Goal: Task Accomplishment & Management: Complete application form

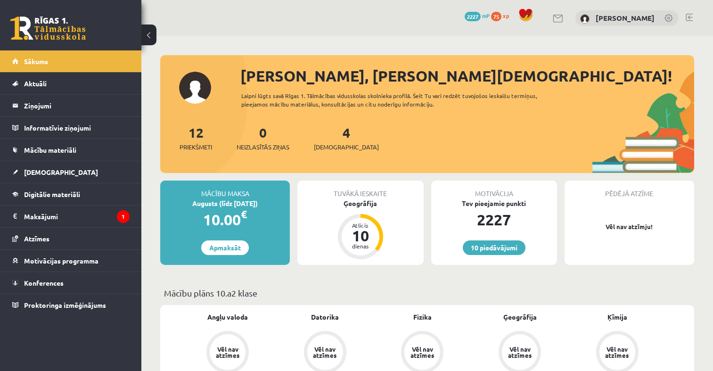
click at [27, 33] on link at bounding box center [47, 29] width 75 height 24
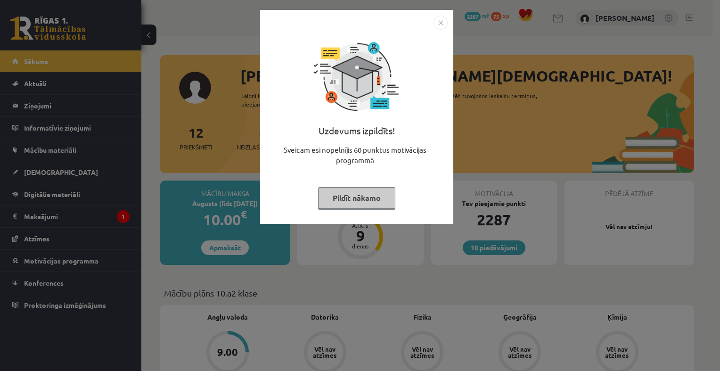
click at [445, 25] on img "Close" at bounding box center [441, 23] width 14 height 14
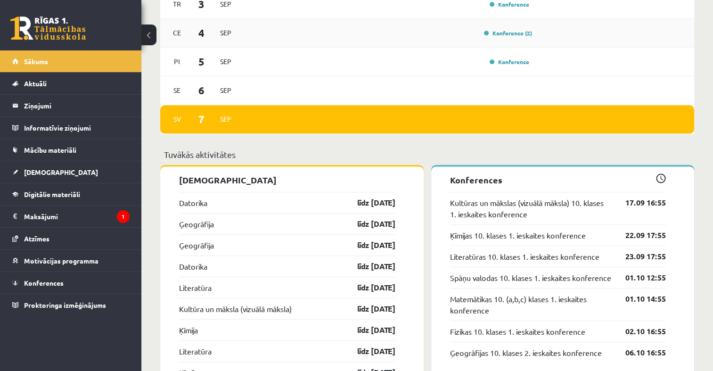
scroll to position [707, 0]
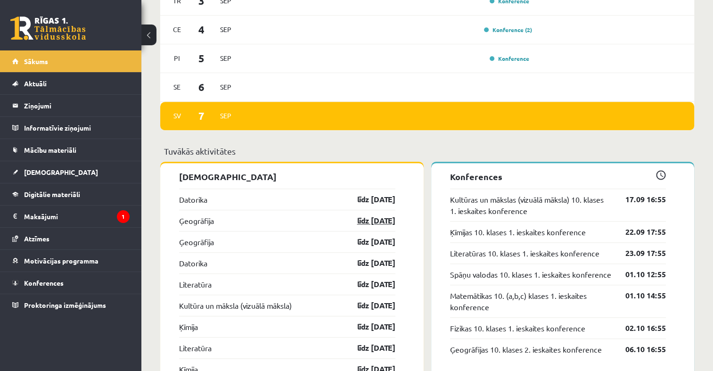
click at [365, 226] on link "līdz [DATE]" at bounding box center [368, 220] width 55 height 11
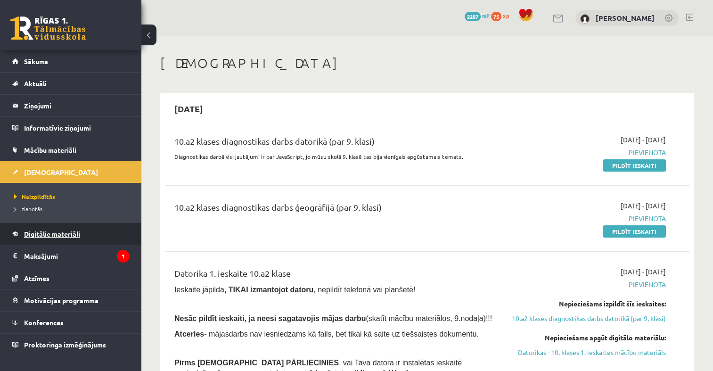
click at [58, 237] on link "Digitālie materiāli" at bounding box center [70, 234] width 117 height 22
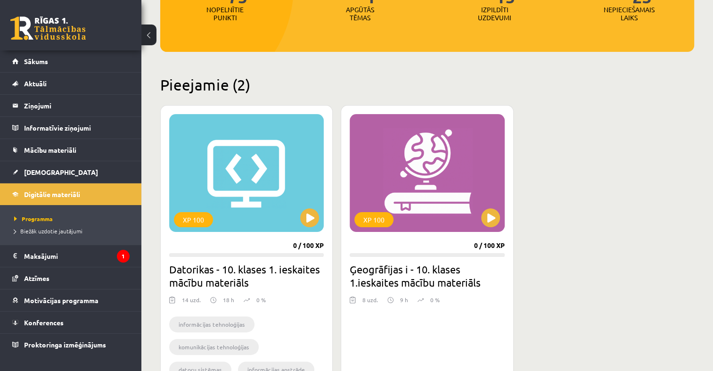
scroll to position [189, 0]
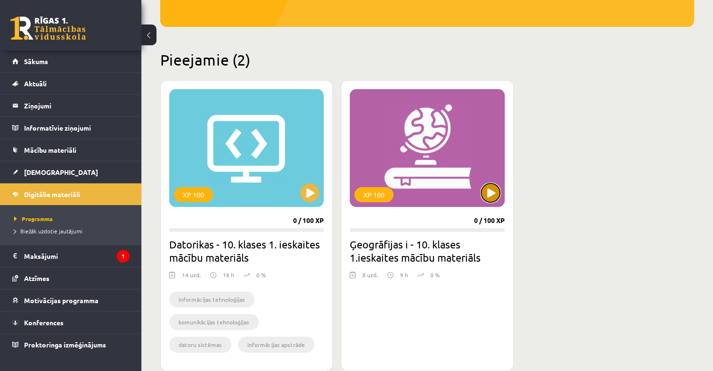
click at [489, 195] on button at bounding box center [490, 192] width 19 height 19
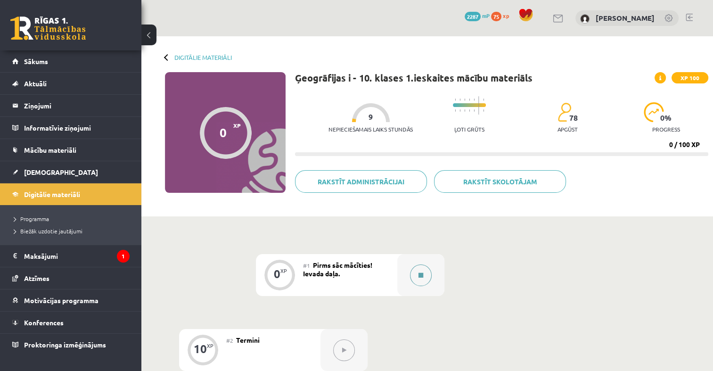
click at [422, 273] on icon at bounding box center [421, 276] width 5 height 6
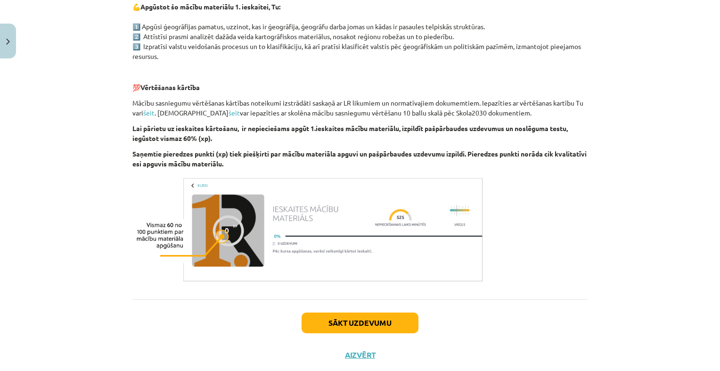
scroll to position [516, 0]
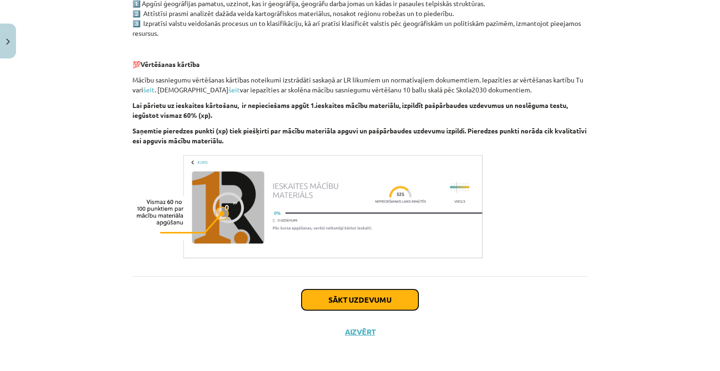
click at [391, 291] on button "Sākt uzdevumu" at bounding box center [360, 299] width 117 height 21
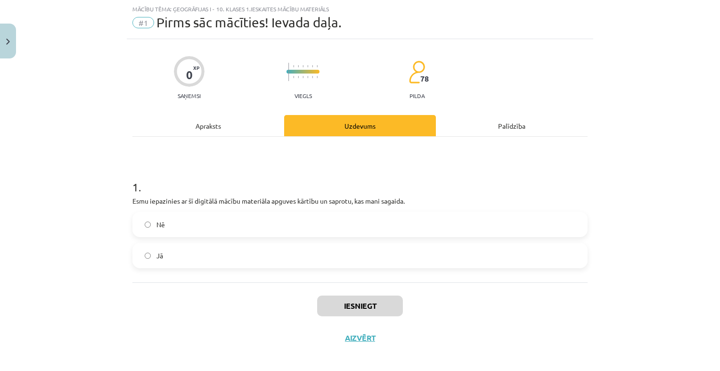
click at [313, 209] on div "1 . Esmu iepazinies ar šī digitālā mācību materiāla apguves kārtību un saprotu,…" at bounding box center [359, 216] width 455 height 104
click at [308, 226] on label "Nē" at bounding box center [360, 225] width 454 height 24
click at [336, 307] on button "Iesniegt" at bounding box center [360, 306] width 86 height 21
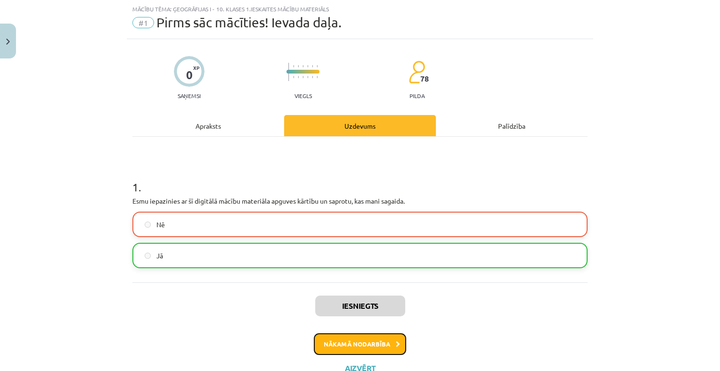
click at [347, 343] on button "Nākamā nodarbība" at bounding box center [360, 344] width 92 height 22
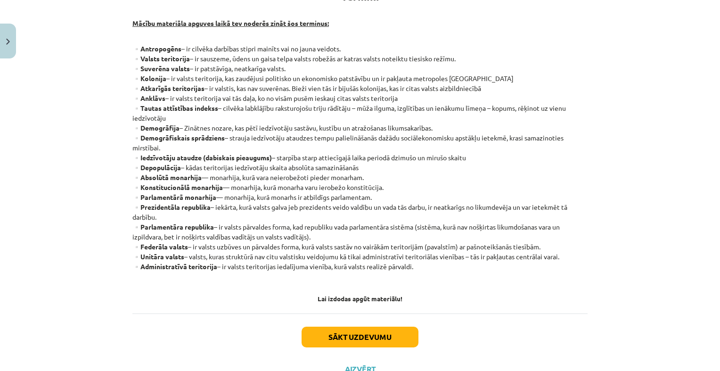
scroll to position [212, 0]
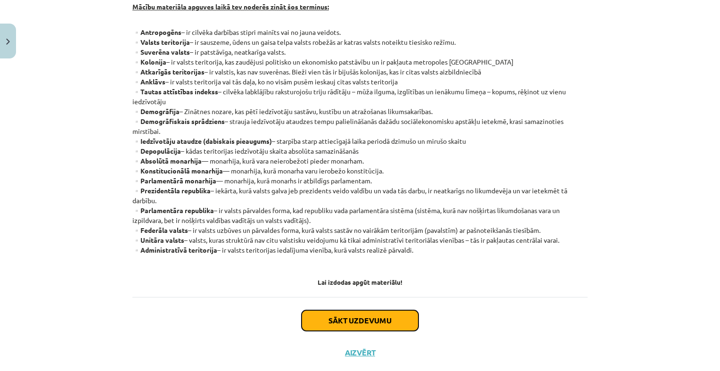
click at [330, 318] on button "Sākt uzdevumu" at bounding box center [360, 320] width 117 height 21
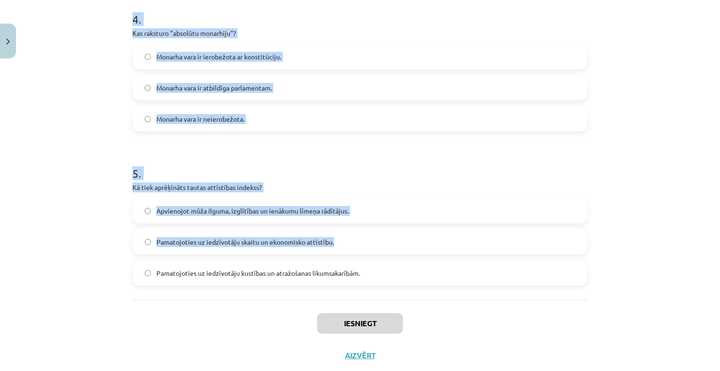
scroll to position [678, 0]
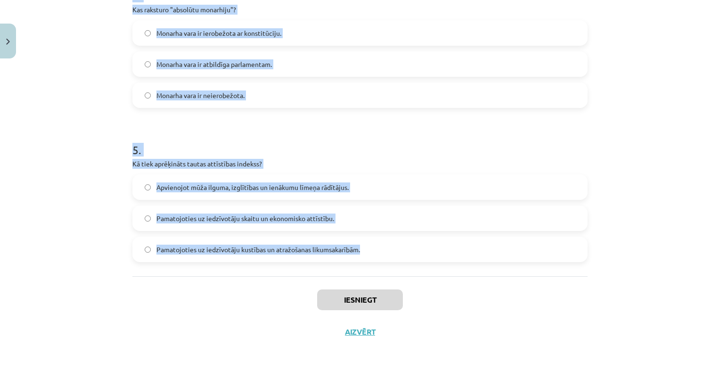
drag, startPoint x: 116, startPoint y: 182, endPoint x: 416, endPoint y: 256, distance: 309.0
click at [416, 256] on div "Mācību tēma: Ģeogrāfijas i - 10. klases 1.ieskaites mācību materiāls #2 Termini…" at bounding box center [360, 185] width 720 height 371
drag, startPoint x: 416, startPoint y: 256, endPoint x: 341, endPoint y: 247, distance: 75.1
copy form "1 . Kas ir "anklāvs"? Valsts teritorija, kas sastāv no vairākām teritorijām ar …"
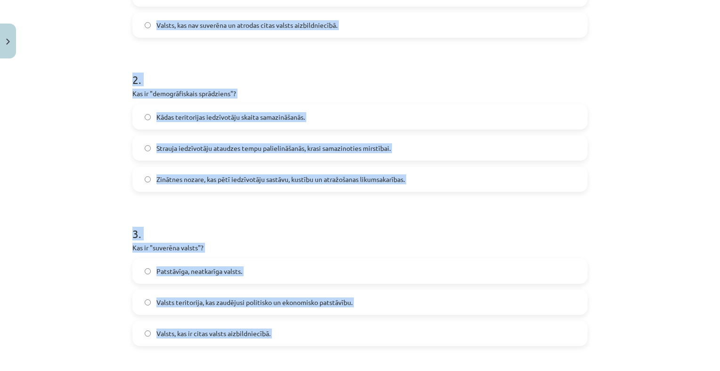
scroll to position [206, 0]
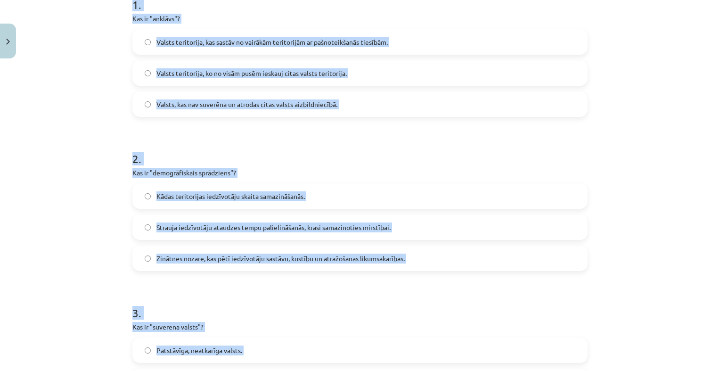
click at [91, 153] on div "Mācību tēma: Ģeogrāfijas i - 10. klases 1.ieskaites mācību materiāls #2 Termini…" at bounding box center [360, 185] width 720 height 371
click at [97, 141] on div "Mācību tēma: Ģeogrāfijas i - 10. klases 1.ieskaites mācību materiāls #2 Termini…" at bounding box center [360, 185] width 720 height 371
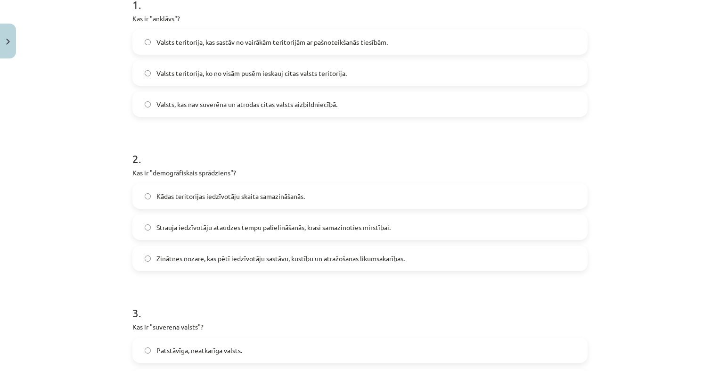
click at [330, 73] on span "Valsts teritorija, ko no visām pusēm ieskauj citas valsts teritorija." at bounding box center [252, 73] width 190 height 10
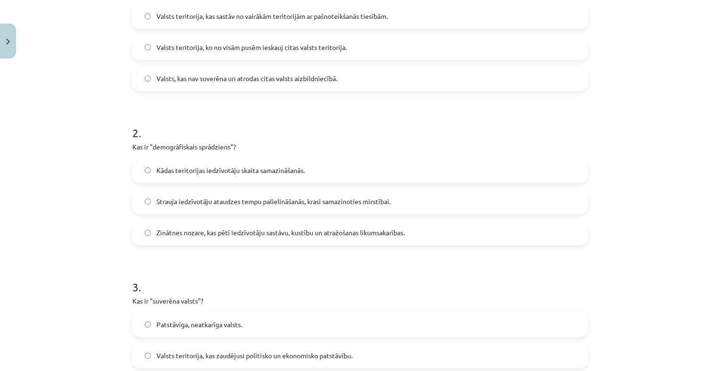
scroll to position [253, 0]
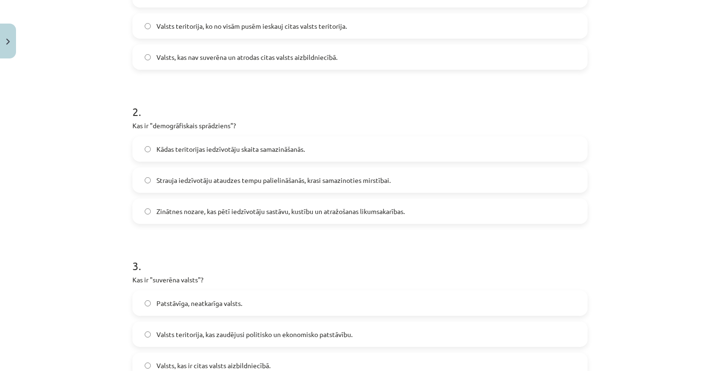
click at [285, 176] on span "Strauja iedzīvotāju ataudzes tempu palielināšanās, krasi samazinoties mirstībai." at bounding box center [274, 180] width 234 height 10
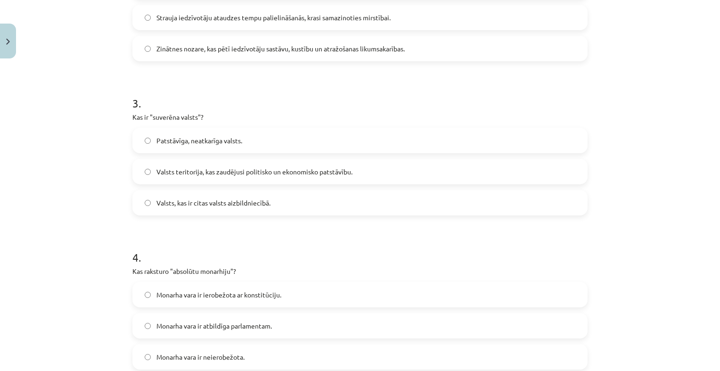
scroll to position [442, 0]
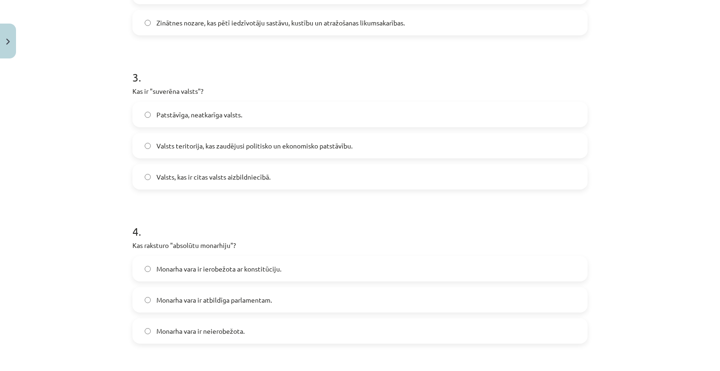
click at [268, 118] on label "Patstāvīga, neatkarīga valsts." at bounding box center [360, 115] width 454 height 24
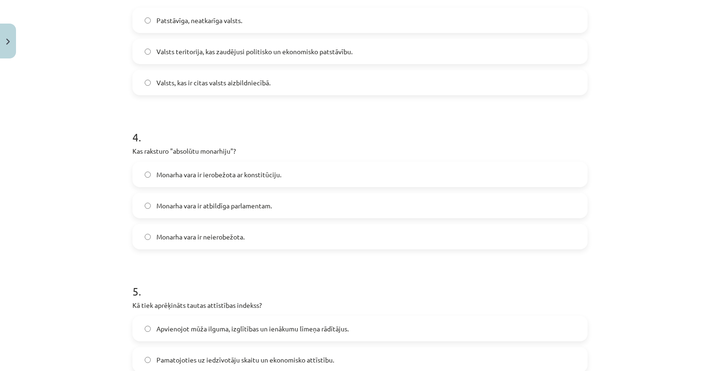
click at [208, 241] on label "Monarha vara ir neierobežota." at bounding box center [360, 237] width 454 height 24
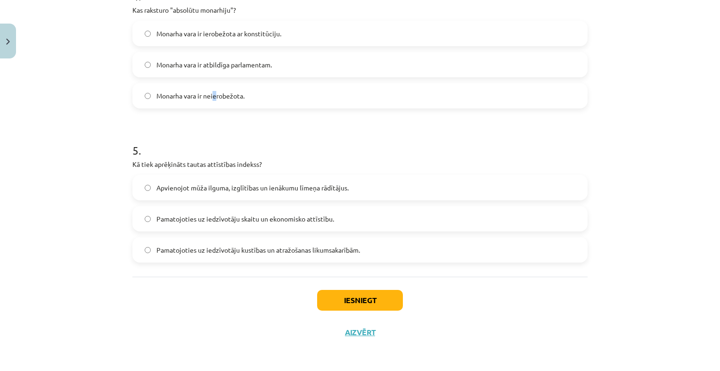
scroll to position [678, 0]
click at [272, 99] on label "Monarha vara ir neierobežota." at bounding box center [360, 95] width 454 height 24
click at [258, 191] on span "Apvienojot mūža ilguma, izglītības un ienākumu līmeņa rādītājus." at bounding box center [253, 187] width 192 height 10
drag, startPoint x: 258, startPoint y: 191, endPoint x: 331, endPoint y: 189, distance: 72.6
click at [331, 189] on span "Apvienojot mūža ilguma, izglītības un ienākumu līmeņa rādītājus." at bounding box center [253, 187] width 192 height 10
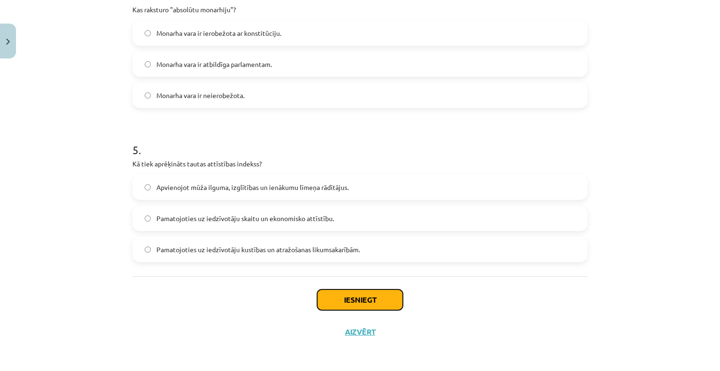
click at [332, 297] on button "Iesniegt" at bounding box center [360, 299] width 86 height 21
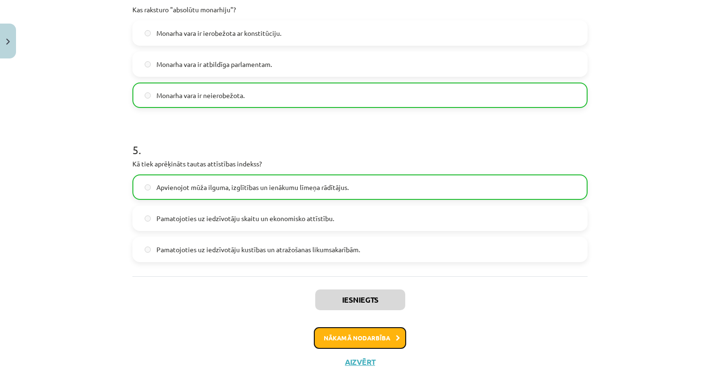
click at [368, 343] on button "Nākamā nodarbība" at bounding box center [360, 338] width 92 height 22
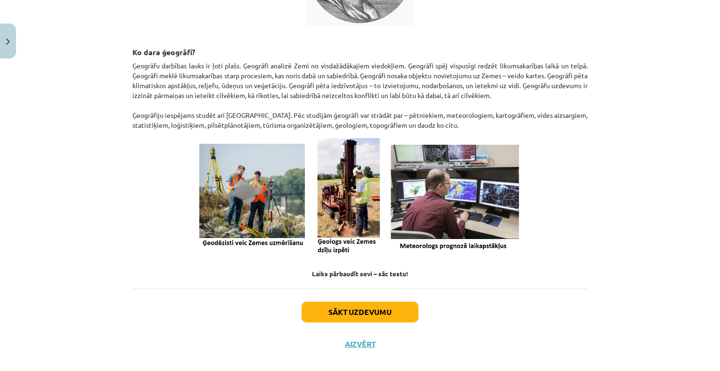
scroll to position [364, 0]
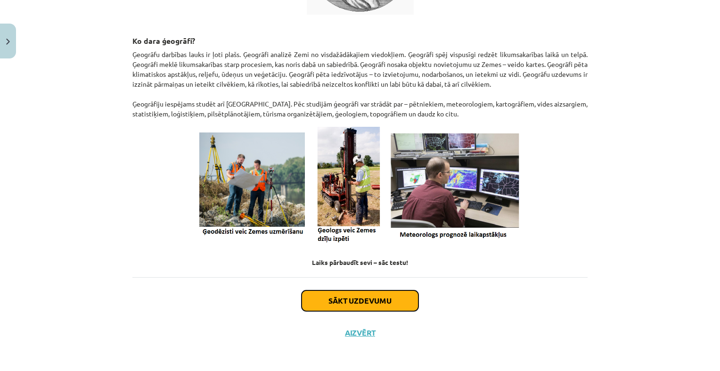
click at [350, 303] on button "Sākt uzdevumu" at bounding box center [360, 300] width 117 height 21
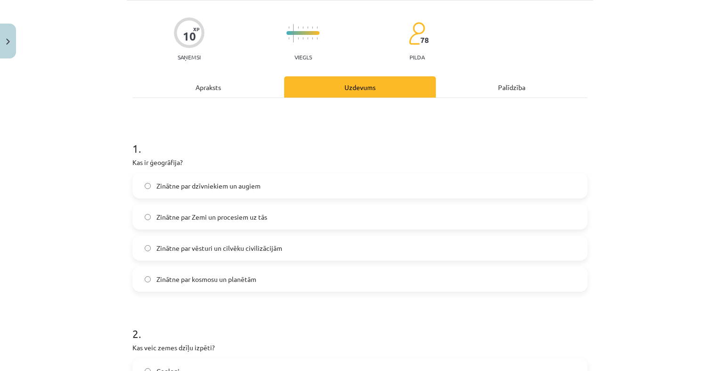
scroll to position [118, 0]
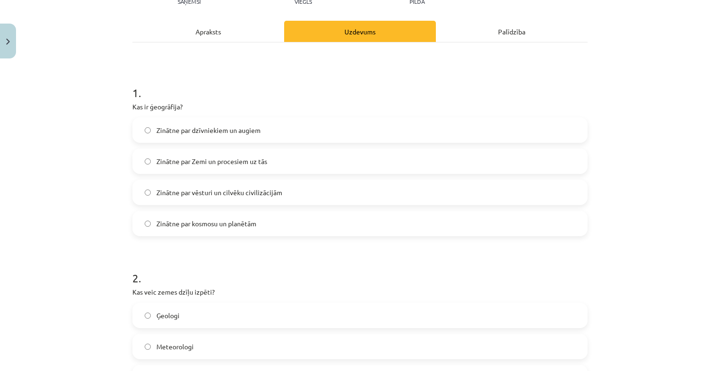
click at [221, 194] on span "Zinātne par vēsturi un cilvēku civilizācijām" at bounding box center [220, 193] width 126 height 10
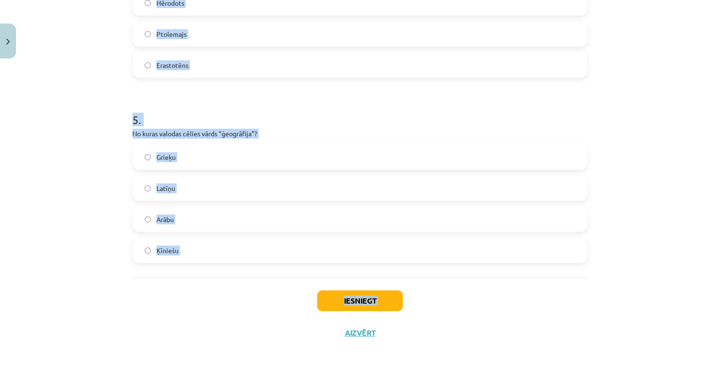
scroll to position [833, 0]
drag, startPoint x: 126, startPoint y: 101, endPoint x: 269, endPoint y: 275, distance: 224.8
copy form "Kas veic zemes dzīļu izpēti? Ģeologi Meteorologi Ģeometriķi Ģeodēzisti 3 . Kurā…"
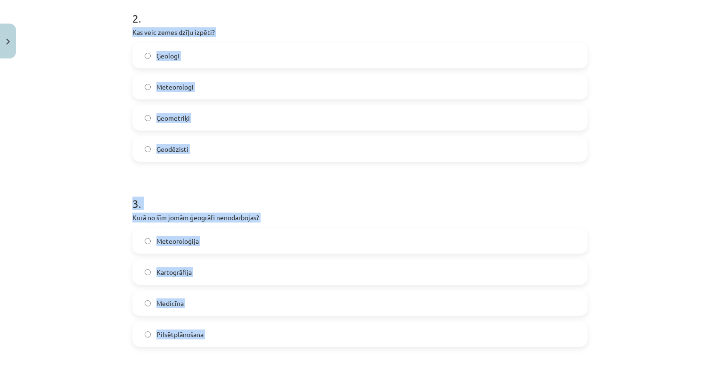
scroll to position [362, 0]
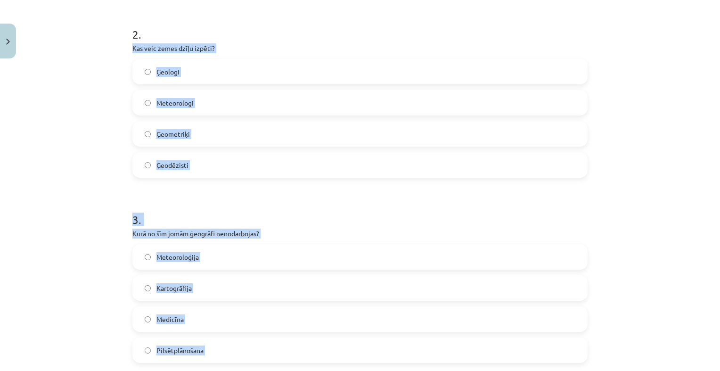
click at [113, 196] on div "Mācību tēma: Ģeogrāfijas i - 10. klases 1.ieskaites mācību materiāls #3 1. tēma…" at bounding box center [360, 185] width 720 height 371
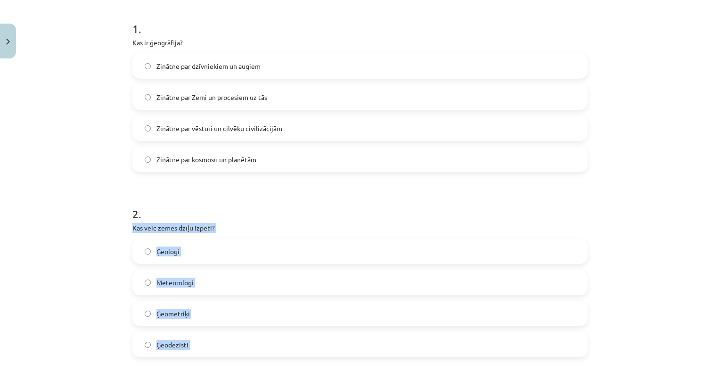
scroll to position [126, 0]
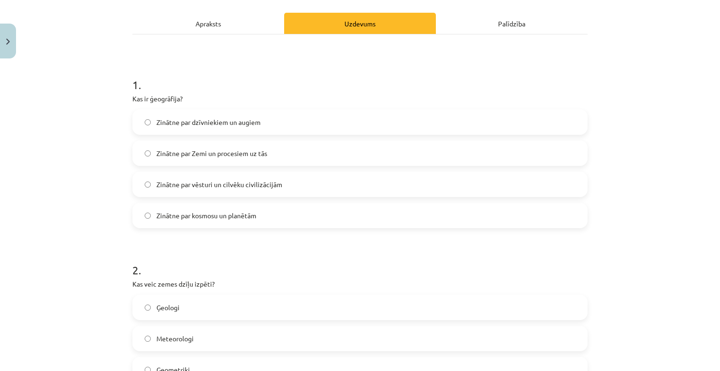
click at [92, 166] on div "Mācību tēma: Ģeogrāfijas i - 10. klases 1.ieskaites mācību materiāls #3 1. tēma…" at bounding box center [360, 185] width 720 height 371
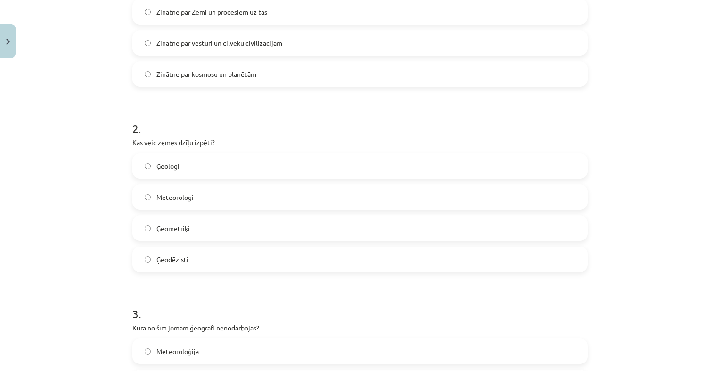
click at [214, 162] on label "Ģeologi" at bounding box center [360, 166] width 454 height 24
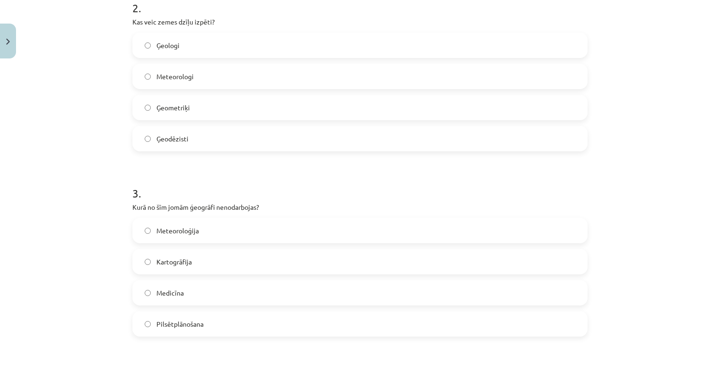
scroll to position [456, 0]
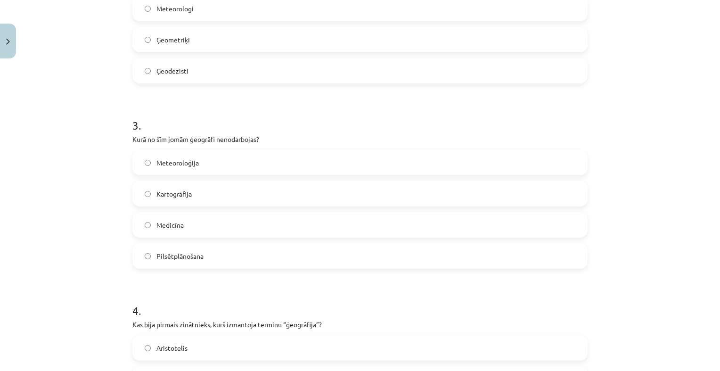
click at [194, 224] on label "Medicīna" at bounding box center [360, 225] width 454 height 24
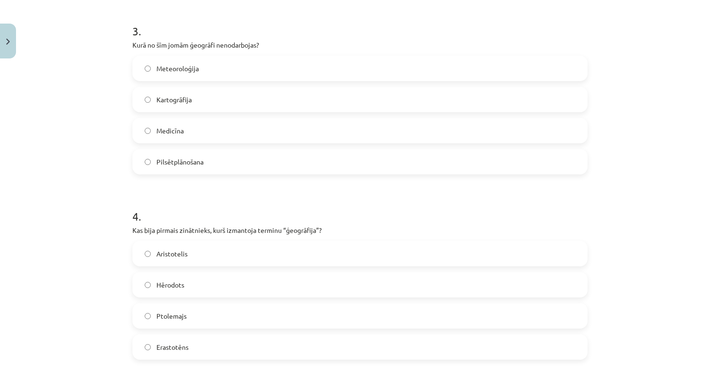
scroll to position [645, 0]
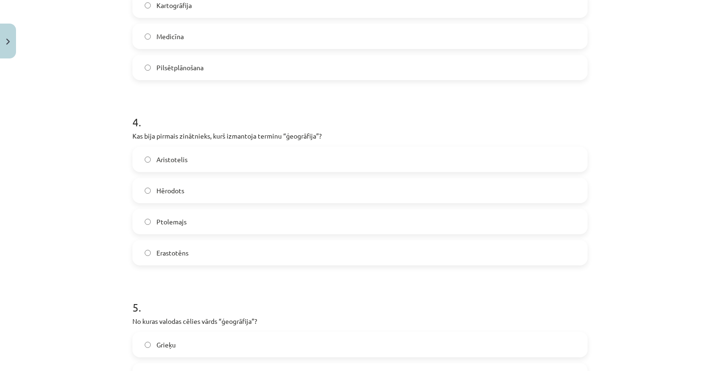
click at [199, 254] on label "Erastotēns" at bounding box center [360, 253] width 454 height 24
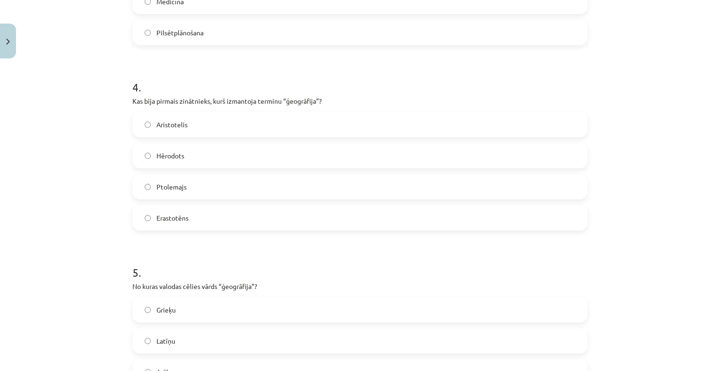
scroll to position [833, 0]
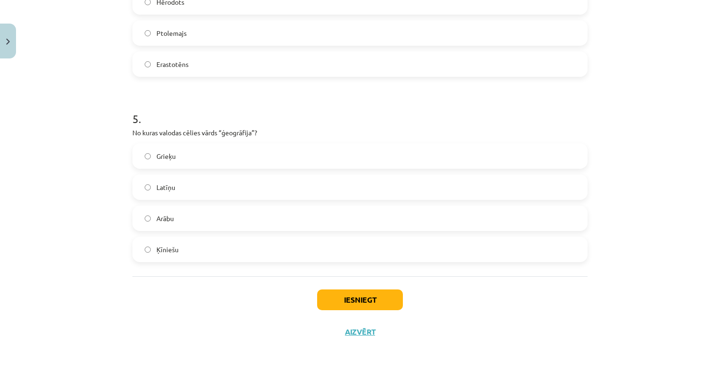
click at [235, 147] on label "Grieķu" at bounding box center [360, 156] width 454 height 24
click at [324, 307] on button "Iesniegt" at bounding box center [360, 299] width 86 height 21
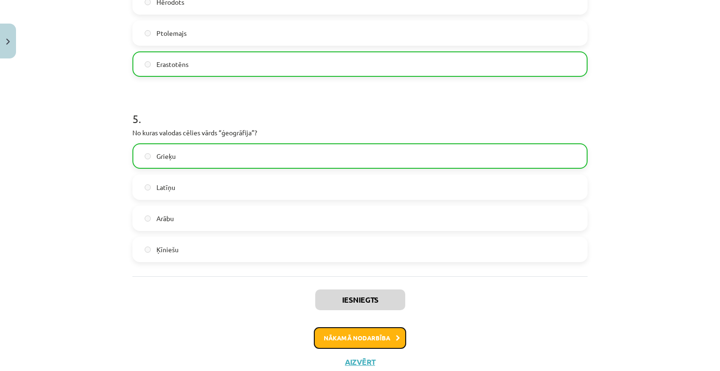
click at [345, 331] on button "Nākamā nodarbība" at bounding box center [360, 338] width 92 height 22
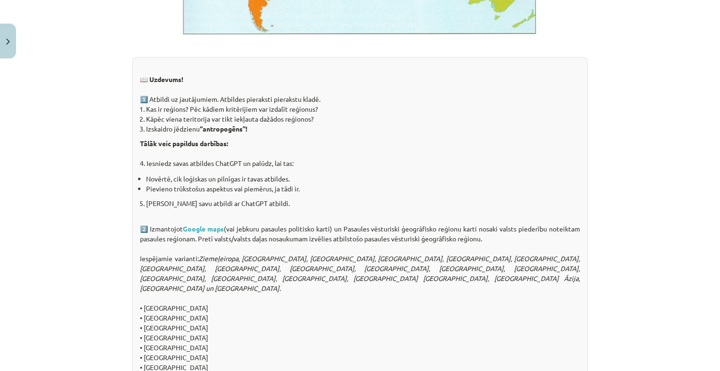
scroll to position [761, 0]
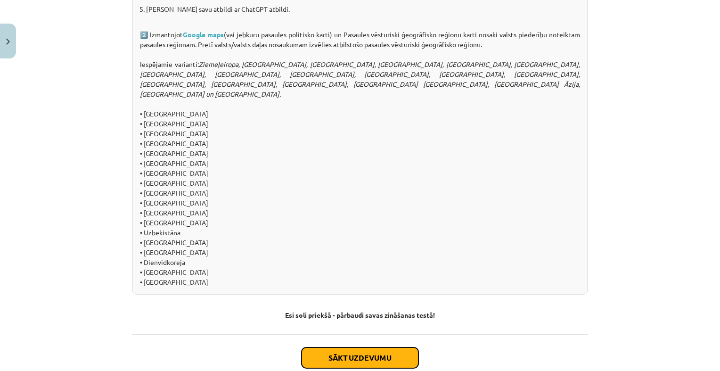
click at [322, 347] on button "Sākt uzdevumu" at bounding box center [360, 357] width 117 height 21
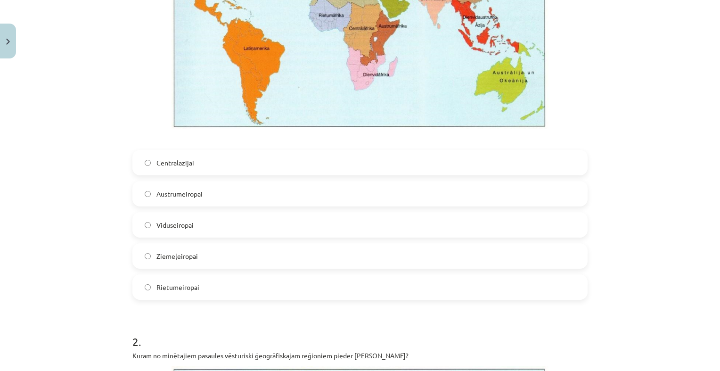
scroll to position [354, 0]
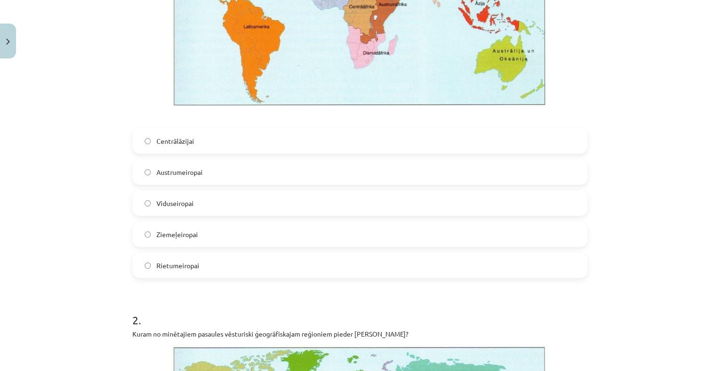
click at [226, 261] on label "Rietumeiropai" at bounding box center [360, 266] width 454 height 24
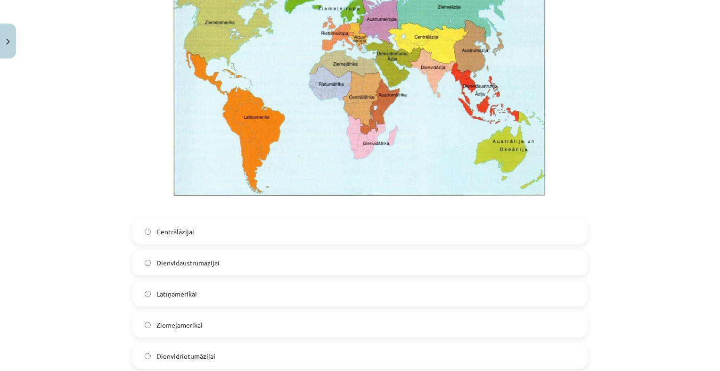
scroll to position [778, 0]
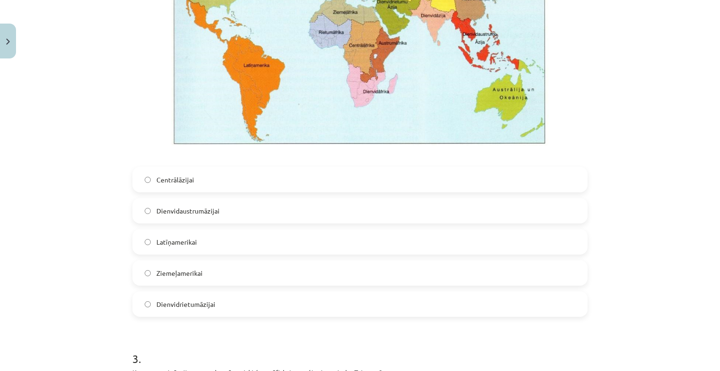
click at [241, 306] on label "Dienvidrietumāzijai" at bounding box center [360, 304] width 454 height 24
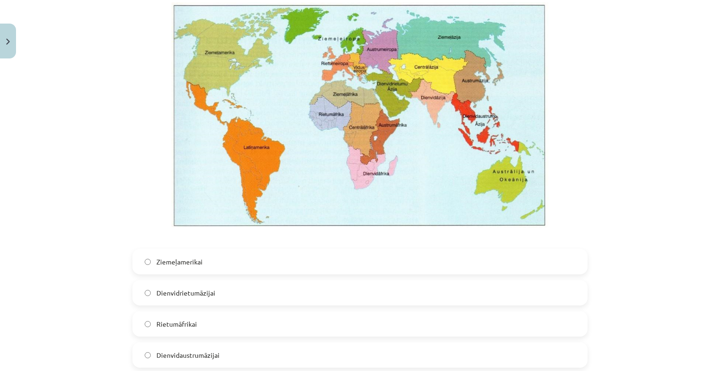
scroll to position [1249, 0]
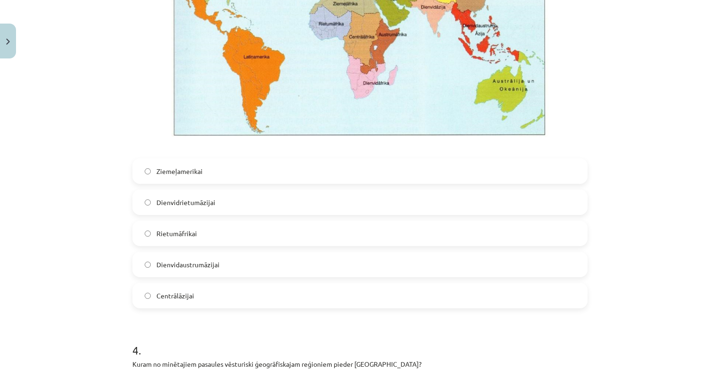
click at [245, 290] on label "Centrālāzijai" at bounding box center [360, 296] width 454 height 24
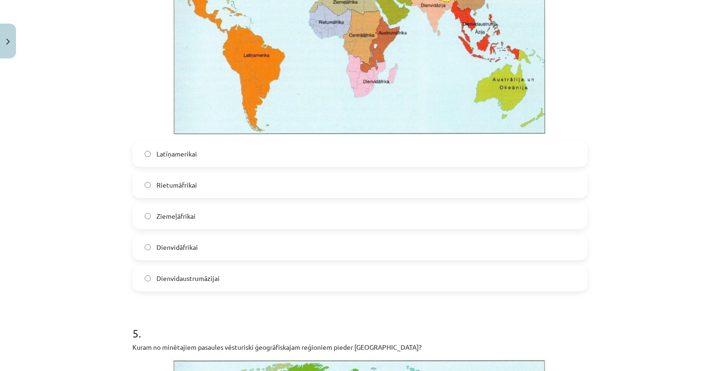
scroll to position [1721, 0]
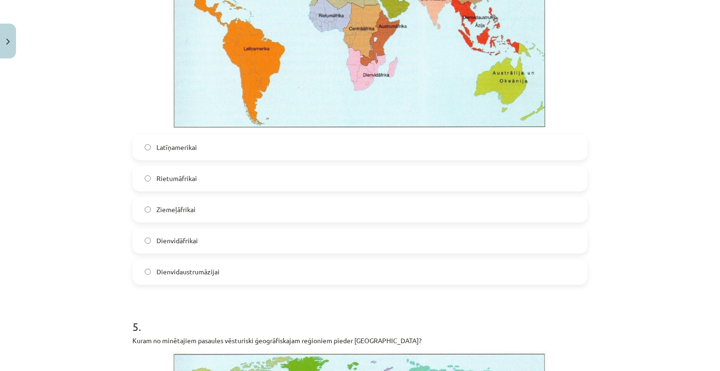
click at [243, 242] on label "Dienvidāfrikai" at bounding box center [360, 241] width 454 height 24
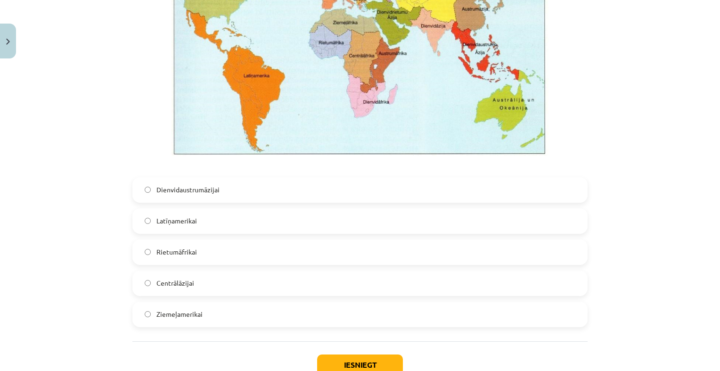
scroll to position [2145, 0]
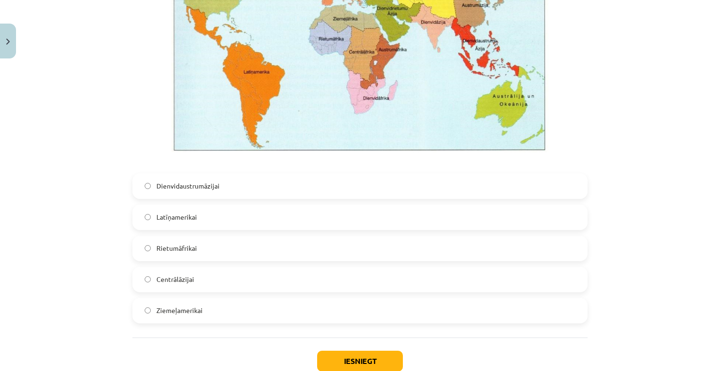
click at [245, 217] on label "Latīņamerikai" at bounding box center [360, 218] width 454 height 24
click at [303, 316] on label "Ziemeļamerikai" at bounding box center [360, 311] width 454 height 24
click at [358, 365] on button "Iesniegt" at bounding box center [360, 361] width 86 height 21
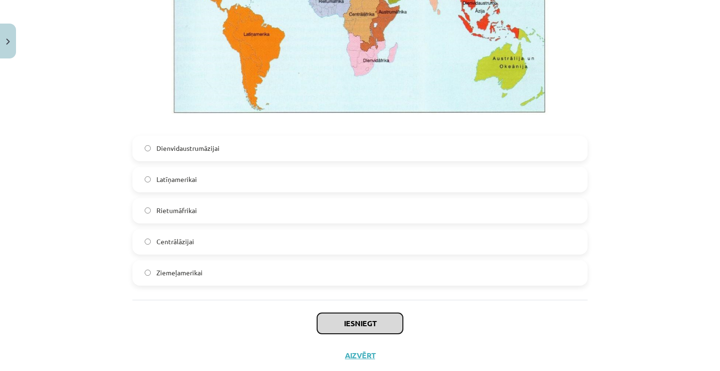
scroll to position [2207, 0]
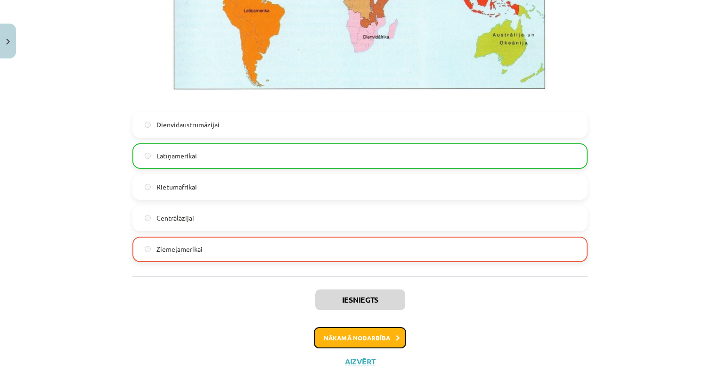
click at [347, 338] on button "Nākamā nodarbība" at bounding box center [360, 338] width 92 height 22
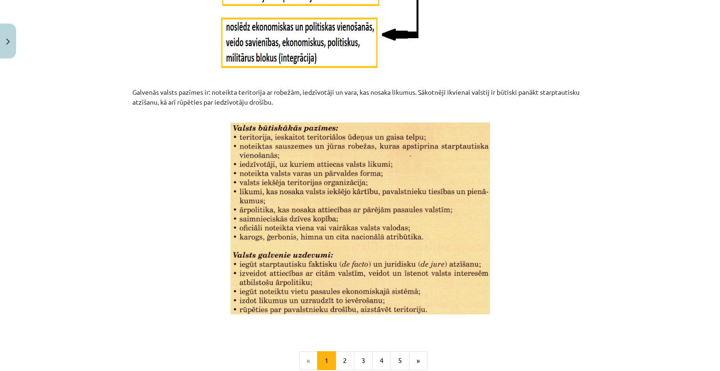
scroll to position [1212, 0]
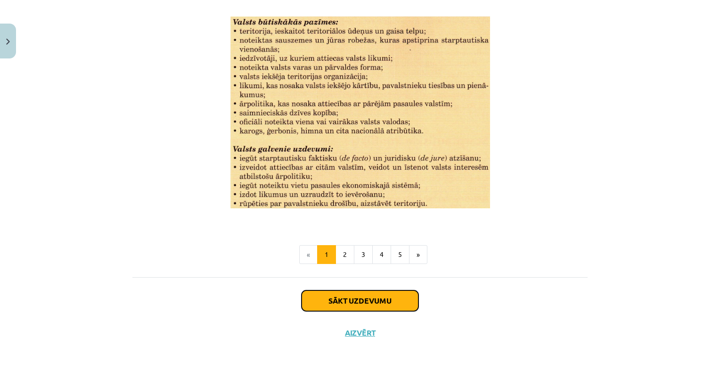
click at [341, 302] on button "Sākt uzdevumu" at bounding box center [360, 300] width 117 height 21
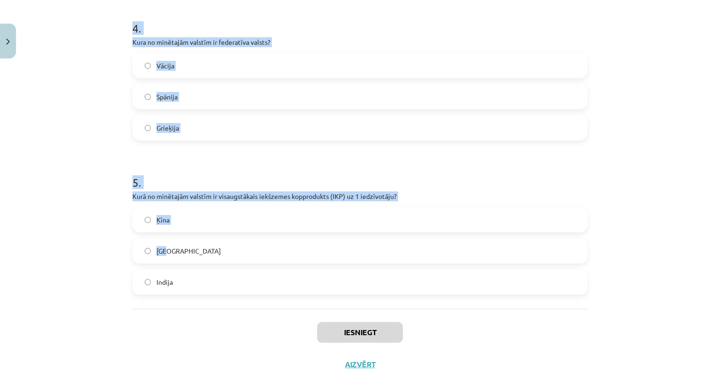
scroll to position [678, 0]
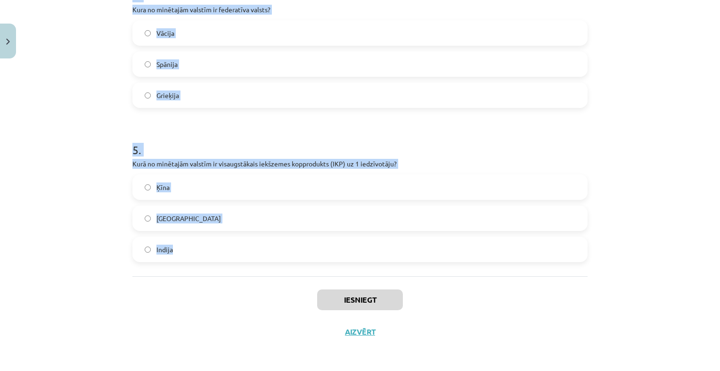
drag, startPoint x: 125, startPoint y: 185, endPoint x: 378, endPoint y: 248, distance: 260.5
copy form "1 . Kura valsts ir pilnībā ieskauta citas valsts teritorijā (anklāvs)? Madagask…"
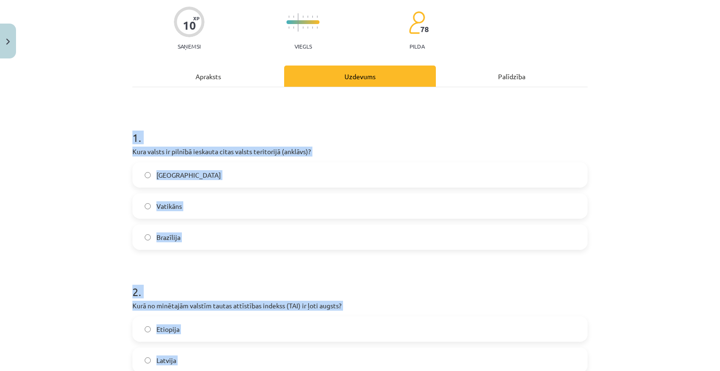
scroll to position [17, 0]
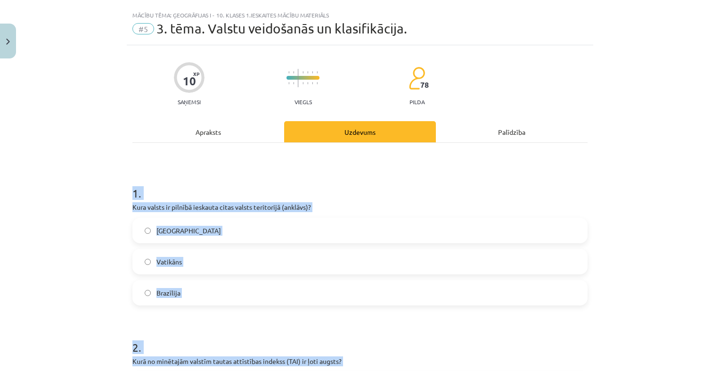
click at [220, 258] on label "Vatikāns" at bounding box center [360, 262] width 454 height 24
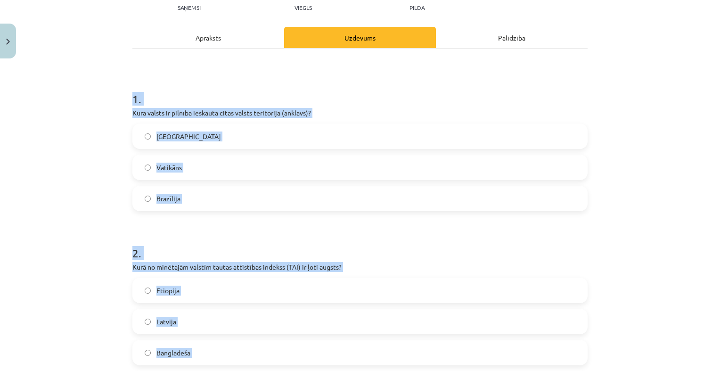
click at [67, 205] on div "Mācību tēma: Ģeogrāfijas i - 10. klases 1.ieskaites mācību materiāls #5 3. tēma…" at bounding box center [360, 185] width 720 height 371
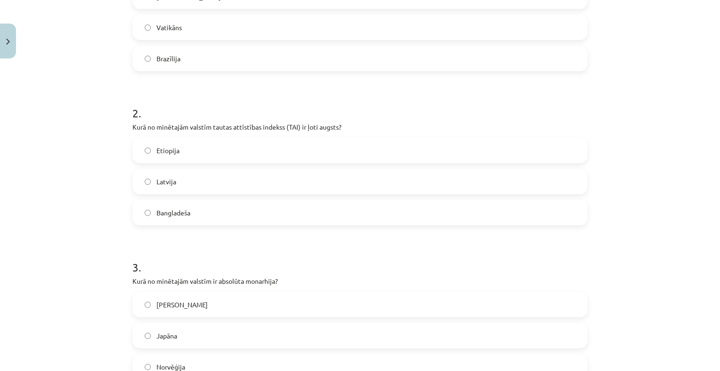
scroll to position [253, 0]
click at [223, 180] on label "Latvija" at bounding box center [360, 180] width 454 height 24
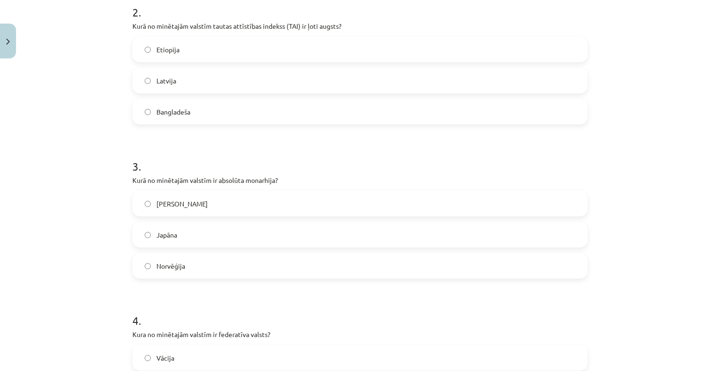
scroll to position [395, 0]
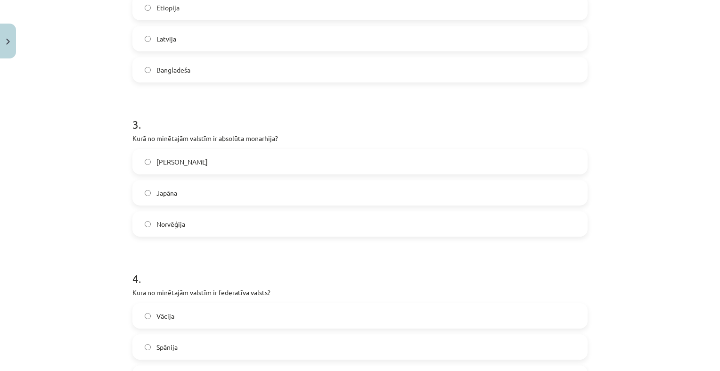
click at [227, 155] on label "Saūda Arābija" at bounding box center [360, 162] width 454 height 24
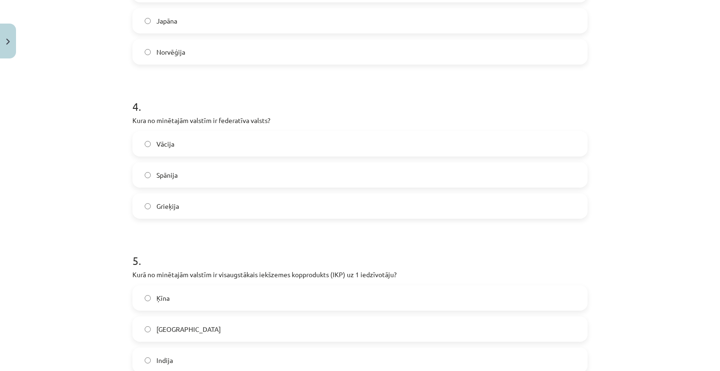
scroll to position [583, 0]
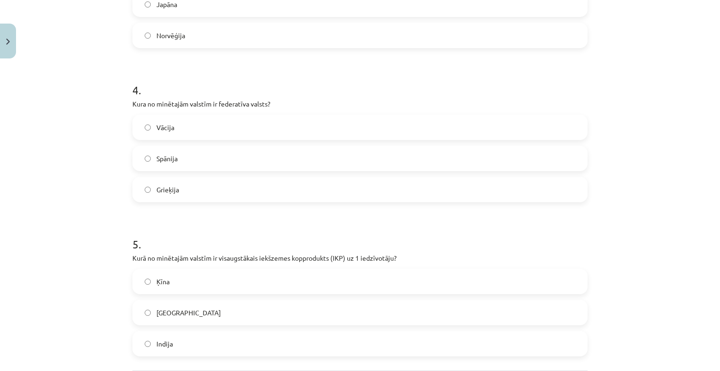
click at [224, 116] on div "4 . Kura no minētajām valstīm ir federatīva valsts? Vācija Spānija Grieķija" at bounding box center [359, 134] width 455 height 135
click at [225, 122] on label "Vācija" at bounding box center [360, 128] width 454 height 24
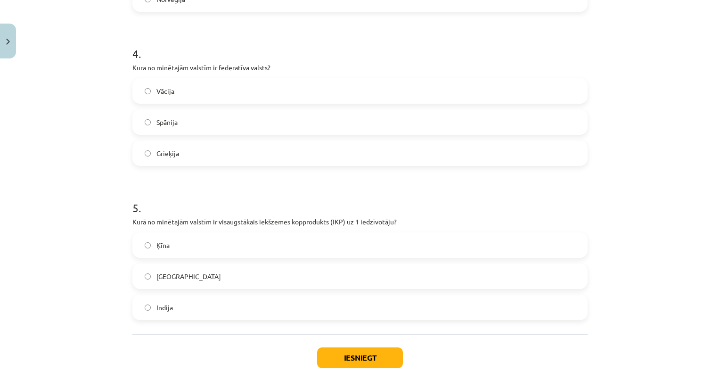
scroll to position [678, 0]
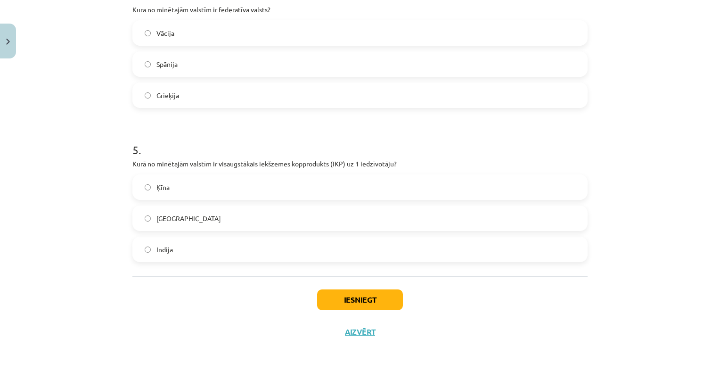
click at [242, 210] on label "ASV" at bounding box center [360, 219] width 454 height 24
click at [332, 293] on button "Iesniegt" at bounding box center [360, 299] width 86 height 21
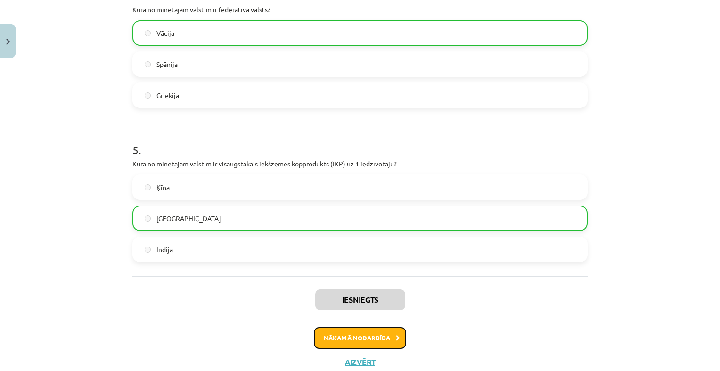
click at [367, 327] on button "Nākamā nodarbība" at bounding box center [360, 338] width 92 height 22
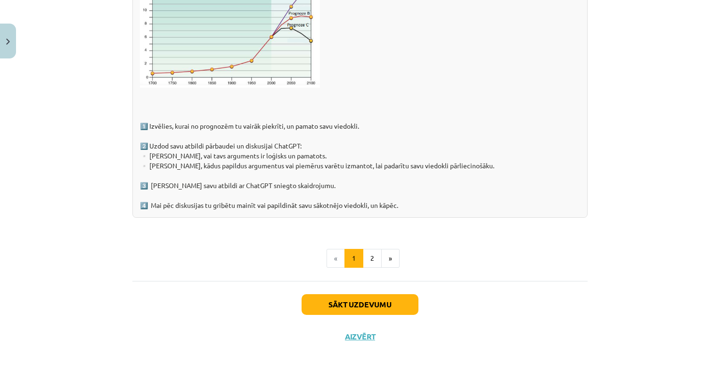
scroll to position [1480, 0]
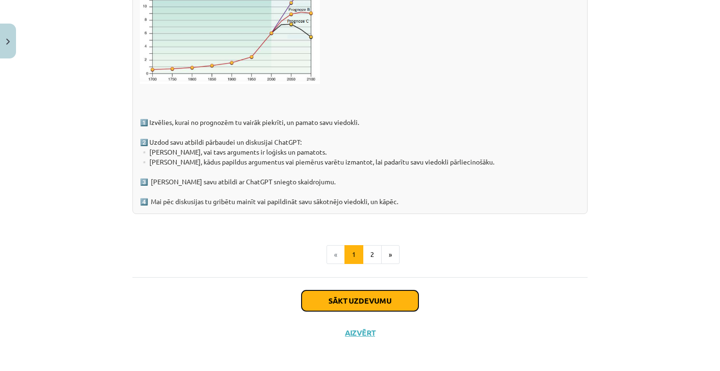
click at [347, 298] on button "Sākt uzdevumu" at bounding box center [360, 300] width 117 height 21
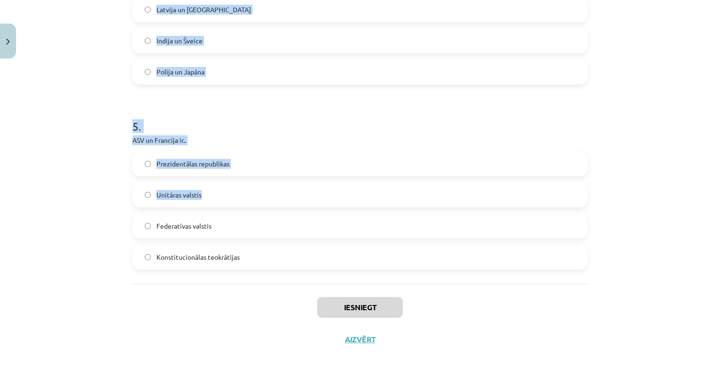
scroll to position [849, 0]
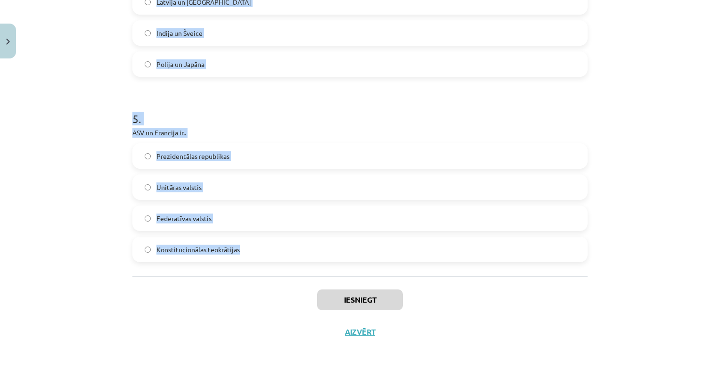
drag, startPoint x: 126, startPoint y: 194, endPoint x: 272, endPoint y: 245, distance: 153.9
drag, startPoint x: 272, startPoint y: 245, endPoint x: 225, endPoint y: 248, distance: 46.4
copy form "1 . Cik neatkarīgu valstu pasaulē pastāv? 196 298 101 58 2 . “Lēto karogu” vals…"
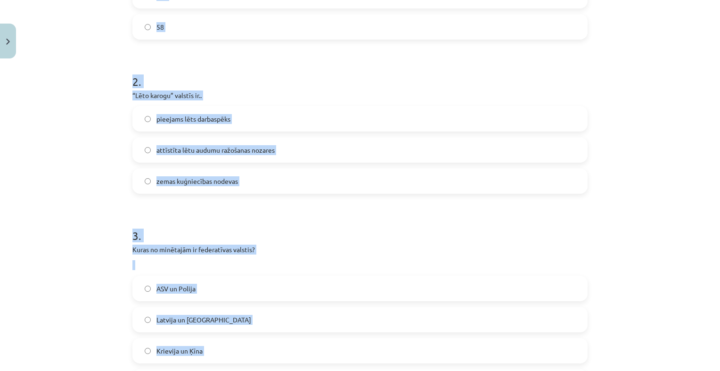
scroll to position [189, 0]
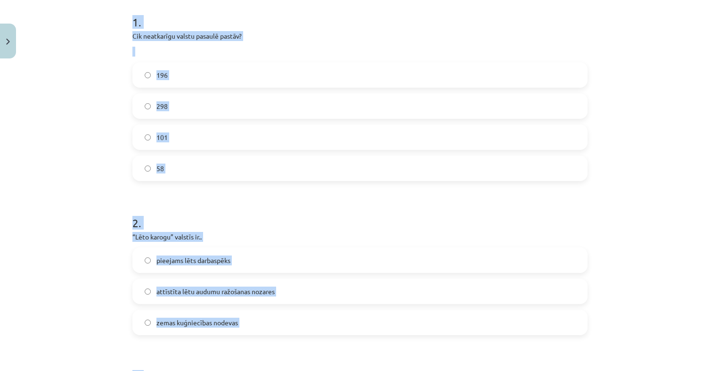
click at [275, 68] on label "196" at bounding box center [360, 75] width 454 height 24
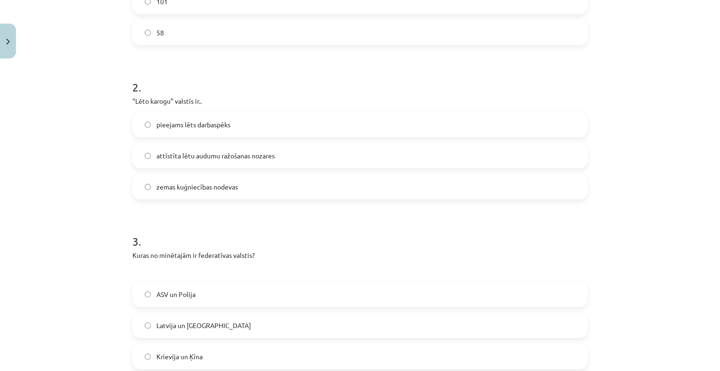
scroll to position [330, 0]
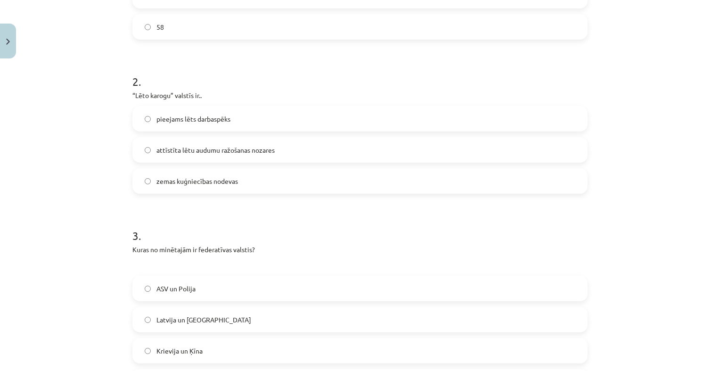
click at [251, 179] on label "zemas kuģniecības nodevas" at bounding box center [360, 181] width 454 height 24
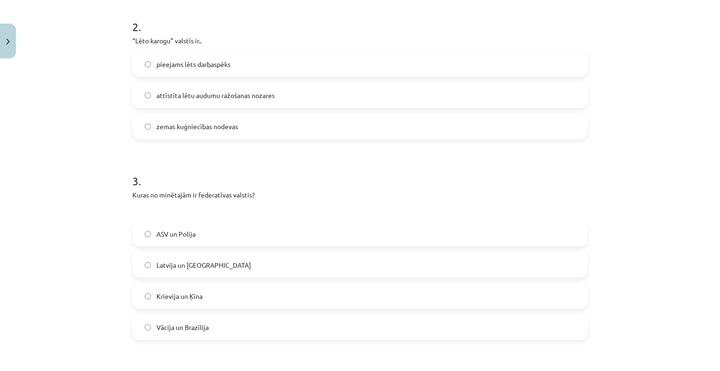
scroll to position [471, 0]
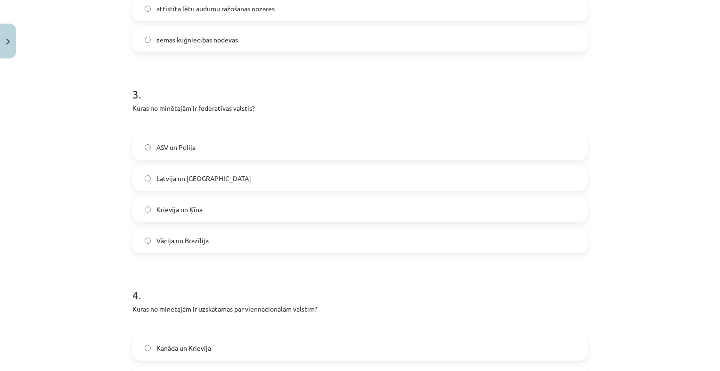
click at [242, 238] on label "Vācija un Brazīlija" at bounding box center [360, 241] width 454 height 24
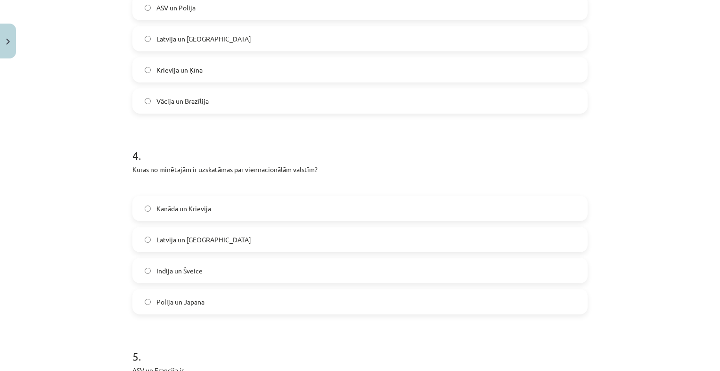
scroll to position [613, 0]
click at [247, 294] on label "Polija un Japāna" at bounding box center [360, 300] width 454 height 24
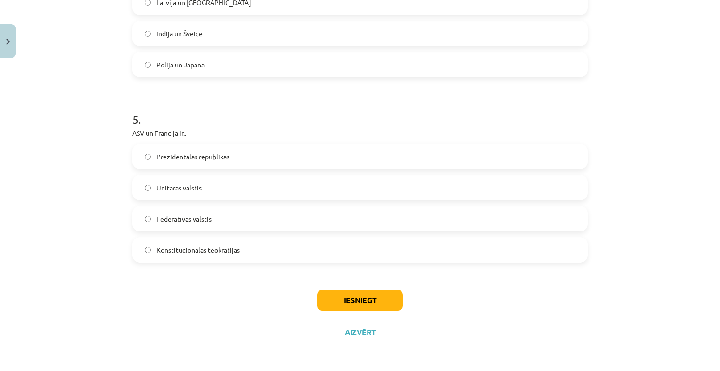
scroll to position [849, 0]
click at [279, 156] on label "Prezidentālas republikas" at bounding box center [360, 156] width 454 height 24
click at [341, 292] on button "Iesniegt" at bounding box center [360, 299] width 86 height 21
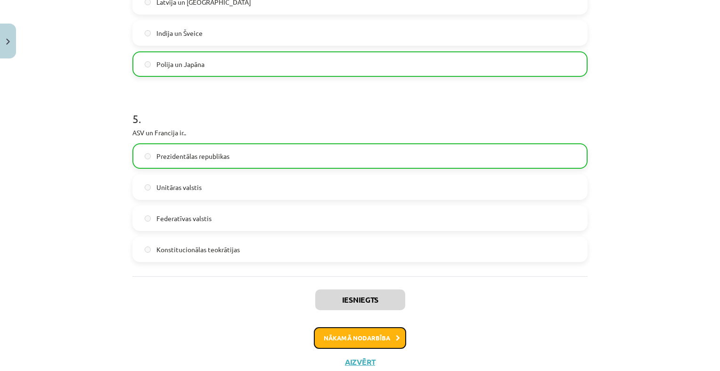
click at [340, 332] on button "Nākamā nodarbība" at bounding box center [360, 338] width 92 height 22
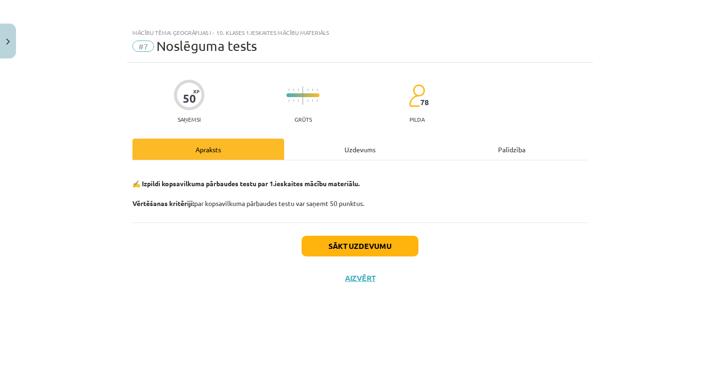
scroll to position [0, 0]
click at [330, 247] on button "Sākt uzdevumu" at bounding box center [360, 246] width 117 height 21
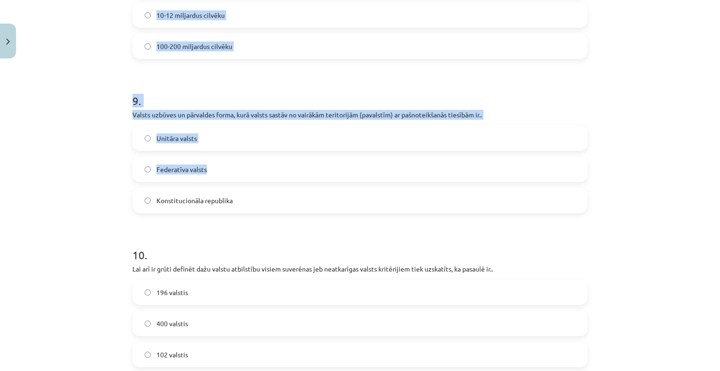
scroll to position [1975, 0]
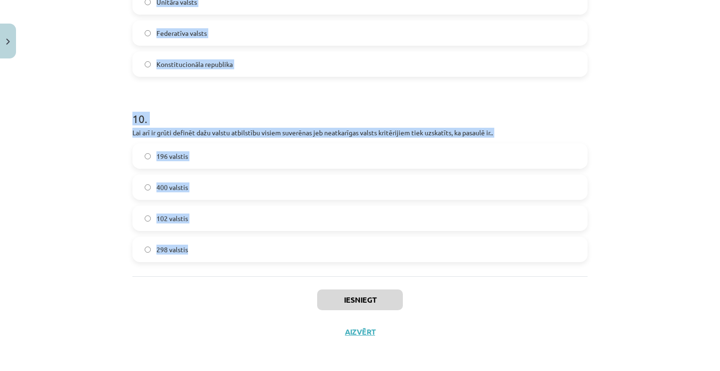
drag, startPoint x: 124, startPoint y: 115, endPoint x: 399, endPoint y: 252, distance: 307.6
copy form "1 . Īpaši strauju iedzīvotāju skaita pieaugumu nākotnē demogrāfi prognozē Ķīnā …"
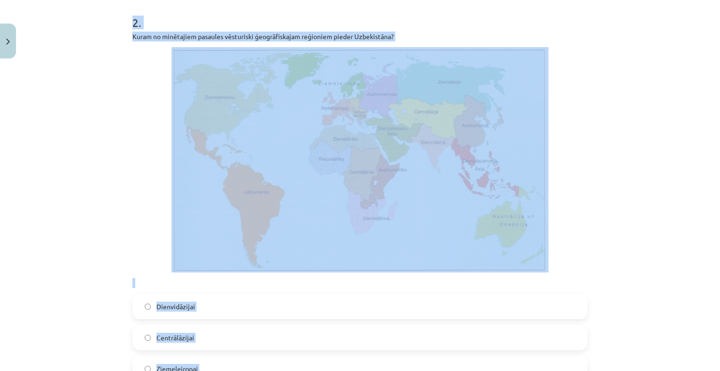
scroll to position [372, 0]
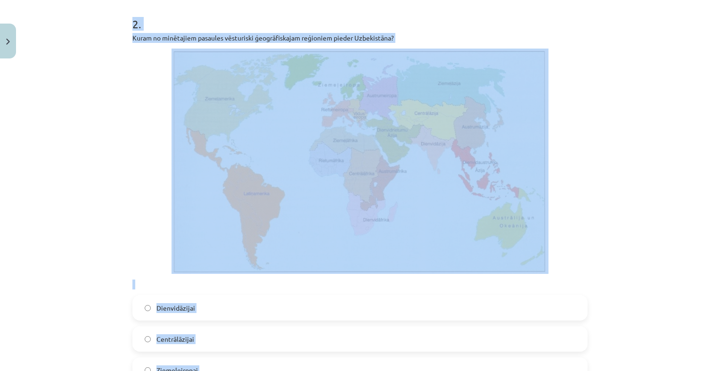
click at [88, 99] on div "Mācību tēma: Ģeogrāfijas i - 10. klases 1.ieskaites mācību materiāls #7 Noslēgu…" at bounding box center [360, 185] width 720 height 371
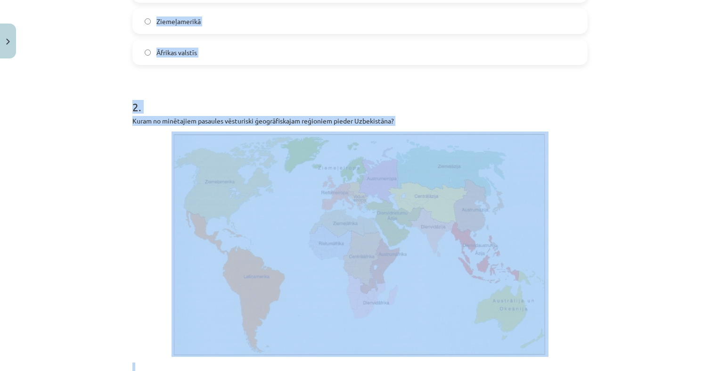
scroll to position [231, 0]
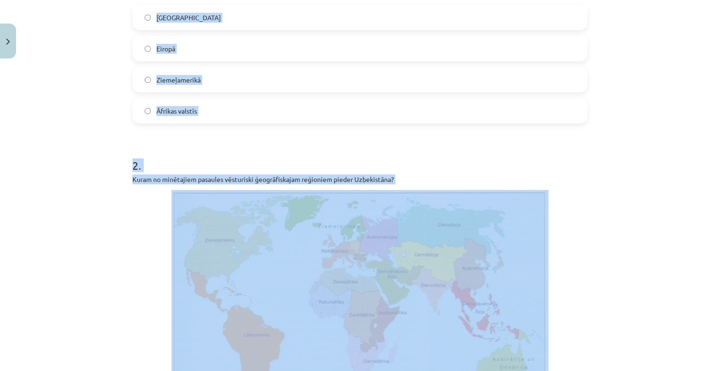
click at [253, 101] on label "Āfrikas valstīs" at bounding box center [360, 111] width 454 height 24
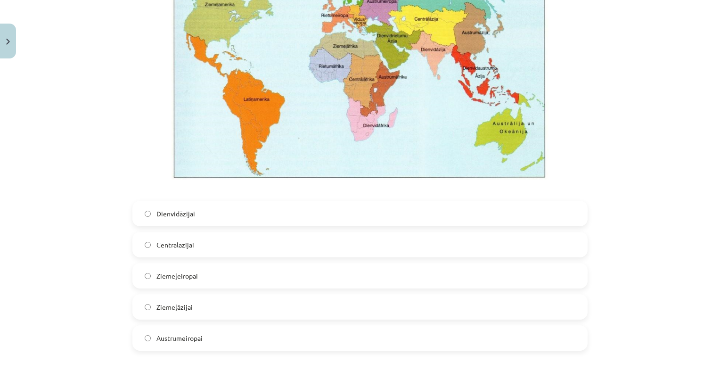
scroll to position [513, 0]
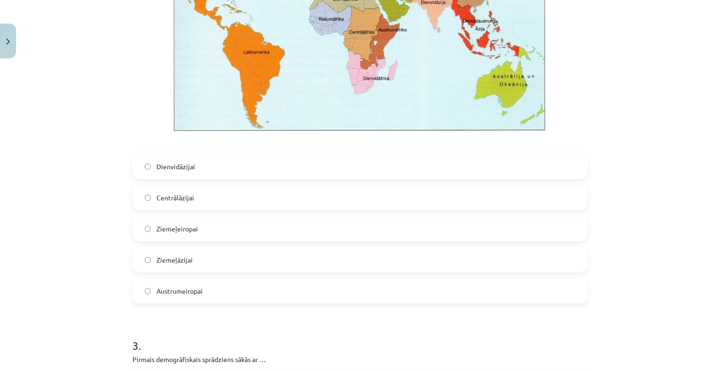
click at [236, 198] on label "Centrālāzijai" at bounding box center [360, 198] width 454 height 24
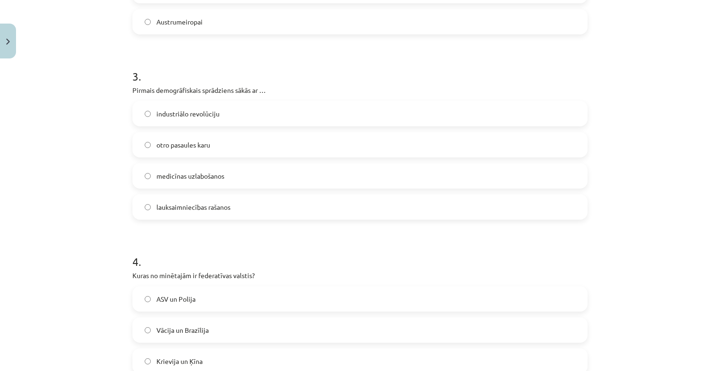
scroll to position [796, 0]
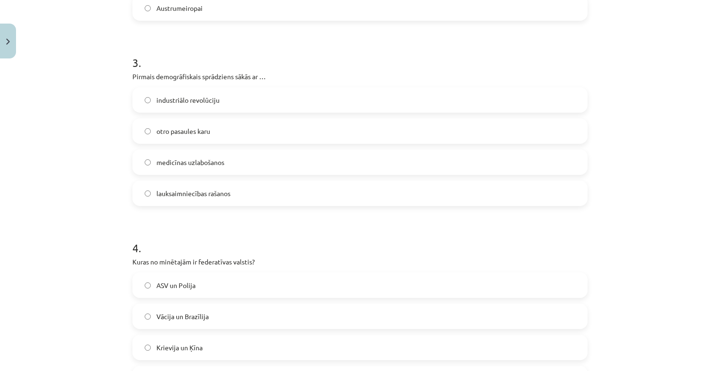
click at [274, 95] on label "industriālo revolūciju" at bounding box center [360, 100] width 454 height 24
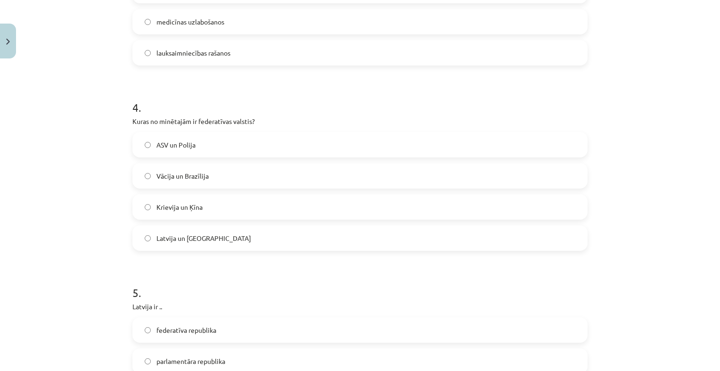
scroll to position [938, 0]
click at [228, 174] on label "Vācija un Brazīlija" at bounding box center [360, 175] width 454 height 24
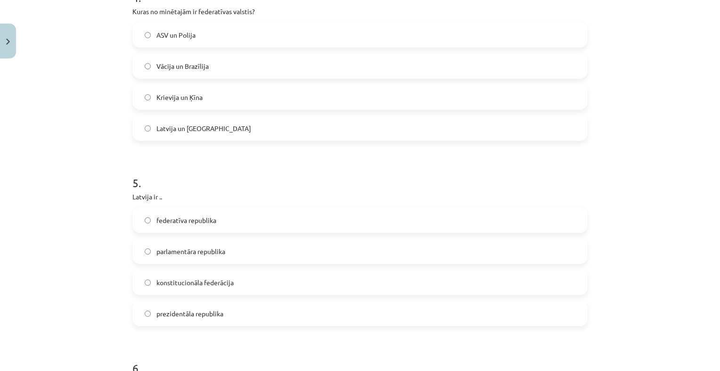
scroll to position [1126, 0]
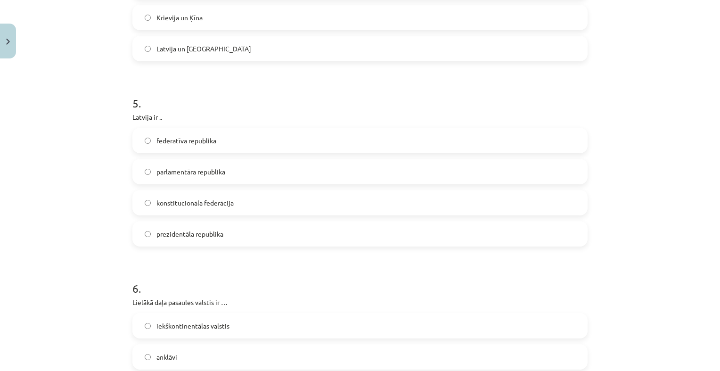
click at [226, 171] on label "parlamentāra republika" at bounding box center [360, 172] width 454 height 24
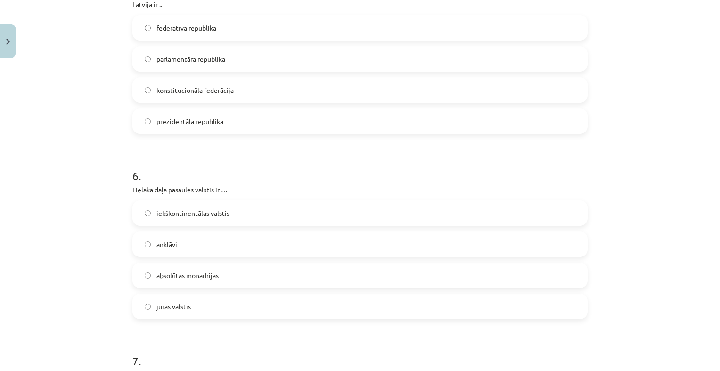
scroll to position [1268, 0]
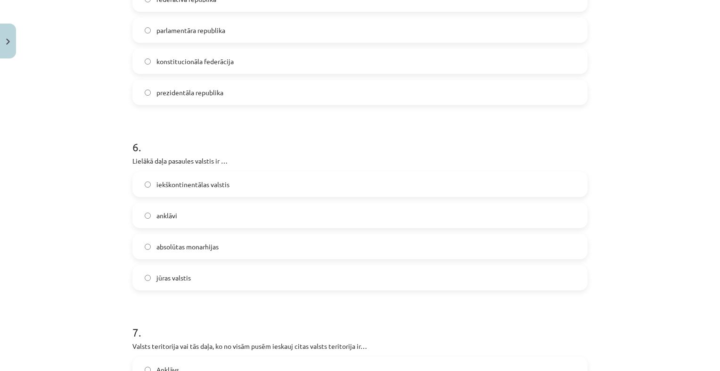
click at [226, 277] on label "jūras valstis" at bounding box center [360, 278] width 454 height 24
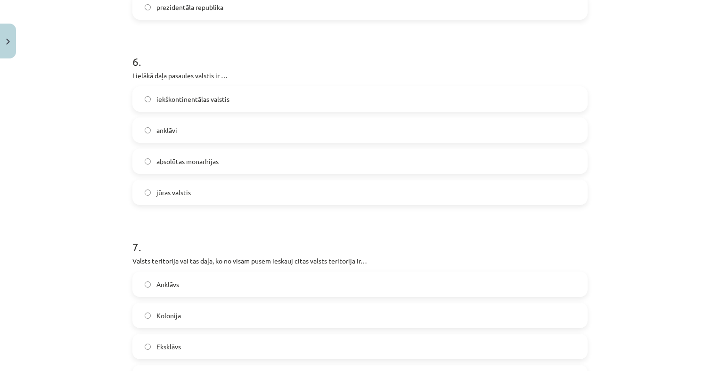
scroll to position [1456, 0]
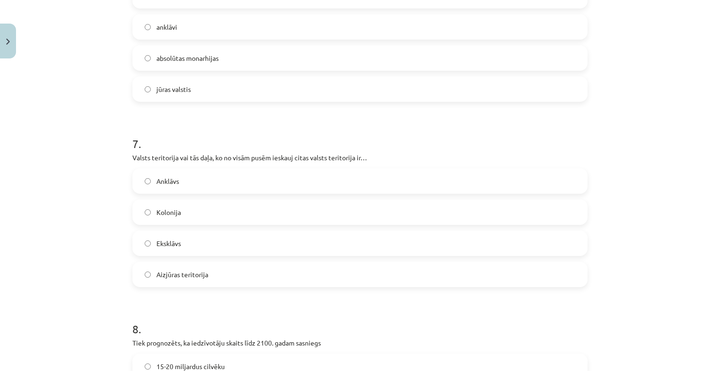
click at [238, 179] on label "Anklāvs" at bounding box center [360, 181] width 454 height 24
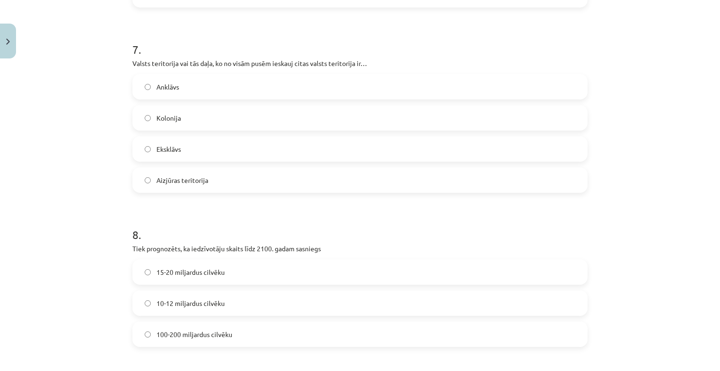
scroll to position [1739, 0]
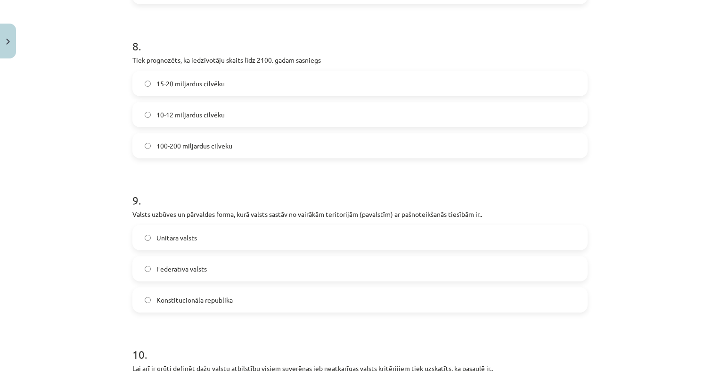
click at [256, 114] on label "10-12 miljardus cilvēku" at bounding box center [360, 115] width 454 height 24
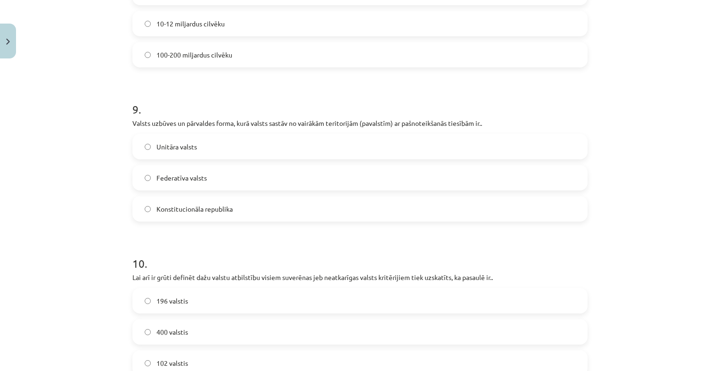
scroll to position [1928, 0]
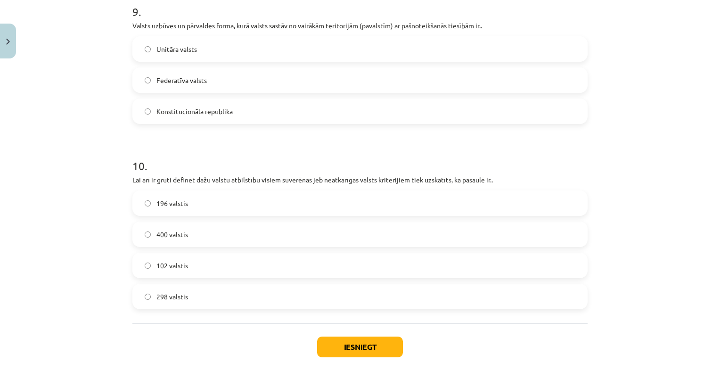
click at [253, 77] on label "Federatīva valsts" at bounding box center [360, 80] width 454 height 24
click at [249, 194] on label "196 valstis" at bounding box center [360, 203] width 454 height 24
click at [330, 342] on button "Iesniegt" at bounding box center [360, 347] width 86 height 21
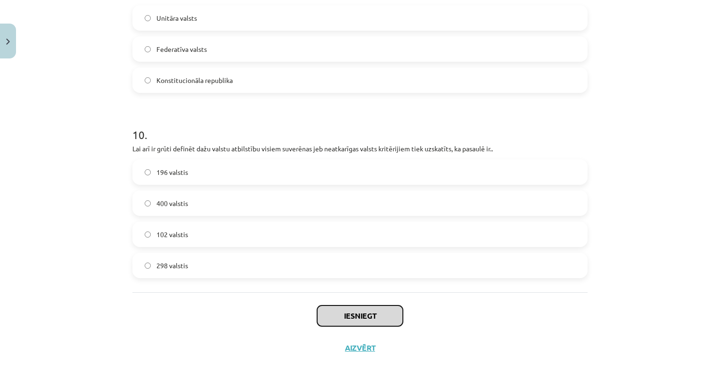
scroll to position [1975, 0]
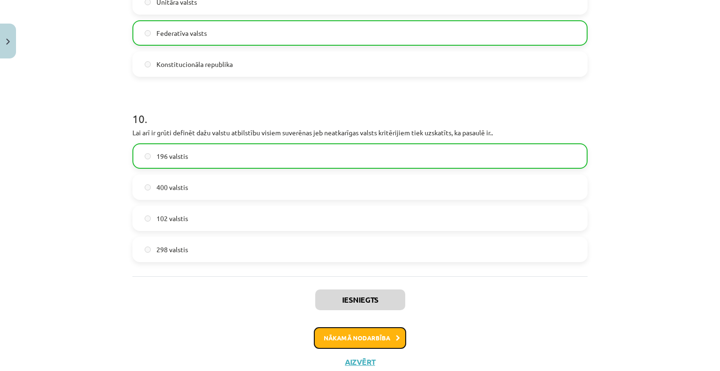
click at [374, 337] on button "Nākamā nodarbība" at bounding box center [360, 338] width 92 height 22
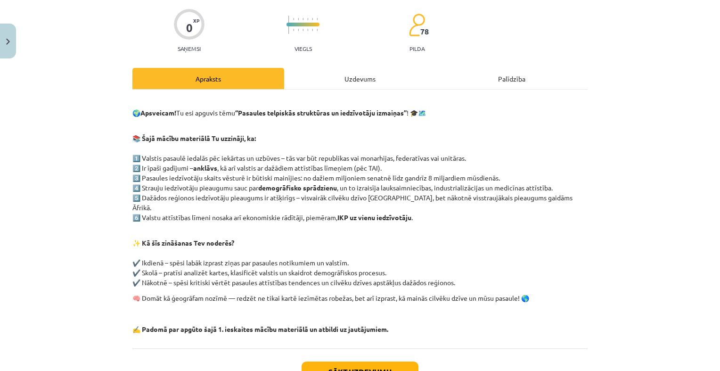
scroll to position [118, 0]
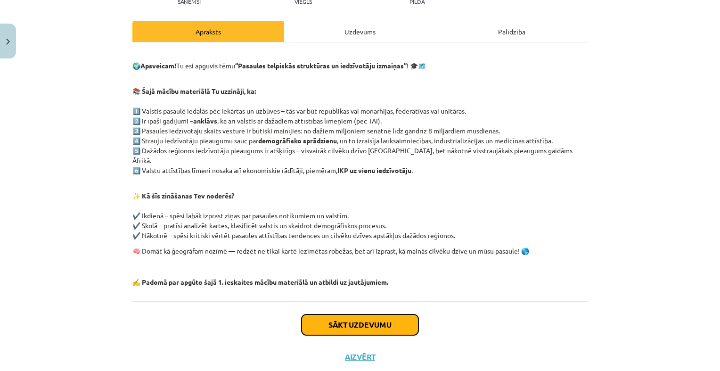
click at [356, 317] on button "Sākt uzdevumu" at bounding box center [360, 324] width 117 height 21
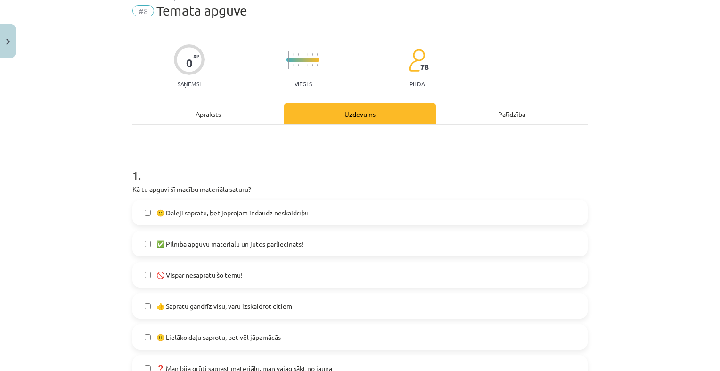
scroll to position [24, 0]
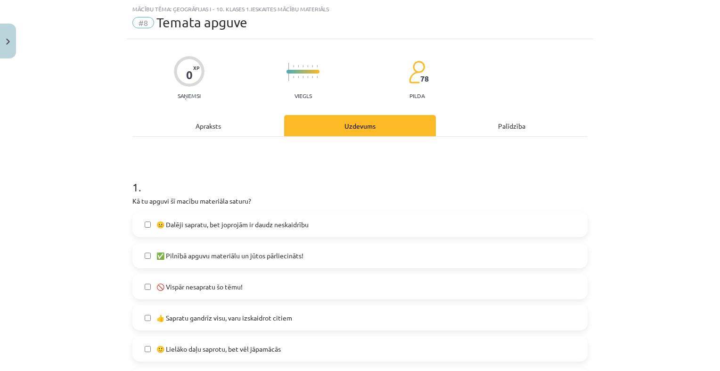
click at [231, 284] on span "🚫 Vispār nesapratu šo tēmu!" at bounding box center [200, 287] width 86 height 10
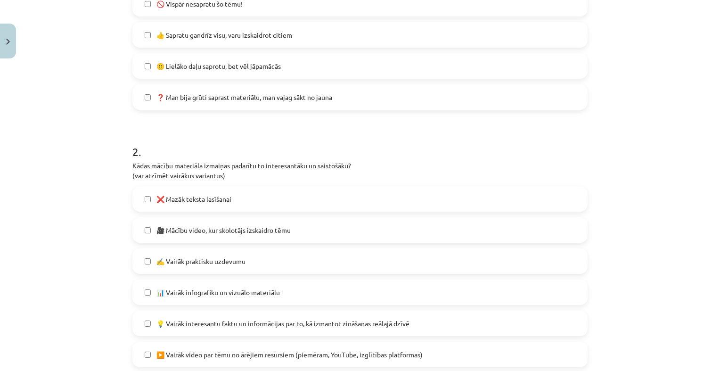
click at [211, 196] on span "❌ Mazāk teksta lasīšanai" at bounding box center [194, 199] width 75 height 10
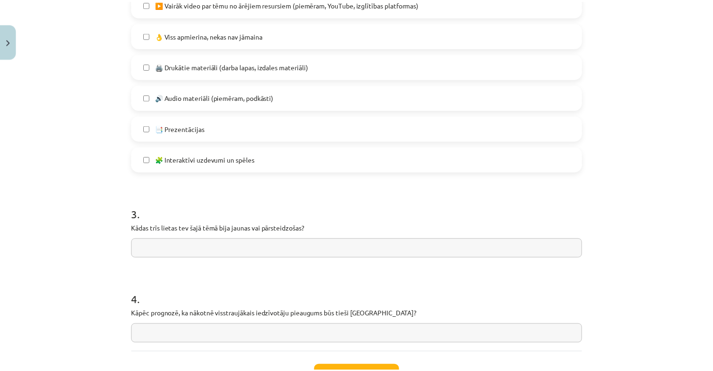
scroll to position [733, 0]
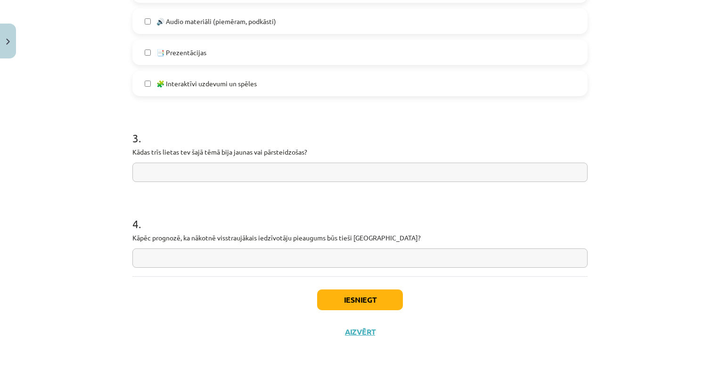
click at [226, 175] on input "text" at bounding box center [359, 172] width 455 height 19
type input "****"
click at [223, 254] on input "text" at bounding box center [359, 257] width 455 height 19
type input "***"
click at [342, 298] on button "Iesniegt" at bounding box center [360, 299] width 86 height 21
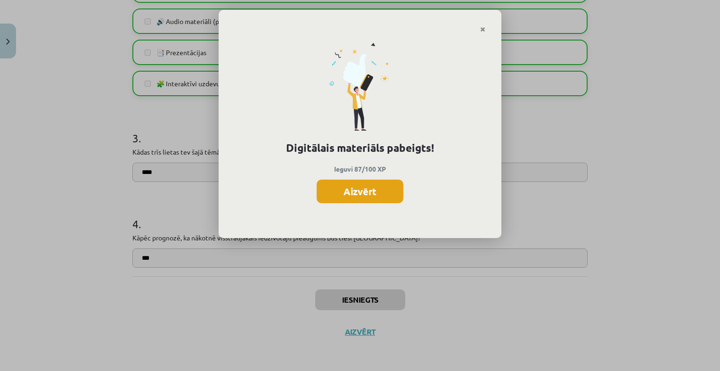
click at [335, 195] on button "Aizvērt" at bounding box center [360, 192] width 87 height 24
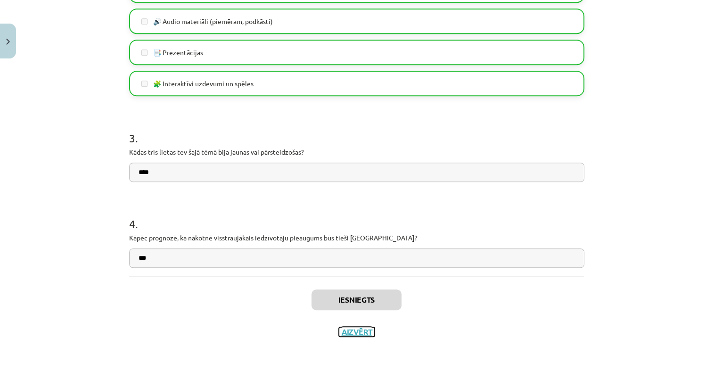
click at [354, 332] on button "Aizvērt" at bounding box center [357, 331] width 36 height 9
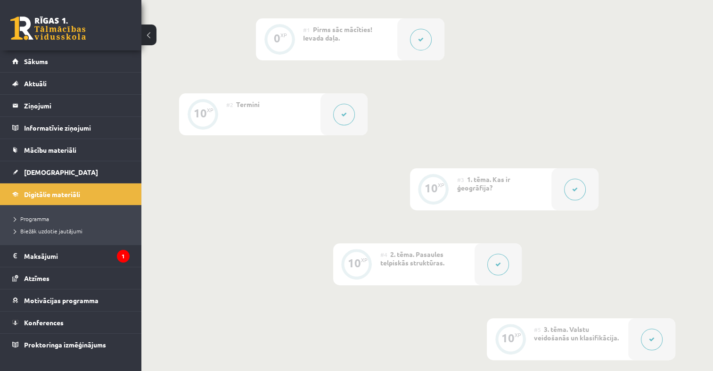
scroll to position [377, 0]
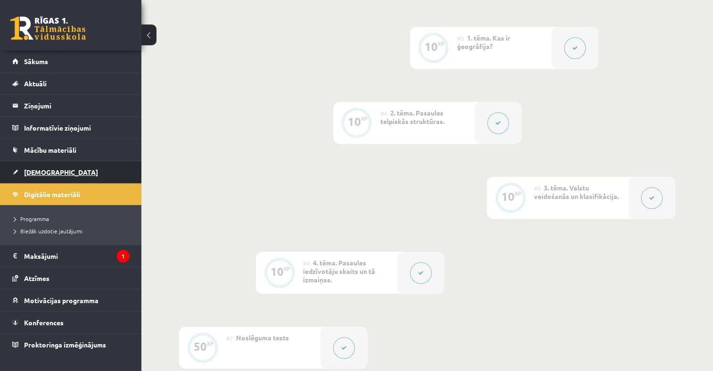
click at [38, 171] on span "[DEMOGRAPHIC_DATA]" at bounding box center [61, 172] width 74 height 8
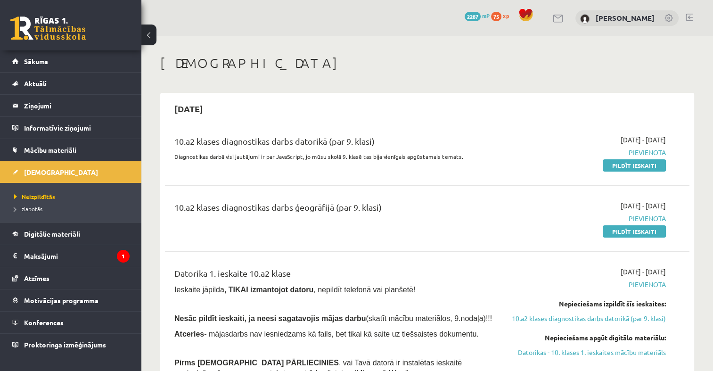
drag, startPoint x: 630, startPoint y: 227, endPoint x: 402, endPoint y: 43, distance: 293.7
click at [630, 227] on link "Pildīt ieskaiti" at bounding box center [634, 231] width 63 height 12
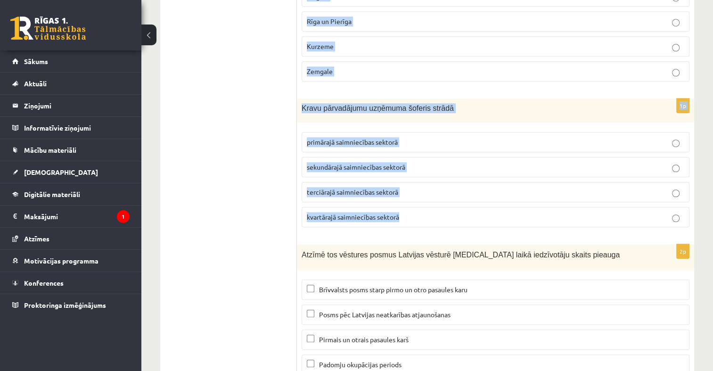
scroll to position [4350, 0]
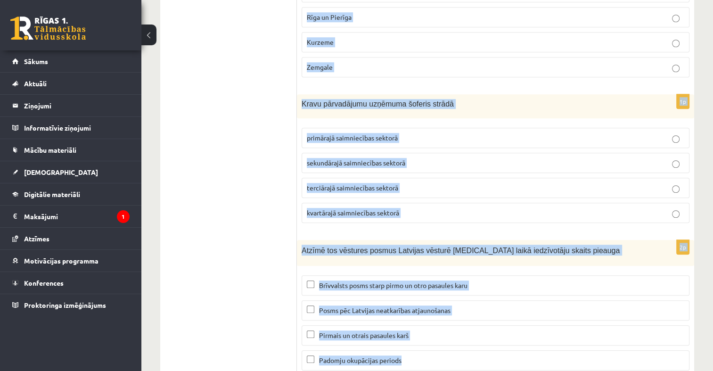
drag, startPoint x: 301, startPoint y: 91, endPoint x: 547, endPoint y: 316, distance: 333.1
copy form "Lielākie Latvijas zivju pārstrādes uzņēmumi atrodas ... Rīgā, Liepājā, Salacgrī…"
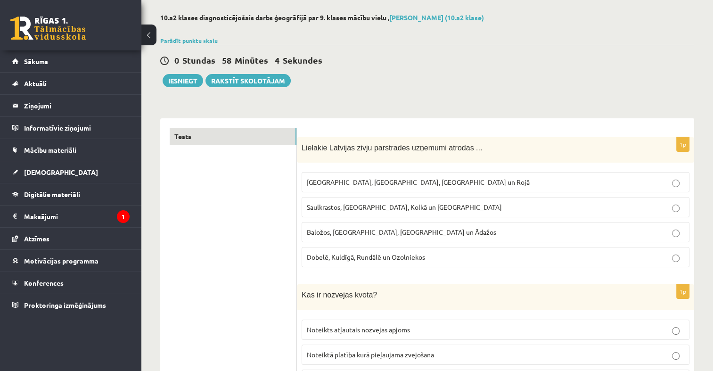
scroll to position [0, 0]
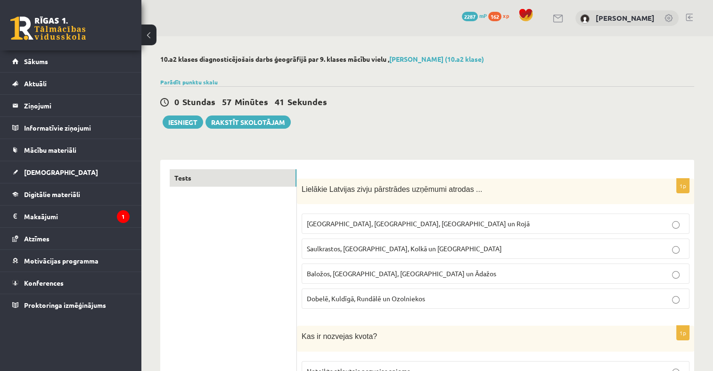
click at [369, 220] on p "Rīgā, Liepājā, Salacgrīvā un Rojā" at bounding box center [496, 224] width 378 height 10
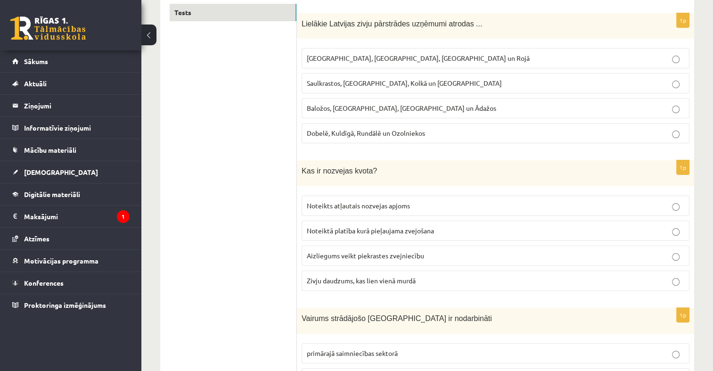
scroll to position [236, 0]
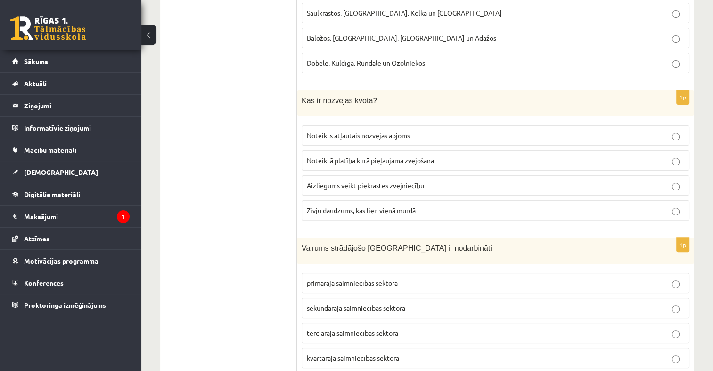
click at [388, 127] on label "Noteikts atļautais nozvejas apjoms" at bounding box center [496, 135] width 388 height 20
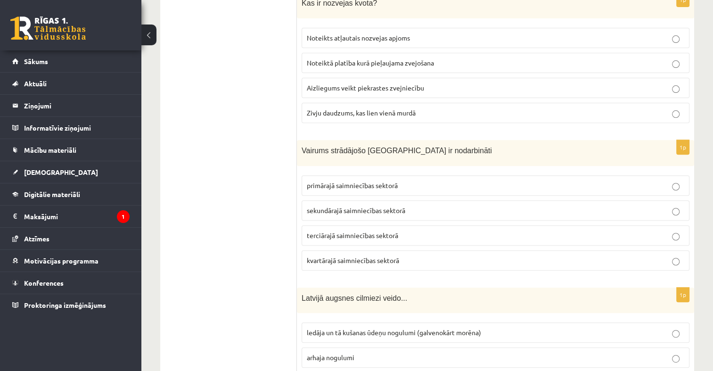
scroll to position [424, 0]
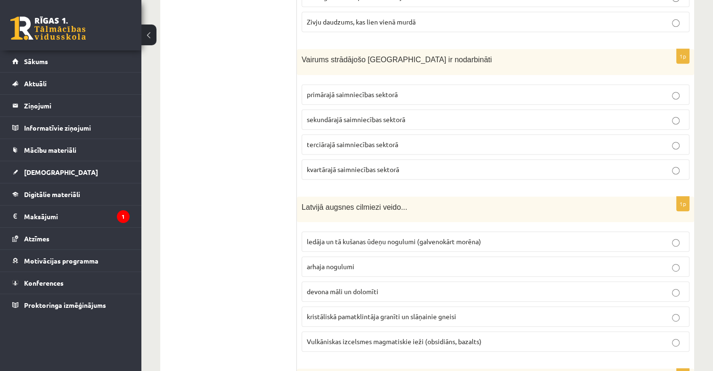
click at [385, 141] on span "terciārajā saimniecības sektorā" at bounding box center [352, 144] width 91 height 8
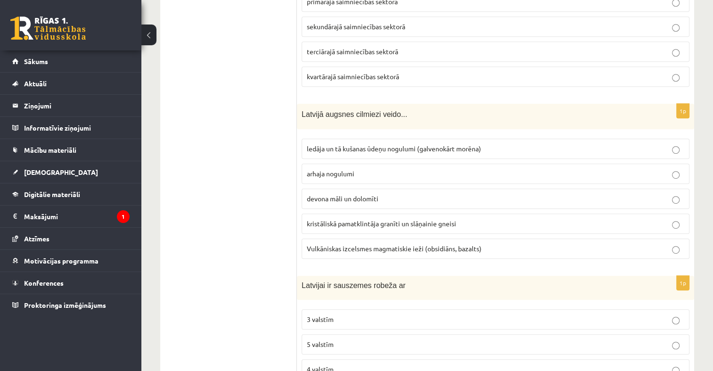
scroll to position [519, 0]
click at [365, 139] on label "ledāja un tā kušanas ūdeņu nogulumi (galvenokārt morēna)" at bounding box center [496, 147] width 388 height 20
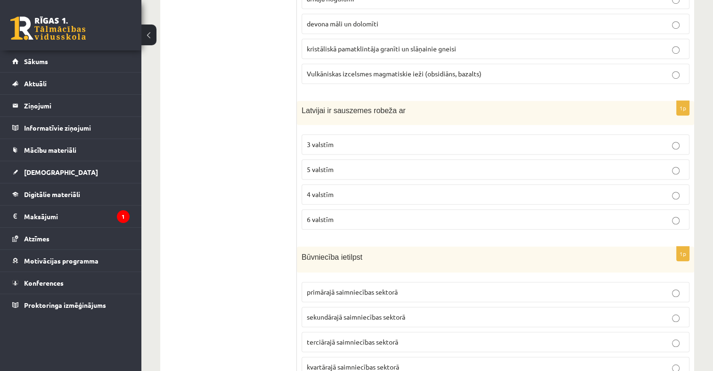
scroll to position [707, 0]
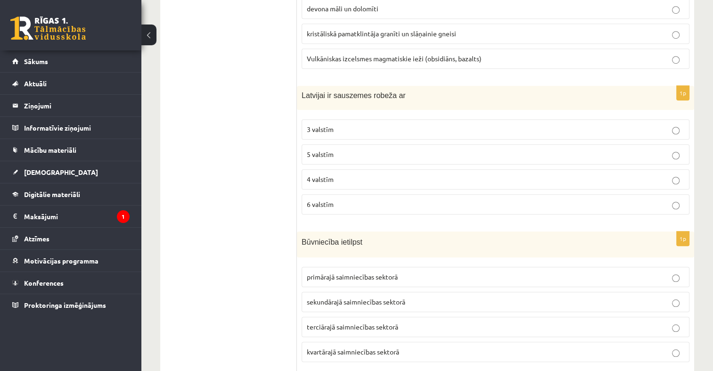
click at [326, 174] on p "4 valstīm" at bounding box center [496, 179] width 378 height 10
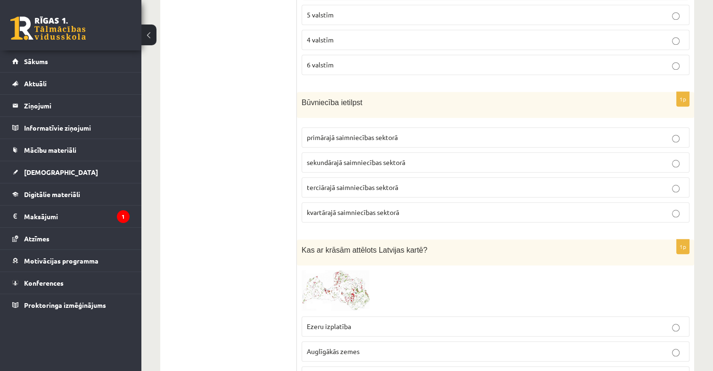
scroll to position [849, 0]
click at [355, 156] on span "sekundārajā saimniecības sektorā" at bounding box center [356, 160] width 99 height 8
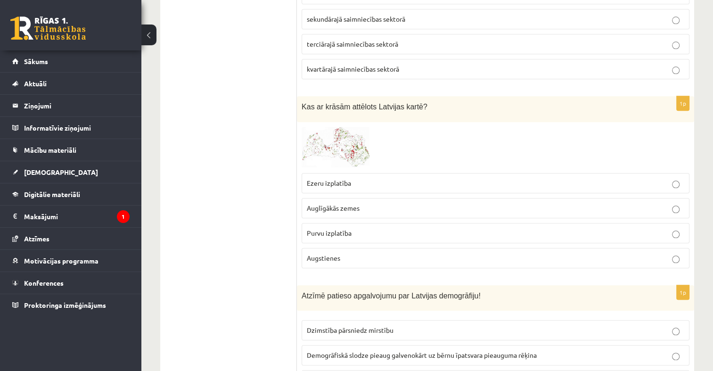
click at [360, 173] on label "Ezeru izplatība" at bounding box center [496, 183] width 388 height 20
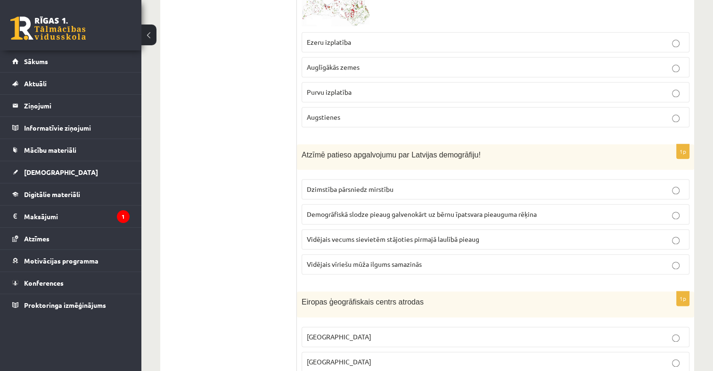
scroll to position [1132, 0]
click at [366, 234] on span "Vidējais vecums sievietēm stājoties pirmajā laulībā pieaug" at bounding box center [393, 238] width 173 height 8
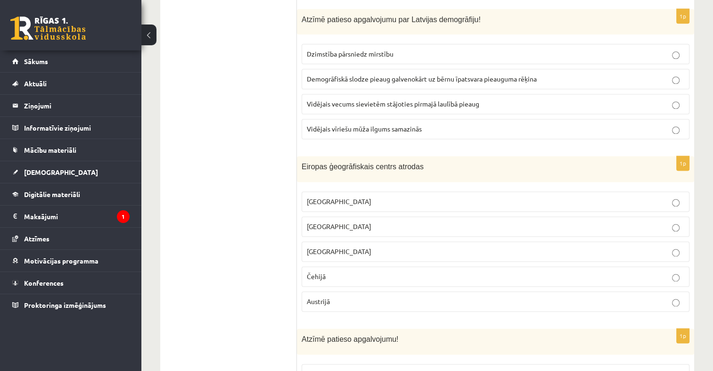
scroll to position [1273, 0]
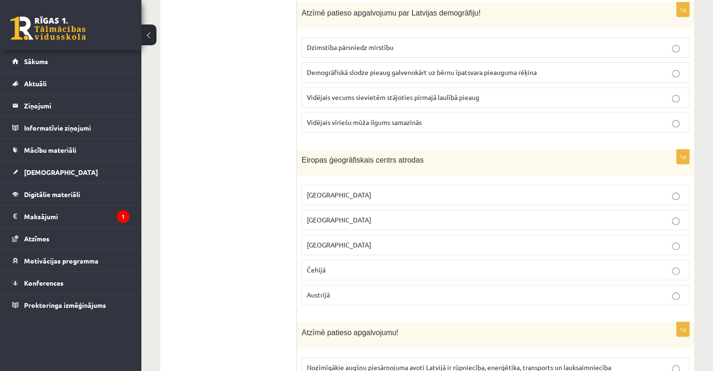
click at [358, 190] on p "Latvijā" at bounding box center [496, 195] width 378 height 10
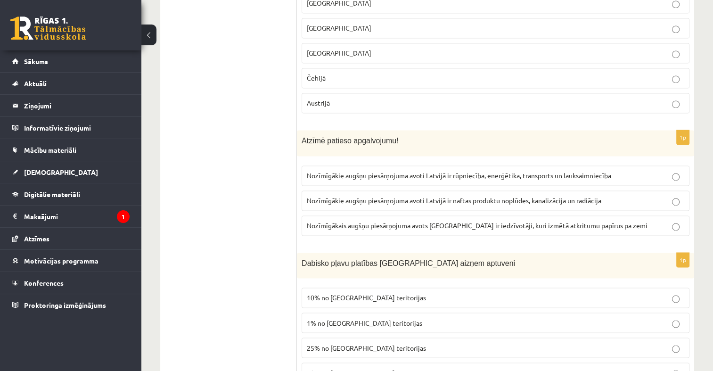
scroll to position [1414, 0]
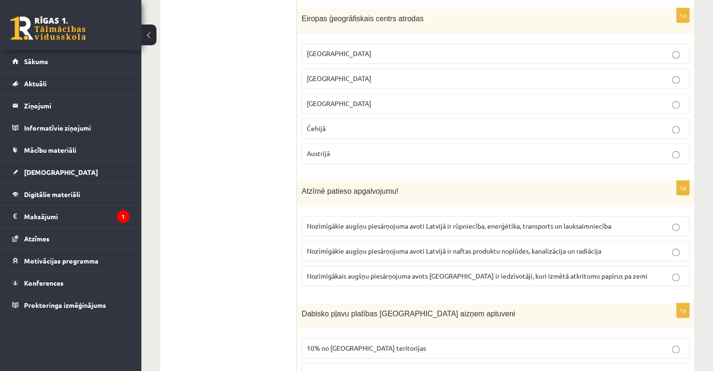
click at [366, 216] on label "Nozīmīgākie augšņu piesārņojuma avoti Latvijā ir rūpniecība, enerģētika, transp…" at bounding box center [496, 226] width 388 height 20
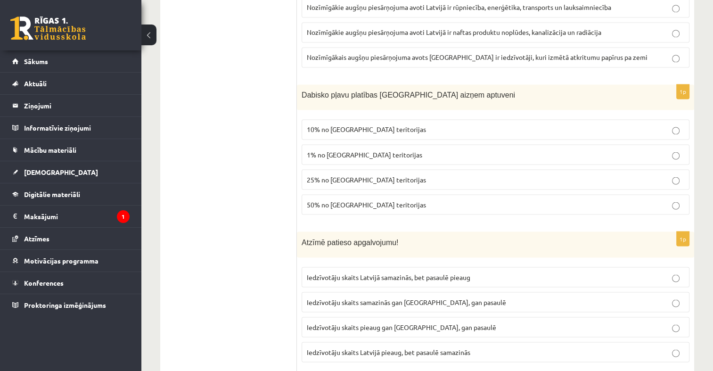
scroll to position [1650, 0]
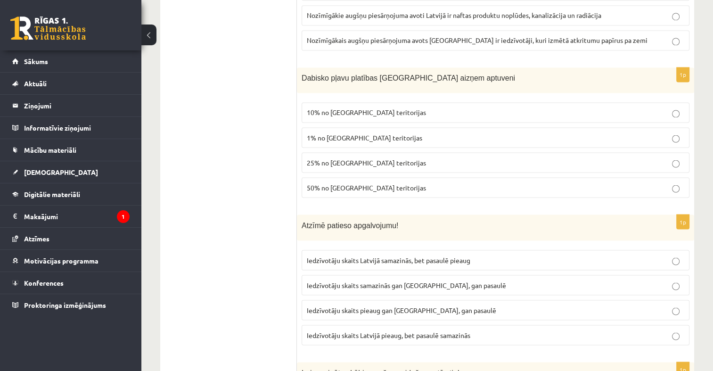
click at [340, 102] on label "10% no Latvijas teritorijas" at bounding box center [496, 112] width 388 height 20
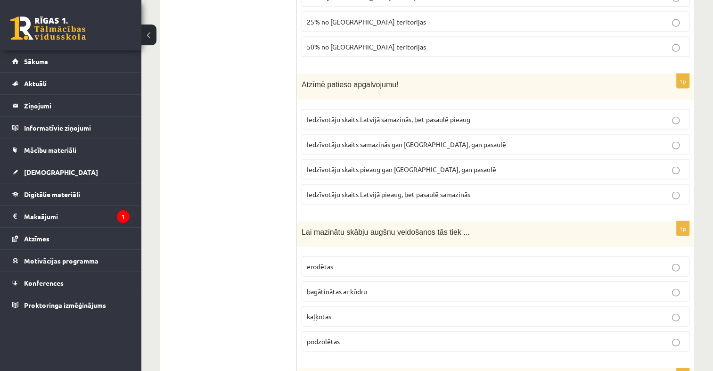
scroll to position [1792, 0]
click at [394, 114] on span "Iedzīvotāju skaits Latvijā samazinās, bet pasaulē pieaug" at bounding box center [389, 118] width 164 height 8
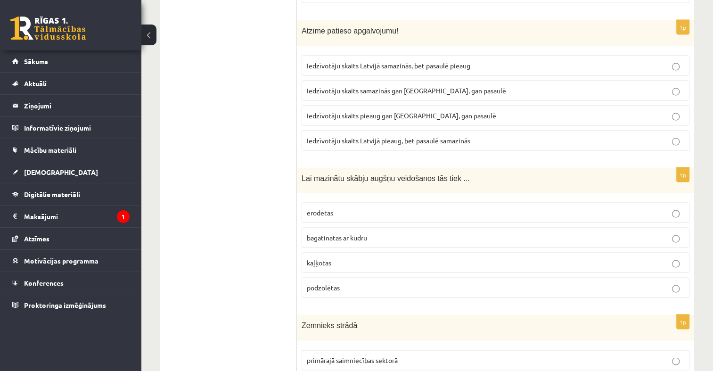
scroll to position [1933, 0]
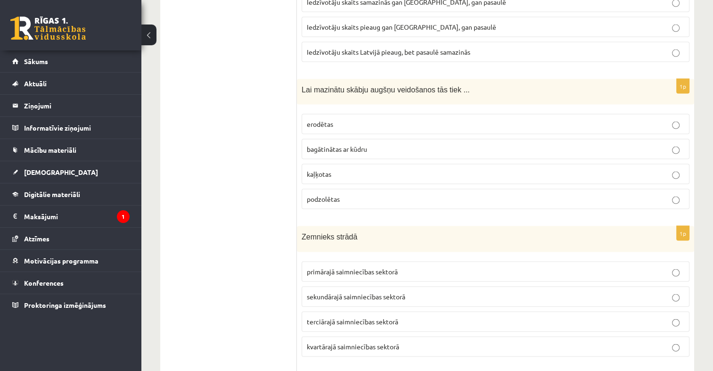
click at [341, 164] on label "kaļķotas" at bounding box center [496, 174] width 388 height 20
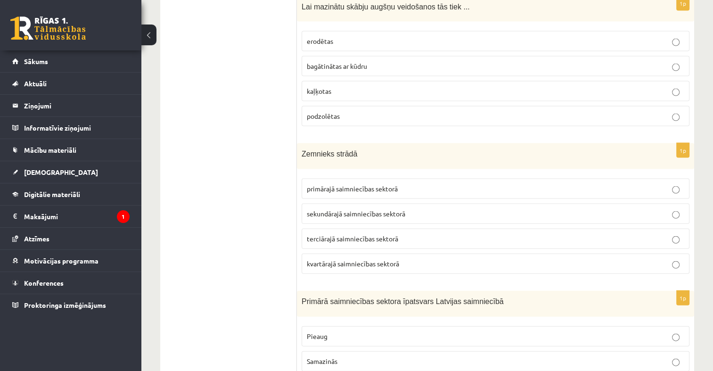
scroll to position [2122, 0]
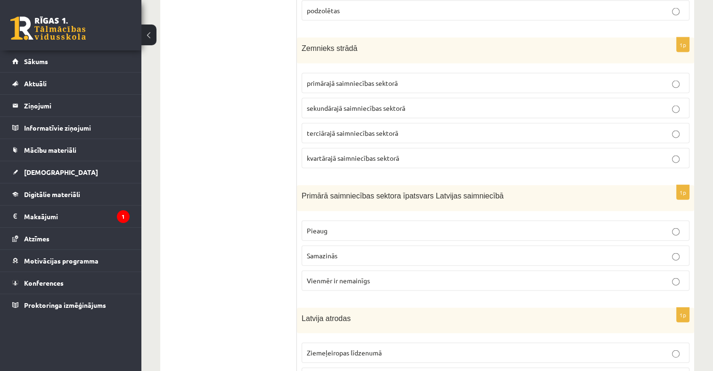
click at [345, 79] on span "primārajā saimniecības sektorā" at bounding box center [352, 83] width 91 height 8
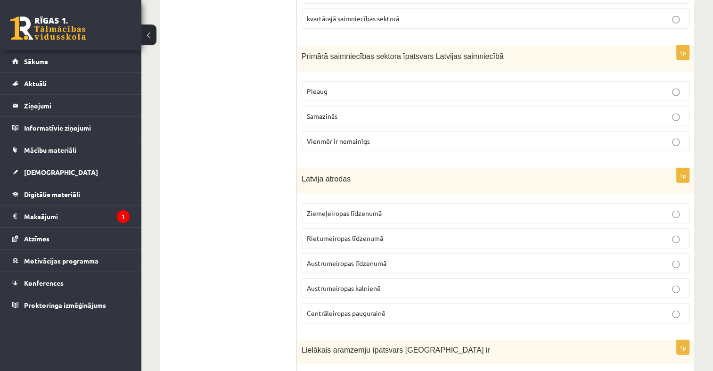
scroll to position [2263, 0]
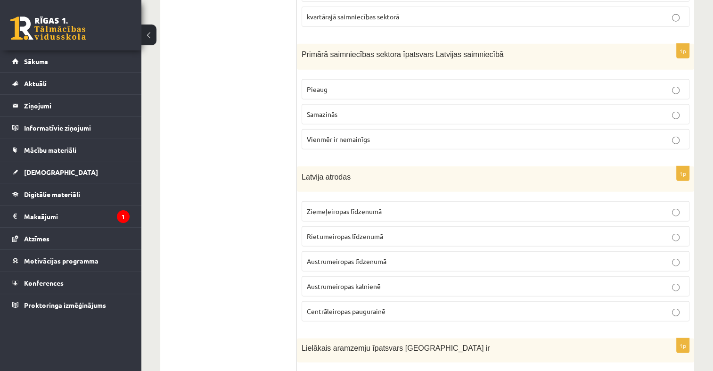
click at [227, 59] on ul "Tests" at bounding box center [233, 185] width 127 height 4559
drag, startPoint x: 389, startPoint y: 96, endPoint x: 376, endPoint y: 70, distance: 28.9
click at [389, 104] on label "Samazinās" at bounding box center [496, 114] width 388 height 20
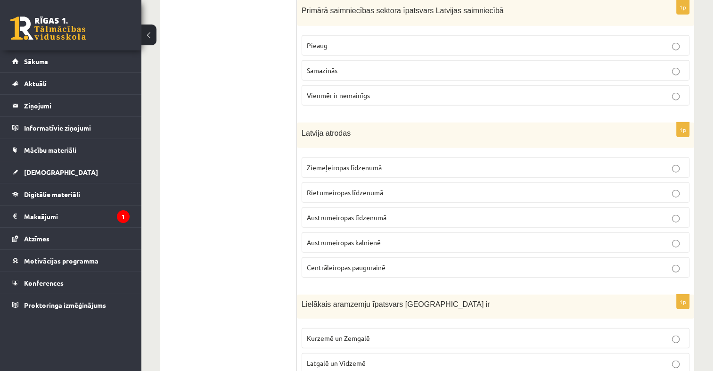
scroll to position [2357, 0]
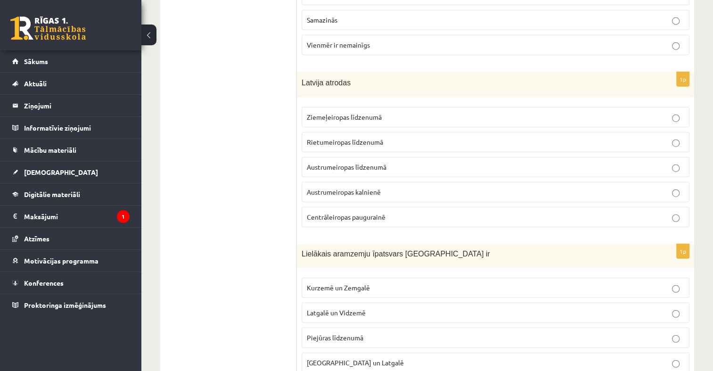
click at [393, 112] on p "Ziemeļeiropas līdzenumā" at bounding box center [496, 117] width 378 height 10
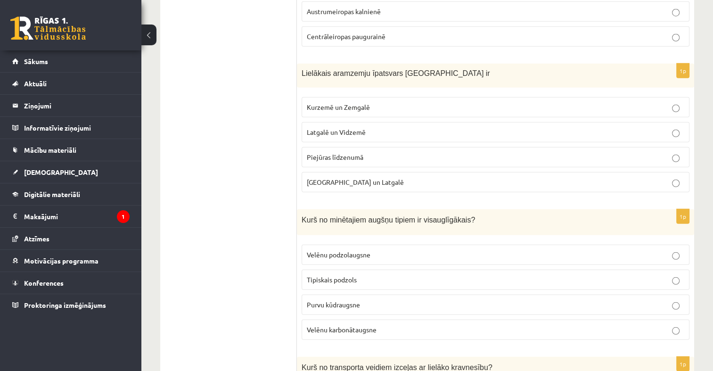
scroll to position [2546, 0]
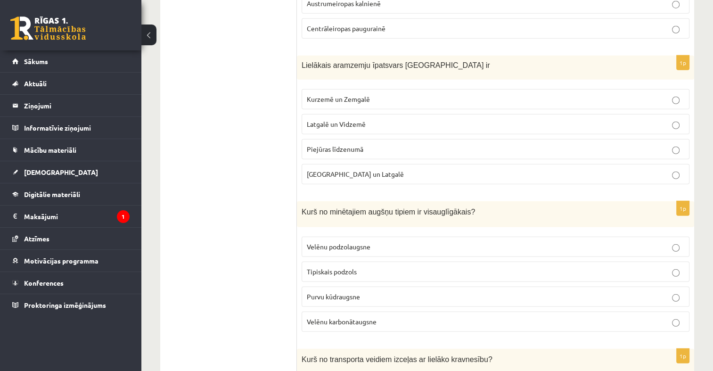
click at [341, 89] on label "Kurzemē un Zemgalē" at bounding box center [496, 99] width 388 height 20
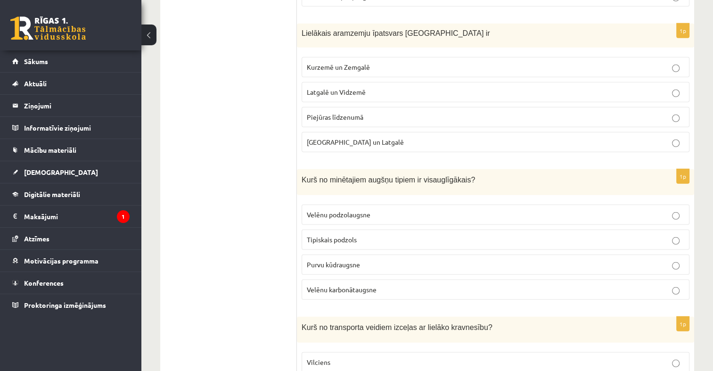
scroll to position [2640, 0]
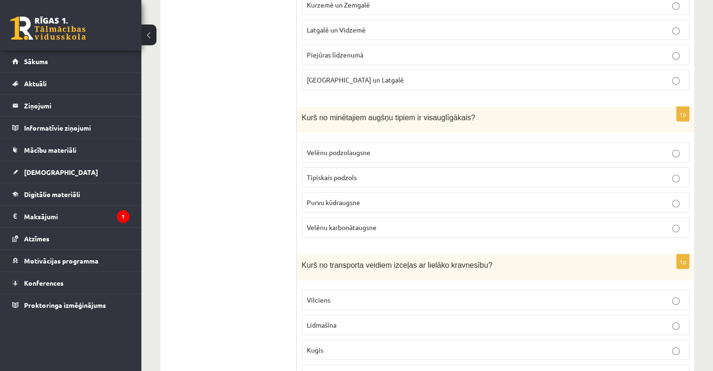
click at [349, 148] on span "Velēnu podzolaugsne" at bounding box center [339, 152] width 64 height 8
click at [315, 223] on span "Velēnu karbonātaugsne" at bounding box center [342, 227] width 70 height 8
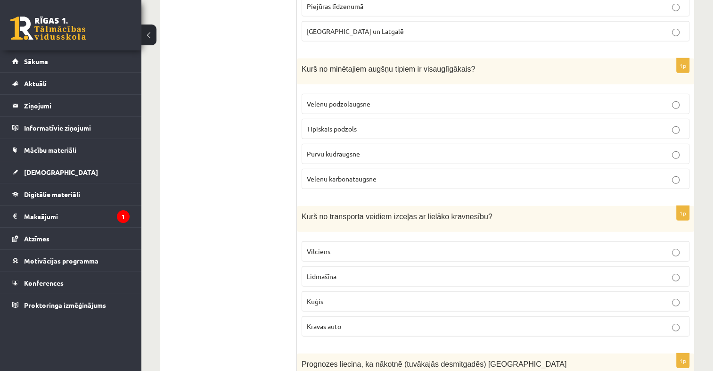
scroll to position [2782, 0]
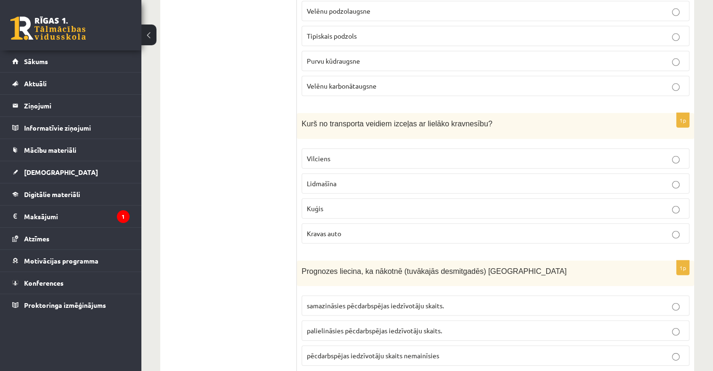
click at [354, 204] on p "Kuģis" at bounding box center [496, 209] width 378 height 10
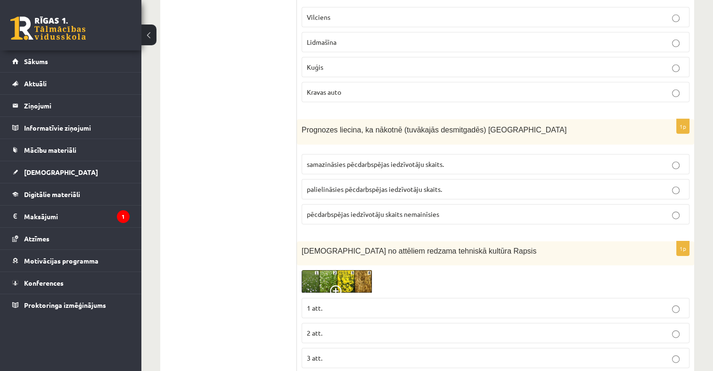
click at [357, 160] on span "samazināsies pēcdarbspējas iedzīvotāju skaits." at bounding box center [375, 164] width 137 height 8
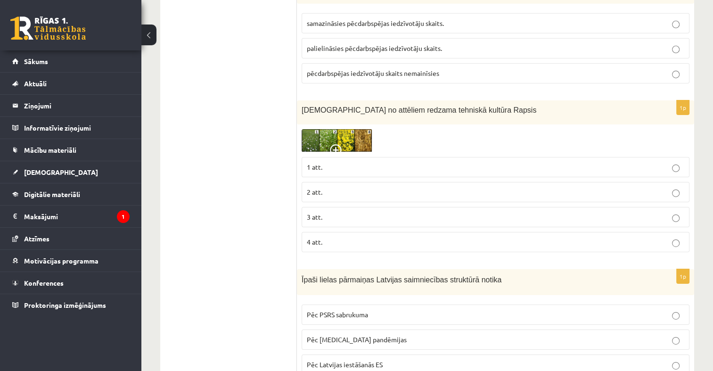
scroll to position [3065, 0]
click at [353, 184] on label "2 att." at bounding box center [496, 192] width 388 height 20
click at [348, 129] on img at bounding box center [337, 140] width 71 height 23
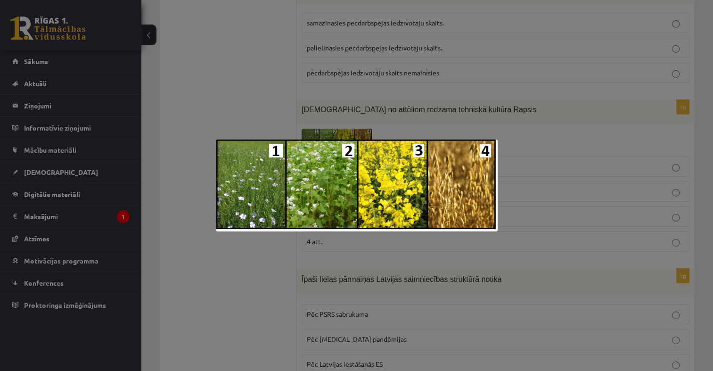
click at [466, 113] on div at bounding box center [356, 185] width 713 height 371
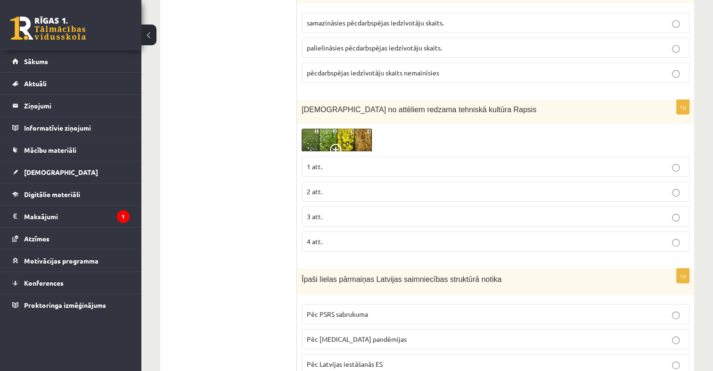
click at [411, 212] on p "3 att." at bounding box center [496, 217] width 378 height 10
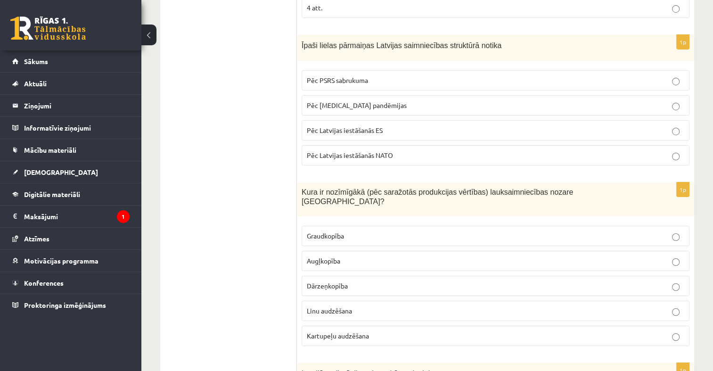
scroll to position [3300, 0]
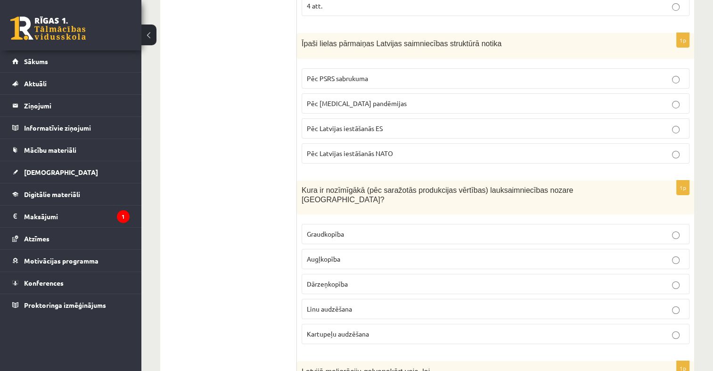
click at [391, 74] on p "Pēc PSRS sabrukuma" at bounding box center [496, 79] width 378 height 10
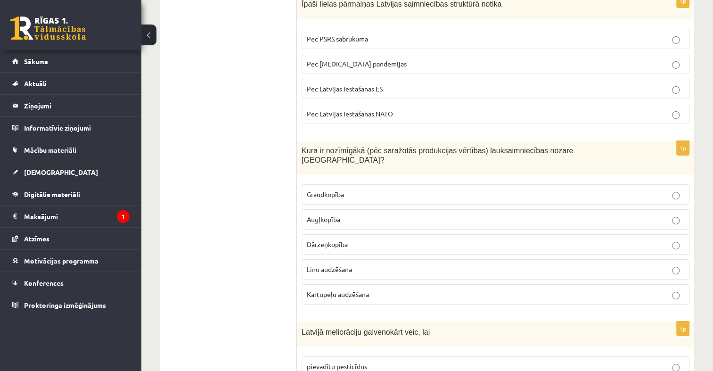
scroll to position [3395, 0]
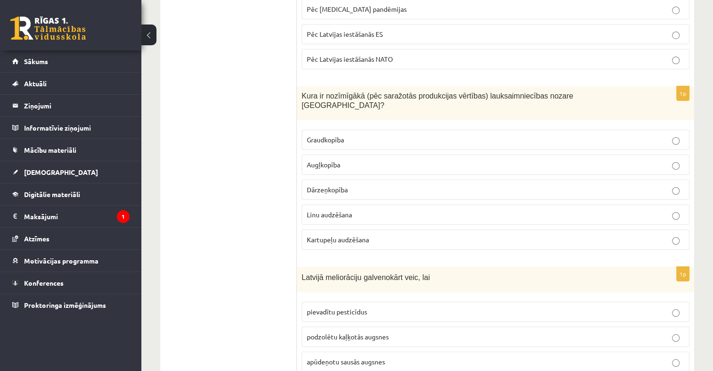
drag, startPoint x: 357, startPoint y: 113, endPoint x: 356, endPoint y: 107, distance: 6.3
click at [356, 135] on p "Graudkopība" at bounding box center [496, 140] width 378 height 10
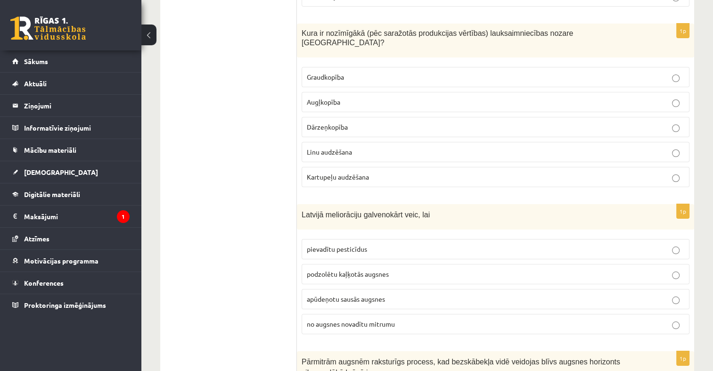
scroll to position [3536, 0]
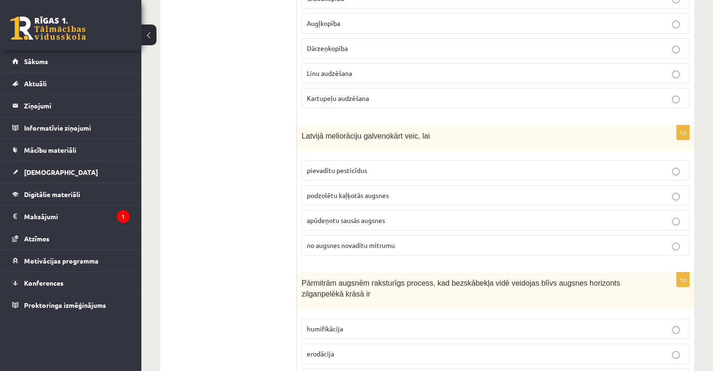
click at [370, 241] on span "no augsnes novadītu mitrumu" at bounding box center [351, 245] width 88 height 8
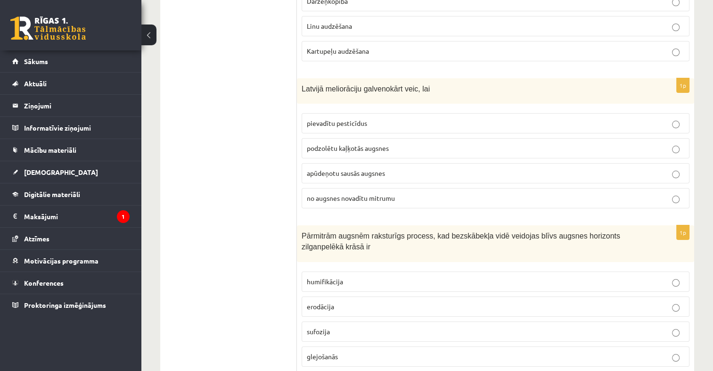
scroll to position [3678, 0]
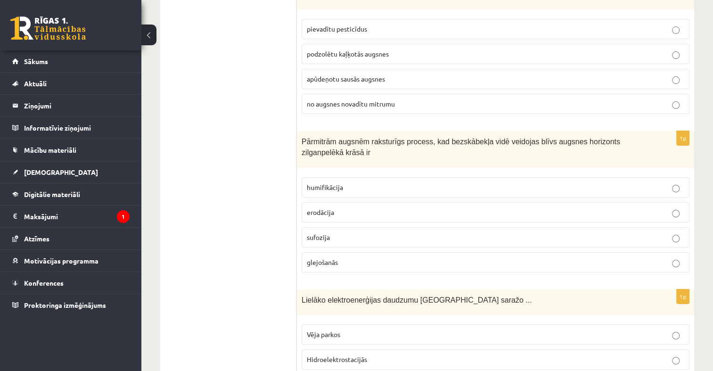
drag, startPoint x: 339, startPoint y: 239, endPoint x: 335, endPoint y: 227, distance: 12.3
click at [339, 252] on label "glejošanās" at bounding box center [496, 262] width 388 height 20
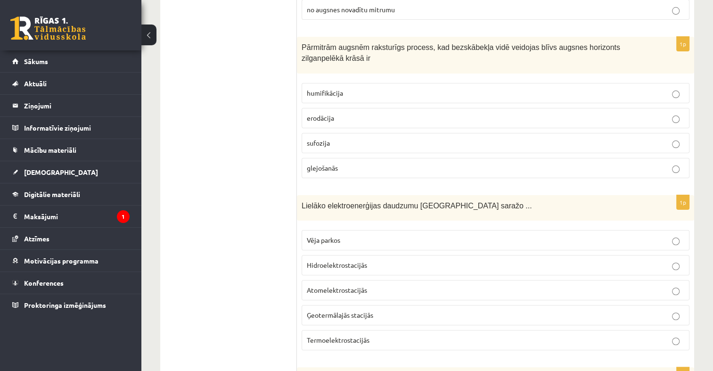
click at [351, 261] on span "Hidroelektrostacijās" at bounding box center [337, 265] width 60 height 8
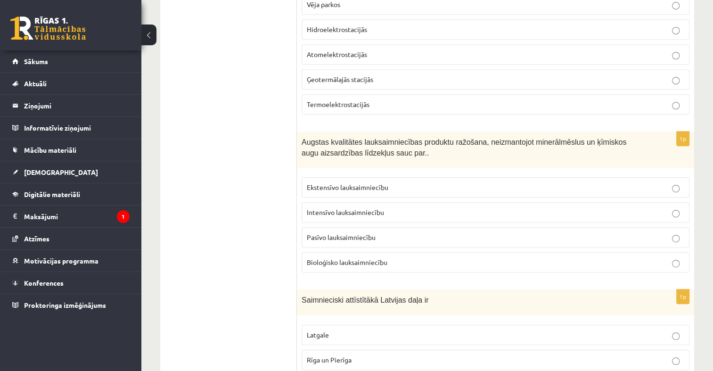
scroll to position [4055, 0]
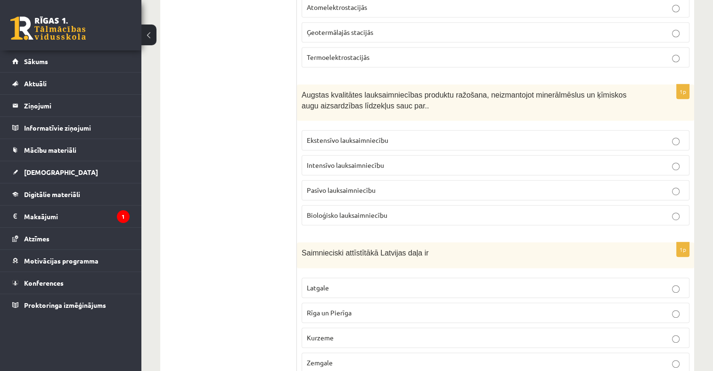
click at [350, 205] on label "Bioloģisko lauksaimniecību" at bounding box center [496, 215] width 388 height 20
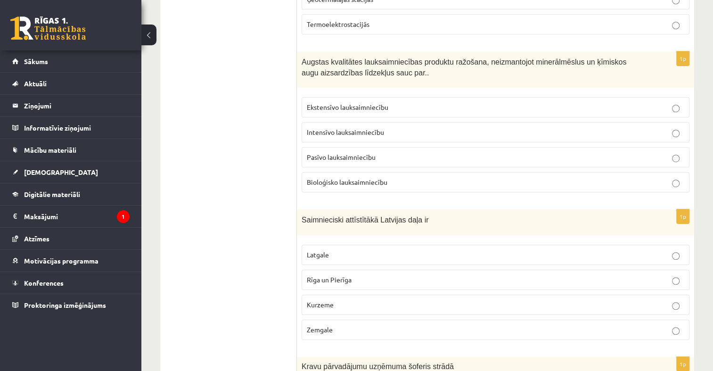
scroll to position [4149, 0]
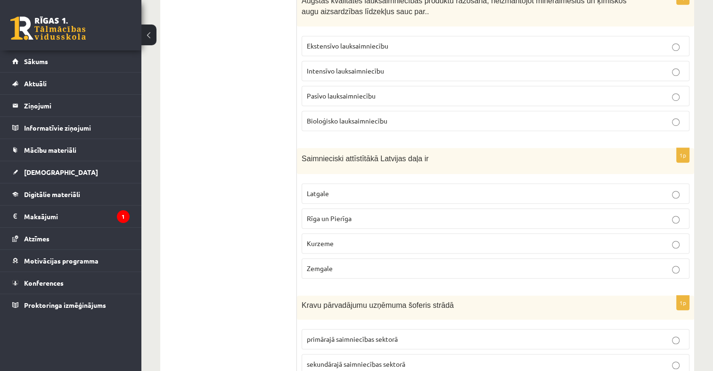
click at [364, 208] on label "Rīga un Pierīga" at bounding box center [496, 218] width 388 height 20
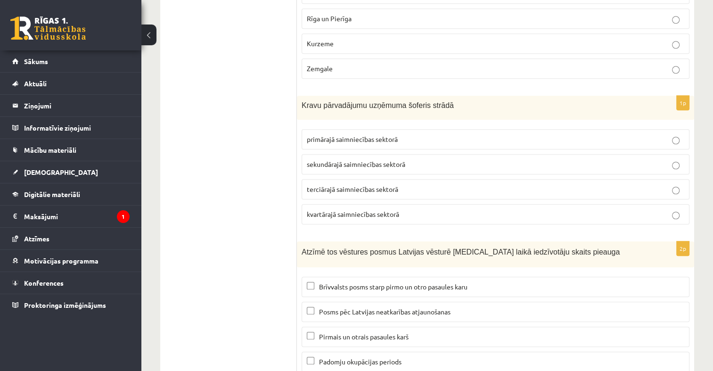
scroll to position [4350, 0]
drag, startPoint x: 331, startPoint y: 252, endPoint x: 313, endPoint y: 259, distance: 19.3
click at [331, 281] on span "Brīvvalsts posms starp pirmo un otro pasaules karu" at bounding box center [393, 285] width 149 height 8
click at [338, 306] on span "Posms pēc Latvijas neatkarības atjaunošanas" at bounding box center [385, 310] width 132 height 8
click at [376, 178] on label "terciārajā saimniecības sektorā" at bounding box center [496, 188] width 388 height 20
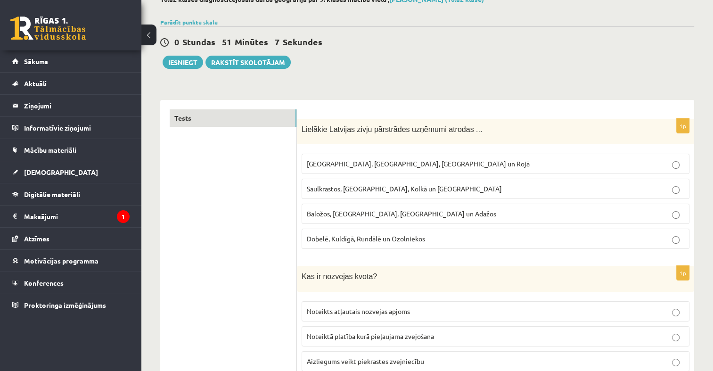
scroll to position [0, 0]
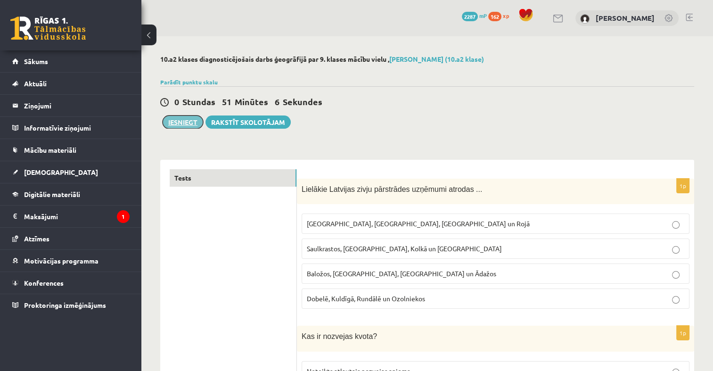
click at [188, 116] on button "Iesniegt" at bounding box center [183, 122] width 41 height 13
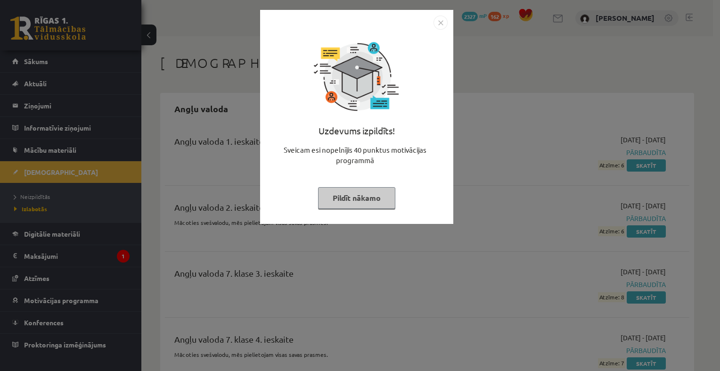
click at [444, 22] on img "Close" at bounding box center [441, 23] width 14 height 14
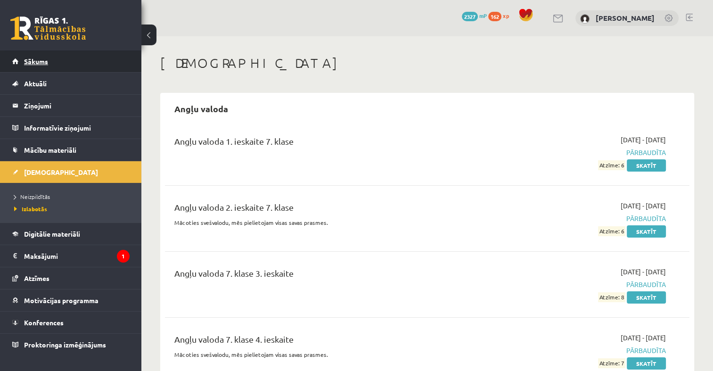
click at [68, 63] on link "Sākums" at bounding box center [70, 61] width 117 height 22
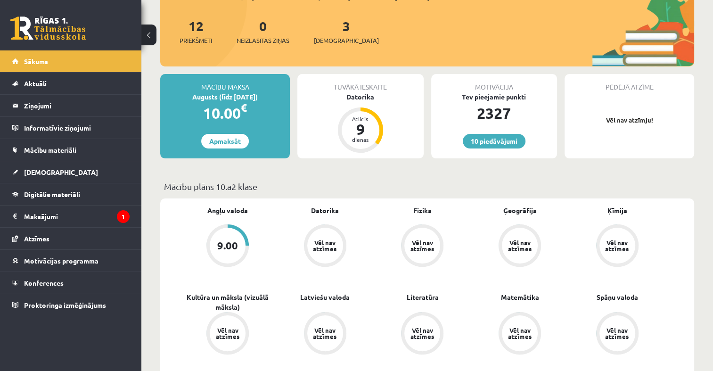
scroll to position [94, 0]
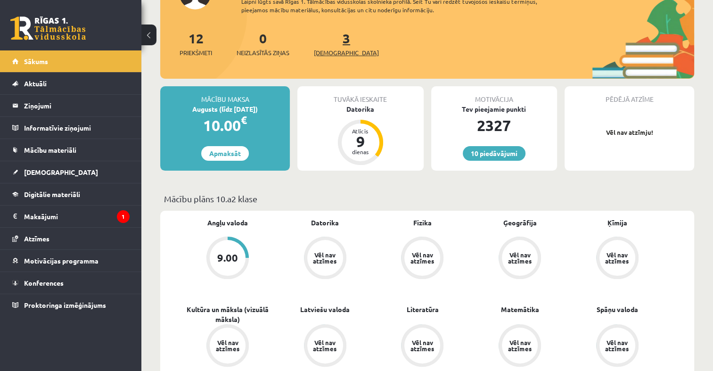
click at [334, 41] on link "3 Ieskaites" at bounding box center [346, 44] width 65 height 28
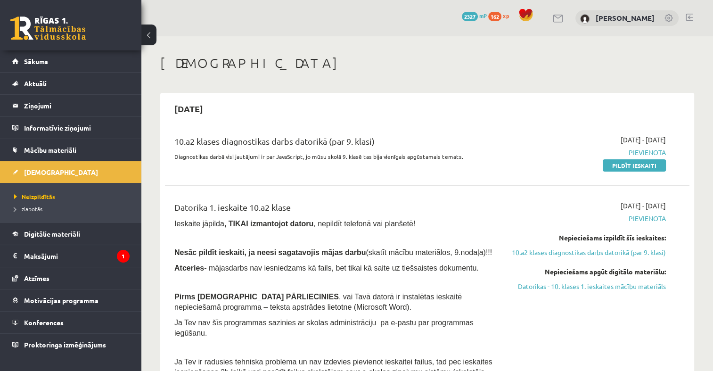
click at [325, 67] on h1 "[DEMOGRAPHIC_DATA]" at bounding box center [427, 63] width 534 height 16
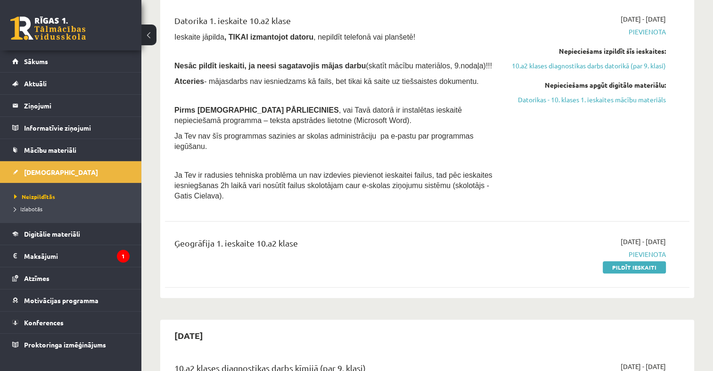
scroll to position [189, 0]
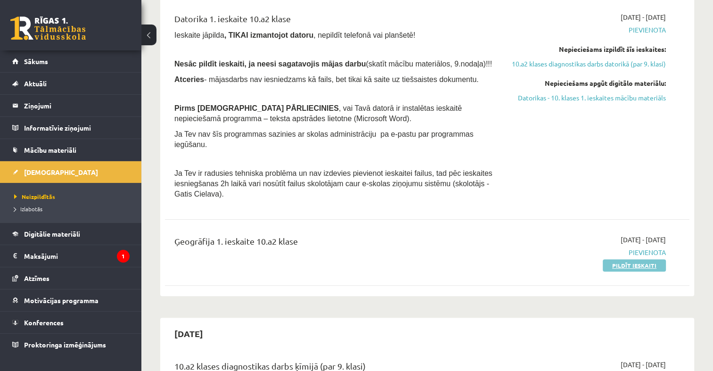
click at [613, 259] on link "Pildīt ieskaiti" at bounding box center [634, 265] width 63 height 12
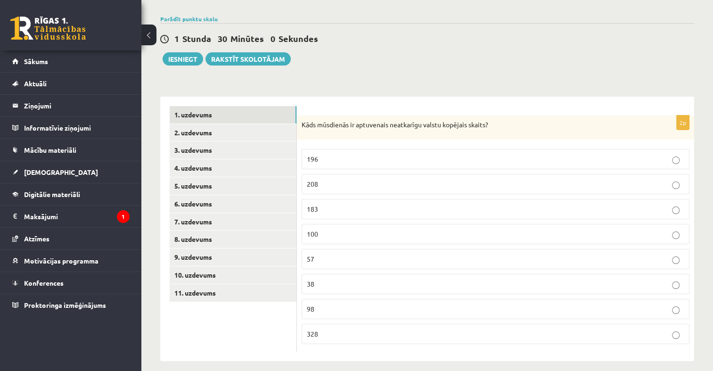
scroll to position [71, 0]
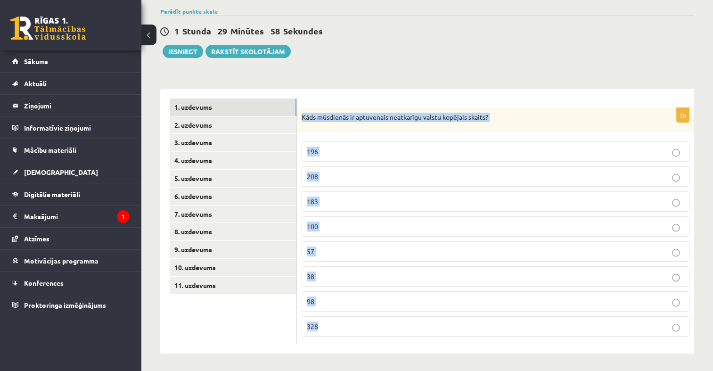
drag, startPoint x: 301, startPoint y: 115, endPoint x: 455, endPoint y: 344, distance: 275.5
click at [455, 344] on div "2p Kāds mūsdienās ir aptuvenais neatkarīgu valstu kopējais skaits? 196 208 183 …" at bounding box center [495, 221] width 397 height 265
copy div "Kāds mūsdienās ir aptuvenais neatkarīgu valstu kopējais skaits? 196 208 183 100…"
click at [348, 155] on p "196" at bounding box center [496, 152] width 378 height 10
click at [236, 125] on link "2. uzdevums" at bounding box center [233, 124] width 127 height 17
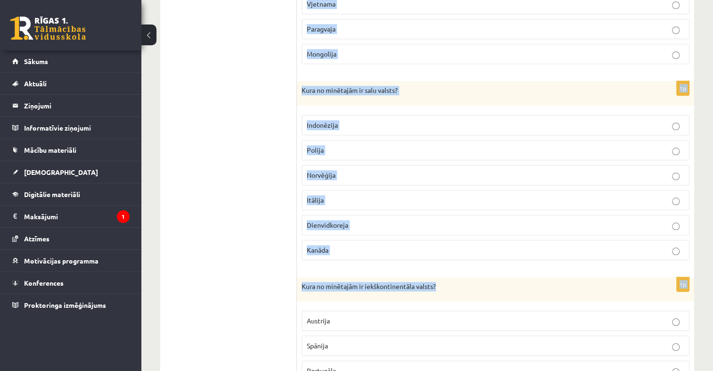
scroll to position [995, 0]
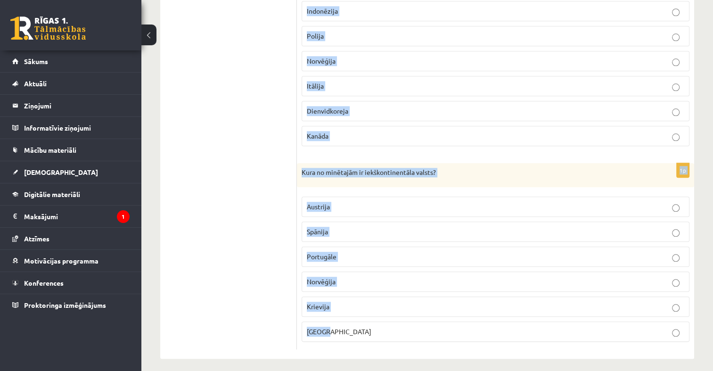
drag, startPoint x: 301, startPoint y: 115, endPoint x: 442, endPoint y: 354, distance: 277.9
copy form "Kura no minētajām ir jūras valsts? Baltkrievija Laosa Afganistāna Ruanda Centrā…"
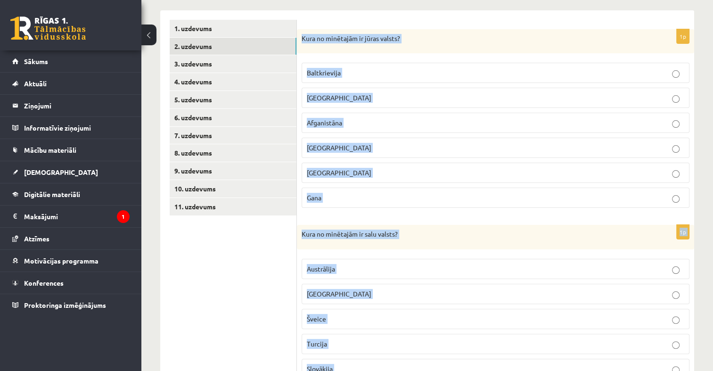
scroll to position [52, 0]
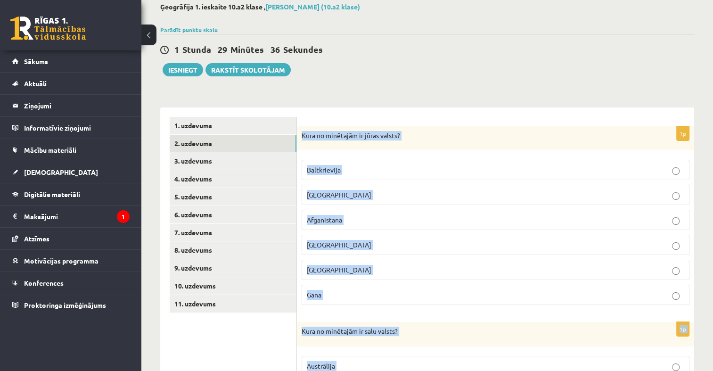
drag, startPoint x: 366, startPoint y: 292, endPoint x: 366, endPoint y: 284, distance: 8.5
click at [366, 292] on p "Gana" at bounding box center [496, 295] width 378 height 10
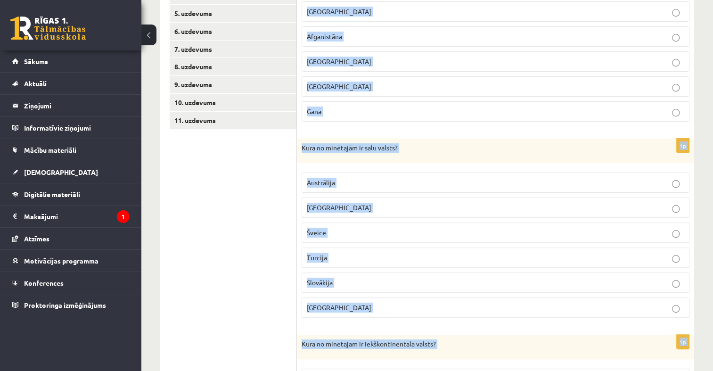
scroll to position [241, 0]
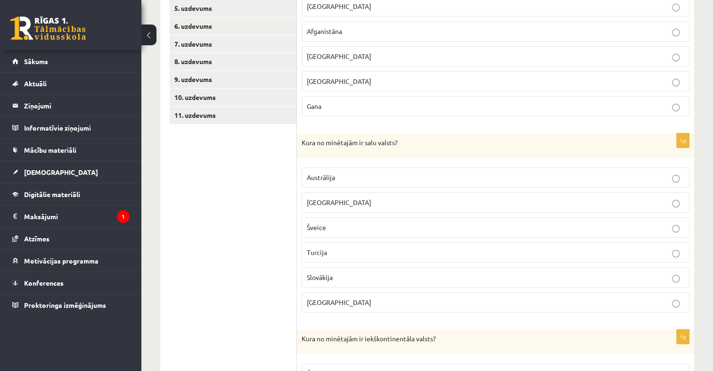
click at [360, 200] on p "Madagaskara" at bounding box center [496, 203] width 378 height 10
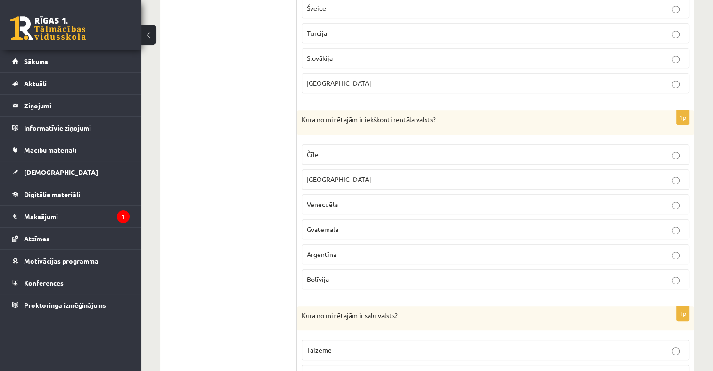
scroll to position [477, 0]
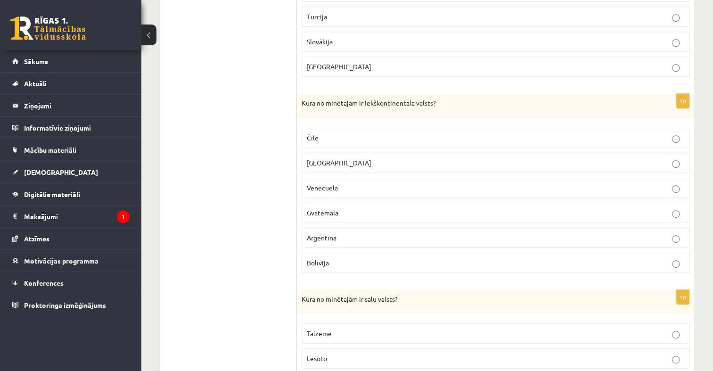
click at [349, 258] on p "Bolīvija" at bounding box center [496, 263] width 378 height 10
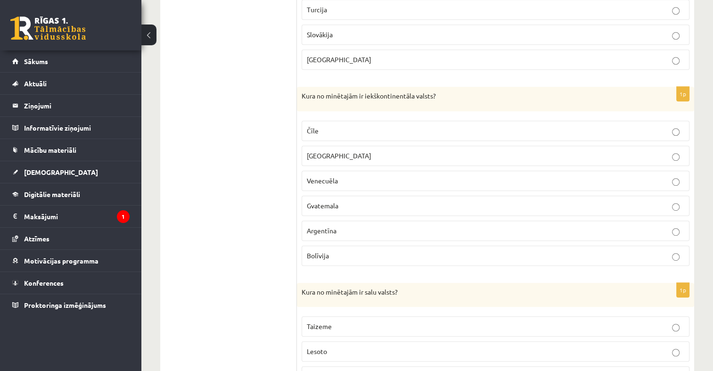
scroll to position [618, 0]
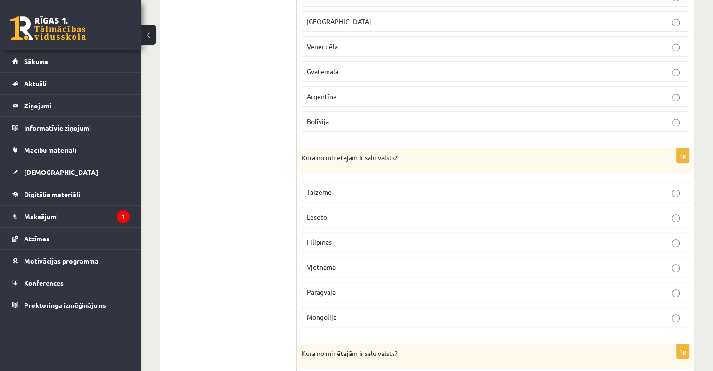
click at [344, 237] on p "Filipīnas" at bounding box center [496, 242] width 378 height 10
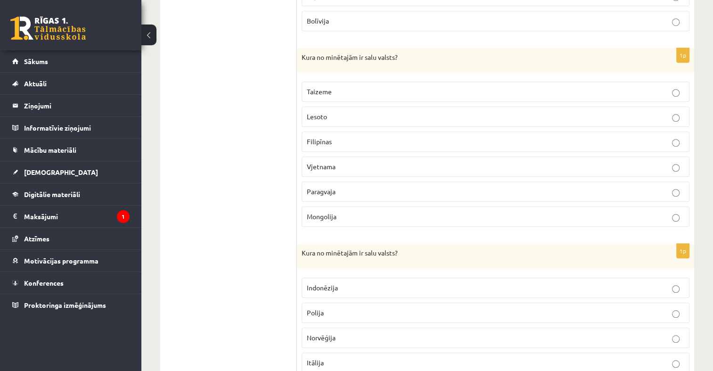
scroll to position [854, 0]
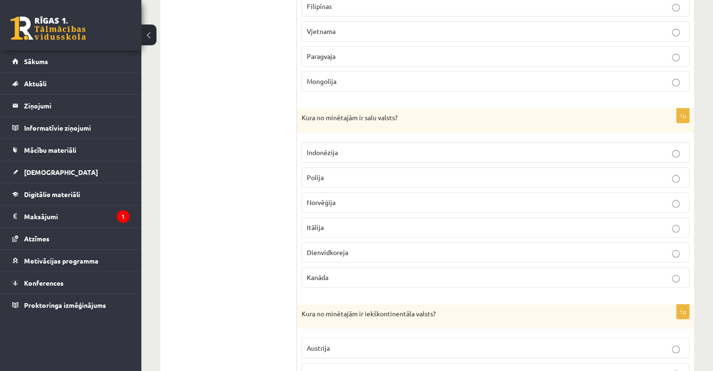
click at [362, 142] on label "Indonēzija" at bounding box center [496, 152] width 388 height 20
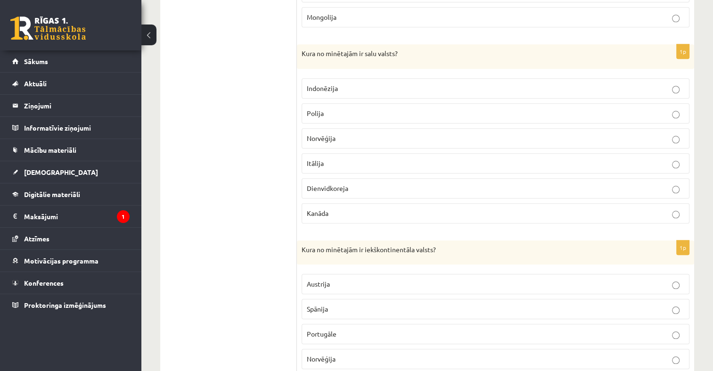
scroll to position [995, 0]
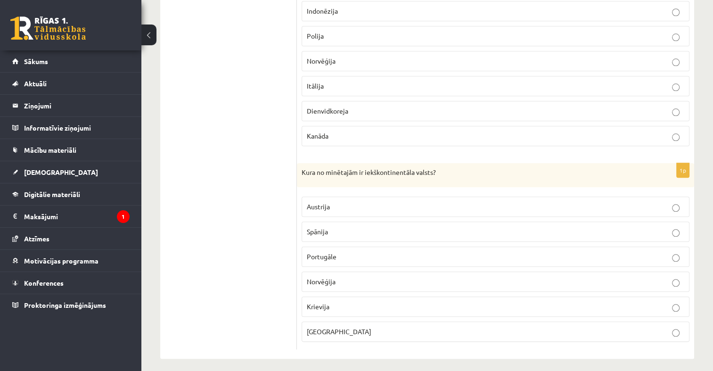
click at [367, 202] on p "Austrija" at bounding box center [496, 207] width 378 height 10
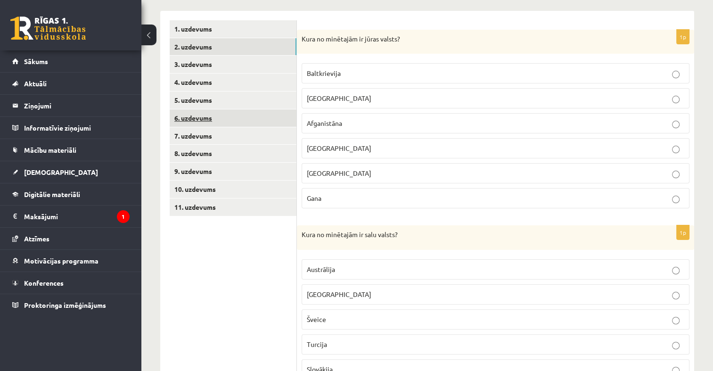
scroll to position [99, 0]
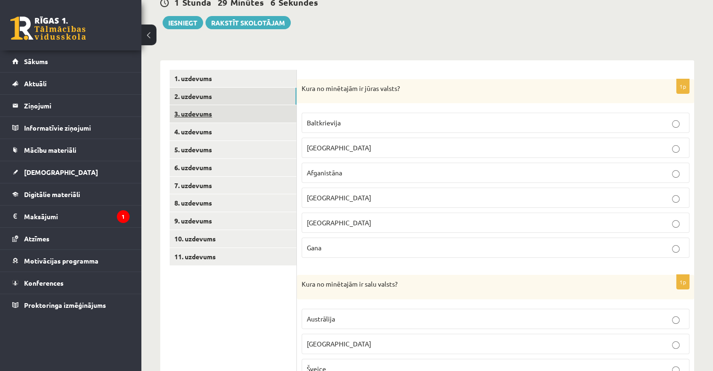
click at [230, 111] on link "3. uzdevums" at bounding box center [233, 113] width 127 height 17
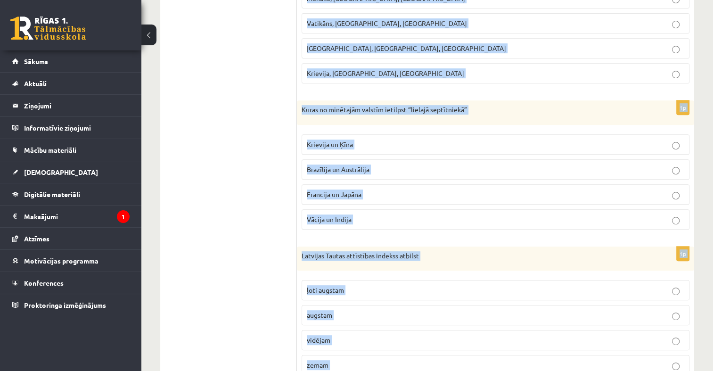
scroll to position [602, 0]
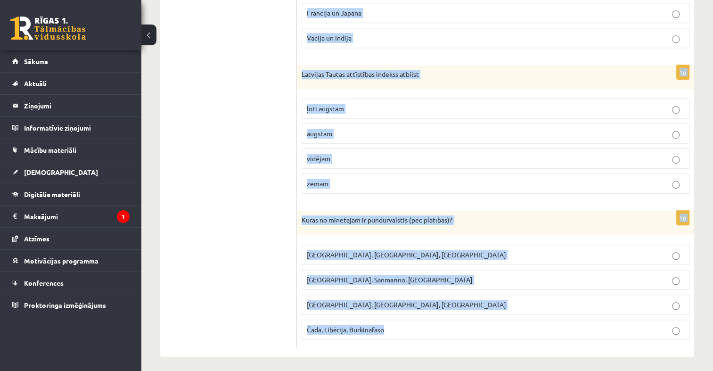
drag, startPoint x: 300, startPoint y: 85, endPoint x: 478, endPoint y: 328, distance: 300.9
drag, startPoint x: 478, startPoint y: 328, endPoint x: 421, endPoint y: 216, distance: 125.3
copy form "2023. gadā uz Zemes dzīvo aptuveni 8 miljardi iedzīvotāji 6,8 miljardi iedzīvot…"
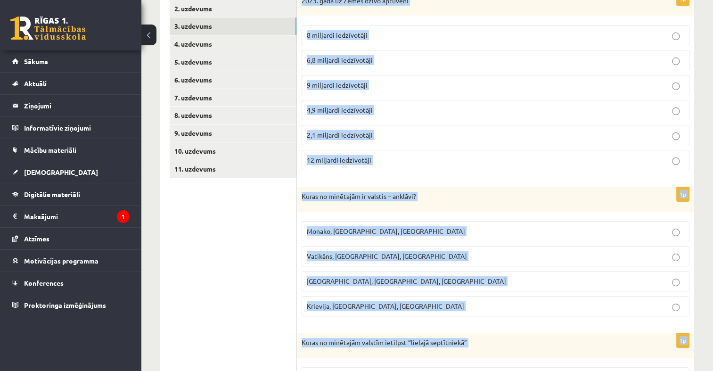
scroll to position [130, 0]
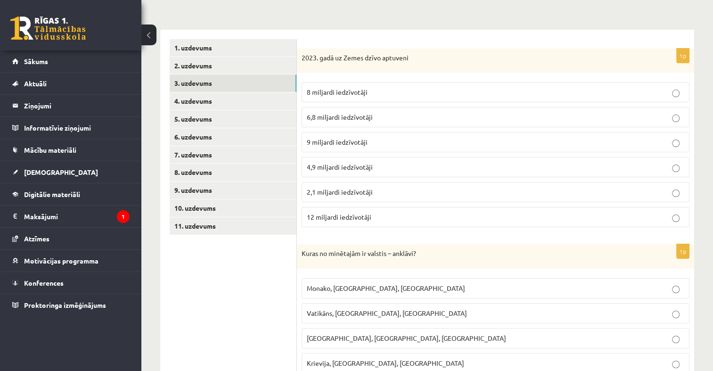
click at [367, 83] on label "8 miljardi iedzīvotāji" at bounding box center [496, 92] width 388 height 20
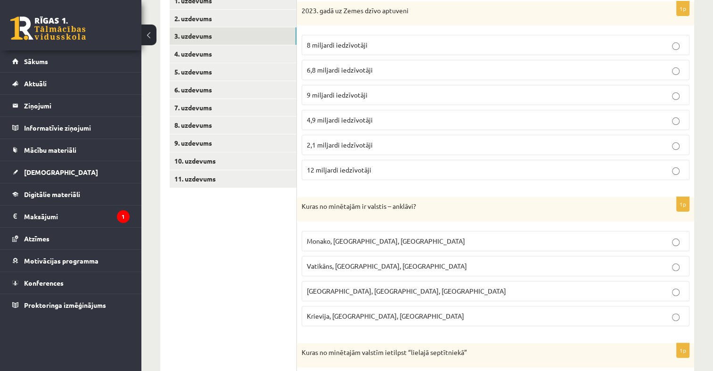
scroll to position [224, 0]
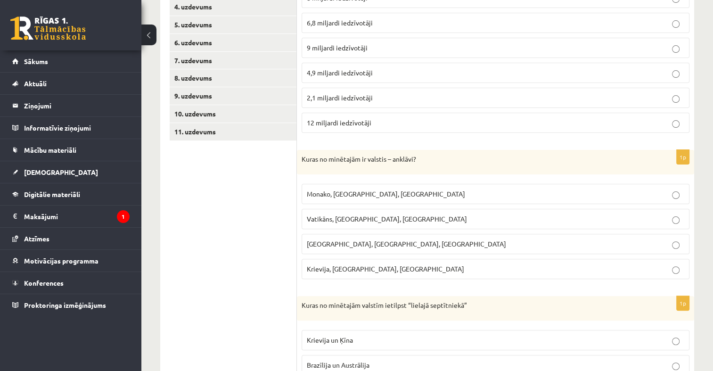
drag, startPoint x: 368, startPoint y: 218, endPoint x: 368, endPoint y: 207, distance: 11.3
click at [368, 218] on span "Vatikāns, Lesoto, Sanmarīno" at bounding box center [387, 219] width 160 height 8
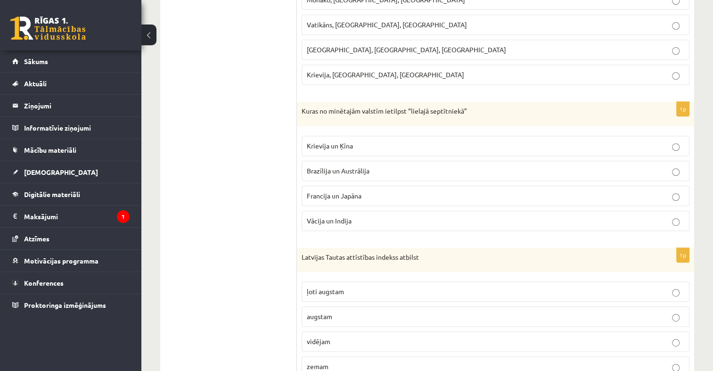
scroll to position [460, 0]
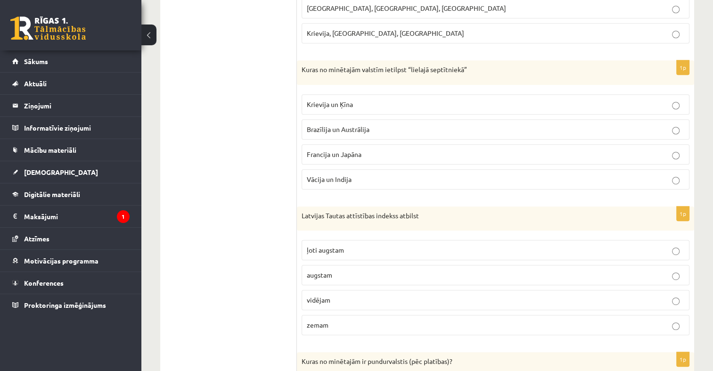
click at [368, 149] on p "Francija un Japāna" at bounding box center [496, 154] width 378 height 10
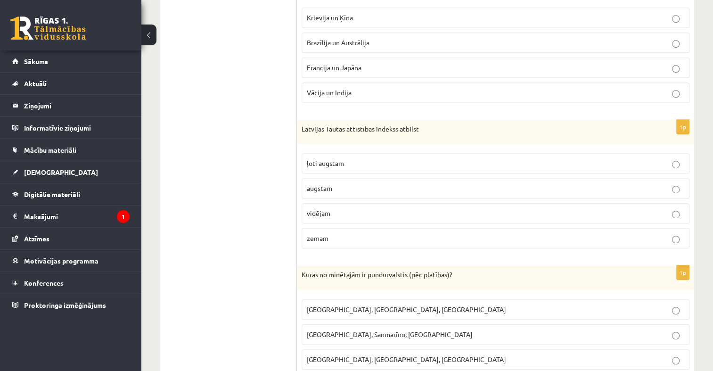
scroll to position [602, 0]
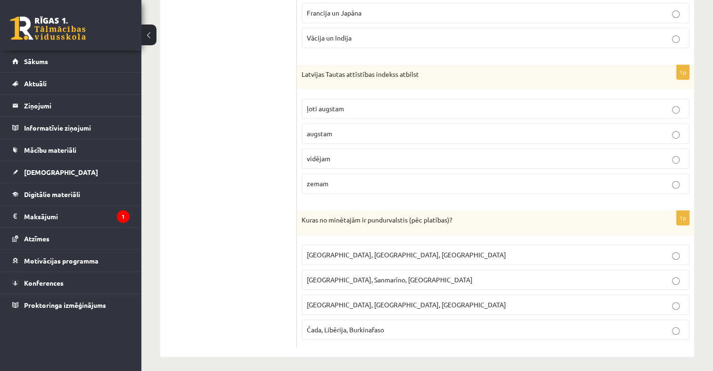
click at [369, 129] on p "augstam" at bounding box center [496, 134] width 378 height 10
click at [368, 275] on span "Monako, Sanmarīno, Luksemburga" at bounding box center [390, 279] width 166 height 8
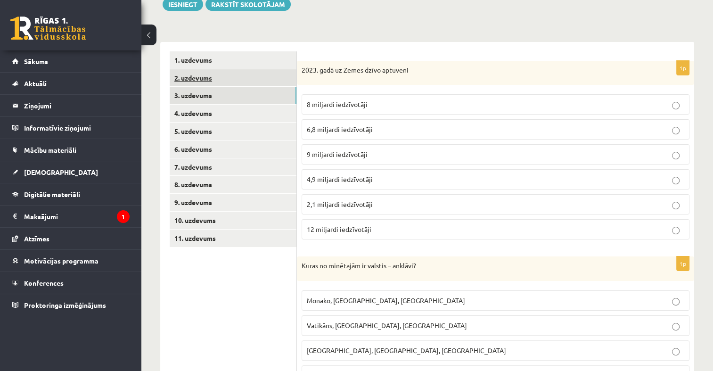
scroll to position [0, 0]
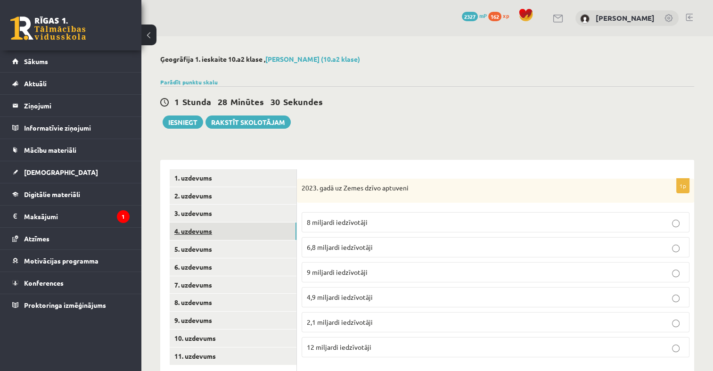
click at [207, 233] on link "4. uzdevums" at bounding box center [233, 231] width 127 height 17
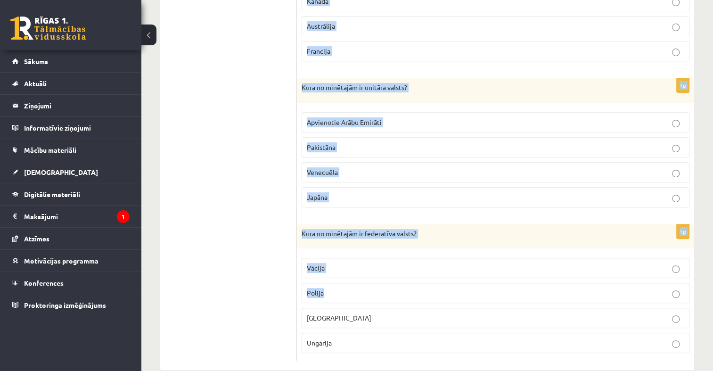
scroll to position [407, 0]
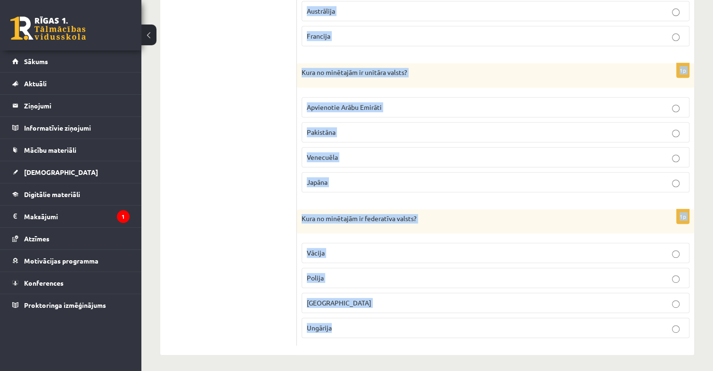
drag, startPoint x: 302, startPoint y: 88, endPoint x: 501, endPoint y: 333, distance: 316.1
click at [501, 333] on form "1p Kura no minētajām ir federatīva valsts? Spānija Itālija Šveice Zviedrija 1p …" at bounding box center [495, 54] width 379 height 584
copy form "Kura no minētajām ir federatīva valsts? Spānija Itālija Šveice Zviedrija 1p Kur…"
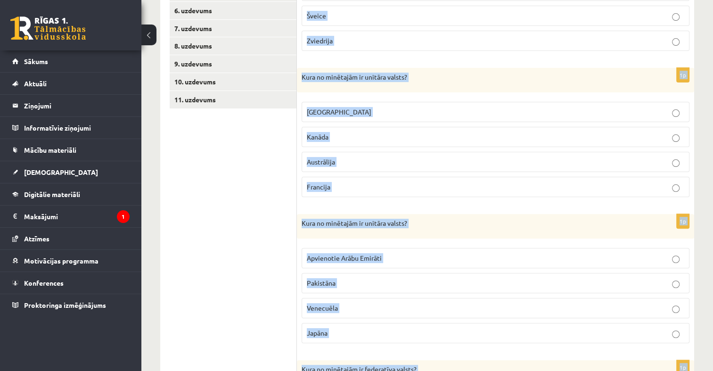
scroll to position [172, 0]
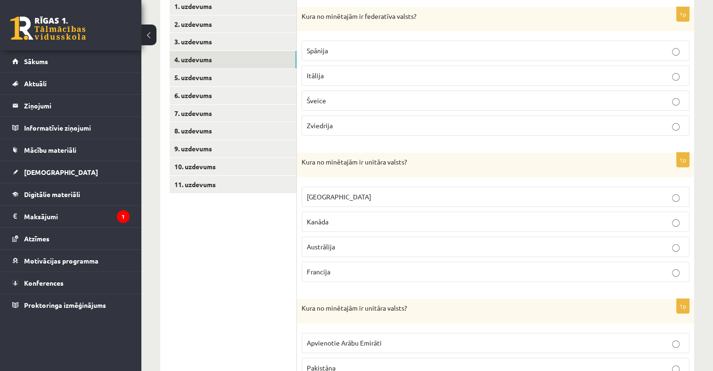
drag, startPoint x: 203, startPoint y: 281, endPoint x: 206, endPoint y: 268, distance: 13.5
click at [203, 281] on ul "1. uzdevums 2. uzdevums 3. uzdevums 4. uzdevums 5. uzdevums 6. uzdevums 7. uzde…" at bounding box center [233, 290] width 127 height 584
click at [337, 96] on p "Šveice" at bounding box center [496, 101] width 378 height 10
drag, startPoint x: 339, startPoint y: 264, endPoint x: 338, endPoint y: 258, distance: 5.8
click at [339, 264] on label "Francija" at bounding box center [496, 272] width 388 height 20
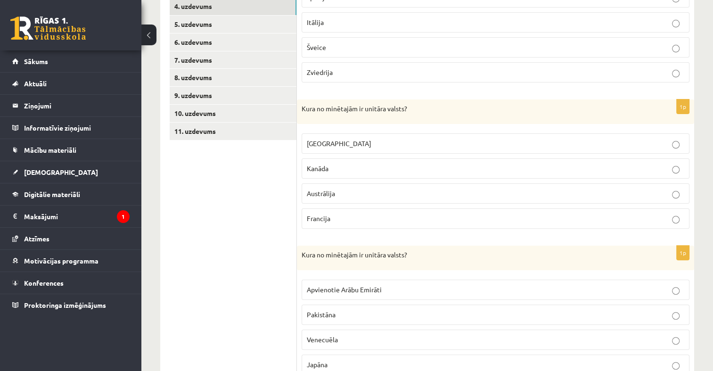
scroll to position [360, 0]
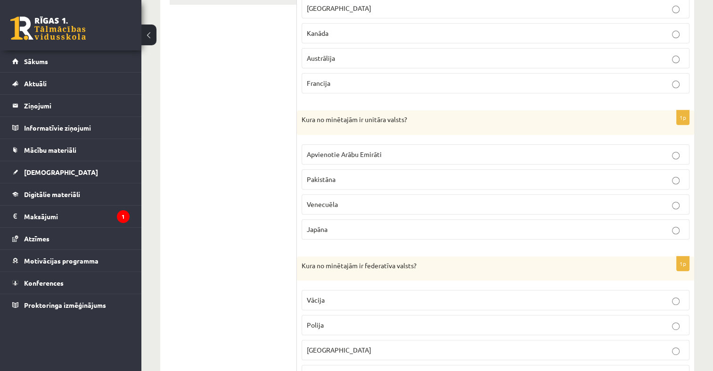
click at [375, 233] on label "Japāna" at bounding box center [496, 229] width 388 height 20
drag, startPoint x: 350, startPoint y: 300, endPoint x: 344, endPoint y: 294, distance: 8.3
click at [350, 300] on p "Vācija" at bounding box center [496, 300] width 378 height 10
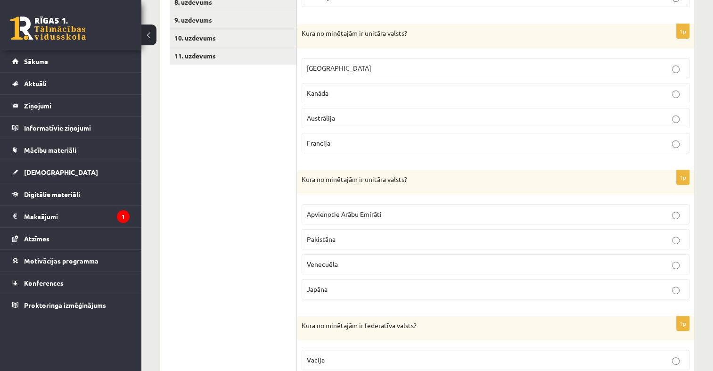
scroll to position [172, 0]
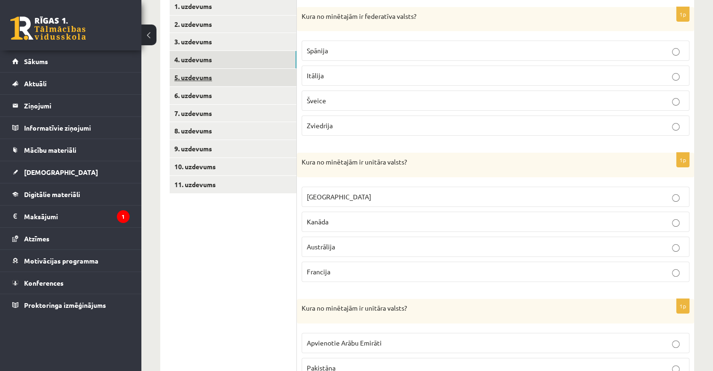
click at [221, 73] on link "5. uzdevums" at bounding box center [233, 77] width 127 height 17
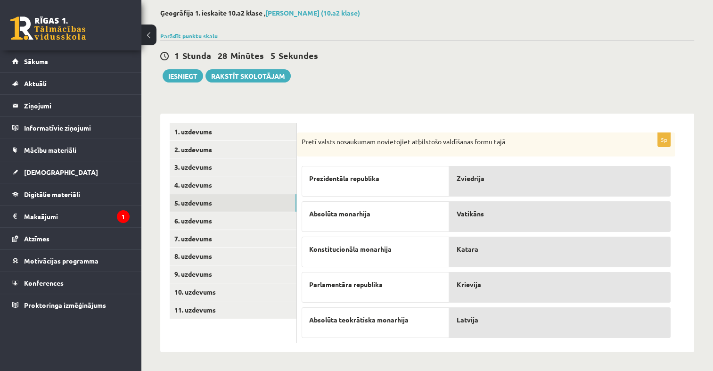
scroll to position [45, 0]
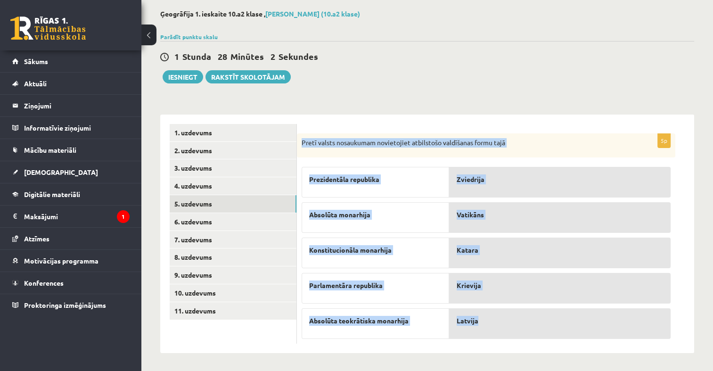
drag, startPoint x: 300, startPoint y: 140, endPoint x: 530, endPoint y: 325, distance: 295.1
click at [530, 325] on div "5p Pretī valsts nosaukumam novietojiet atbilstošo valdīšanas formu tajā Prezide…" at bounding box center [486, 238] width 379 height 211
copy div "Pretī valsts nosaukumam novietojiet atbilstošo valdīšanas formu tajā Prezidentā…"
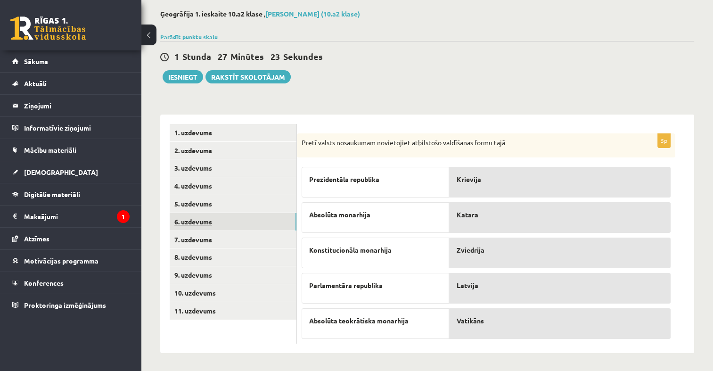
click at [249, 225] on link "6. uzdevums" at bounding box center [233, 221] width 127 height 17
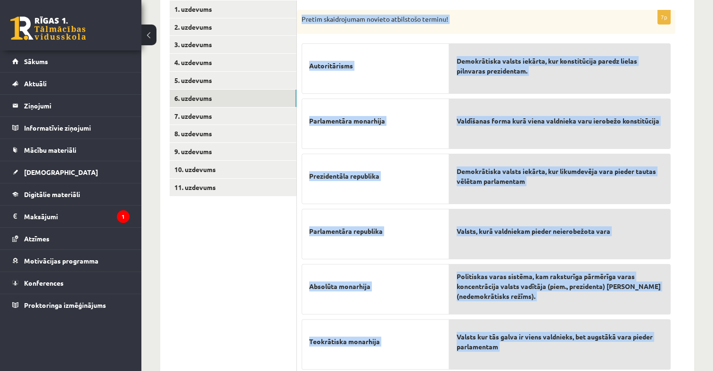
scroll to position [255, 0]
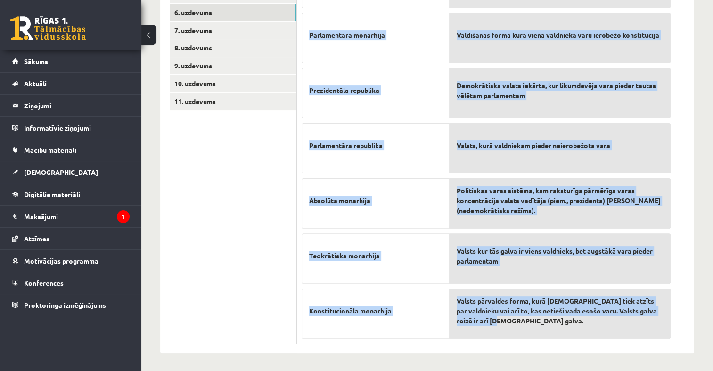
drag, startPoint x: 300, startPoint y: 140, endPoint x: 551, endPoint y: 331, distance: 314.9
click at [551, 331] on div "7p Pretim skaidrojumam novieto atbilstošo terminu! Autoritārisms Parlamentāra m…" at bounding box center [486, 134] width 379 height 420
drag, startPoint x: 551, startPoint y: 331, endPoint x: 488, endPoint y: 305, distance: 67.4
copy div "Pretim skaidrojumam novieto atbilstošo terminu! Autoritārisms Parlamentāra mona…"
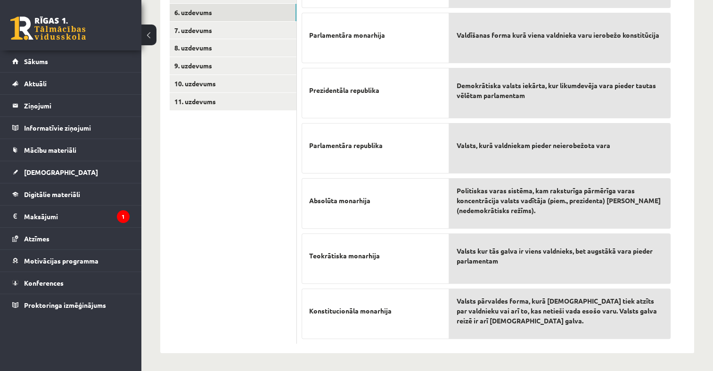
click at [273, 171] on ul "1. uzdevums 2. uzdevums 3. uzdevums 4. uzdevums 5. uzdevums 6. uzdevums 7. uzde…" at bounding box center [233, 130] width 127 height 430
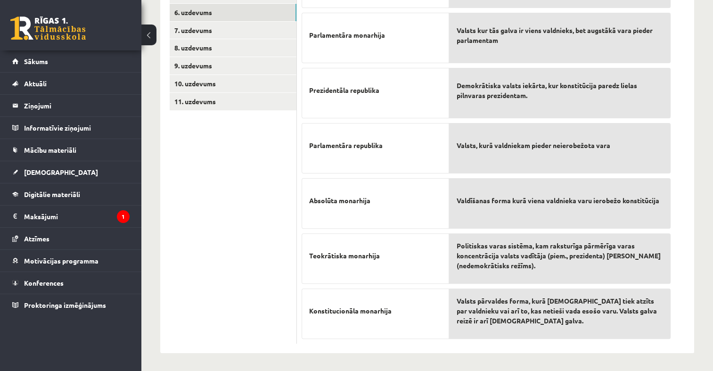
scroll to position [113, 0]
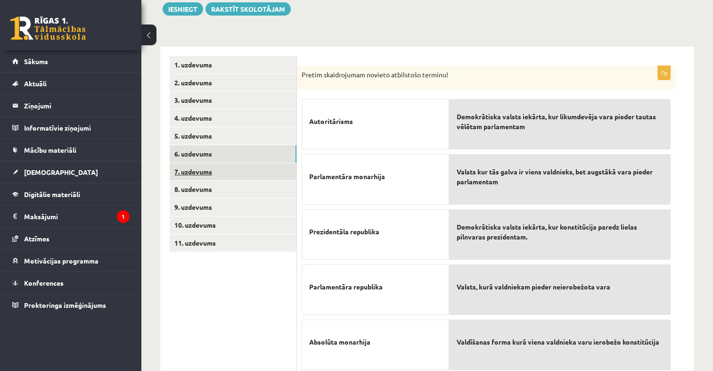
click at [228, 168] on link "7. uzdevums" at bounding box center [233, 171] width 127 height 17
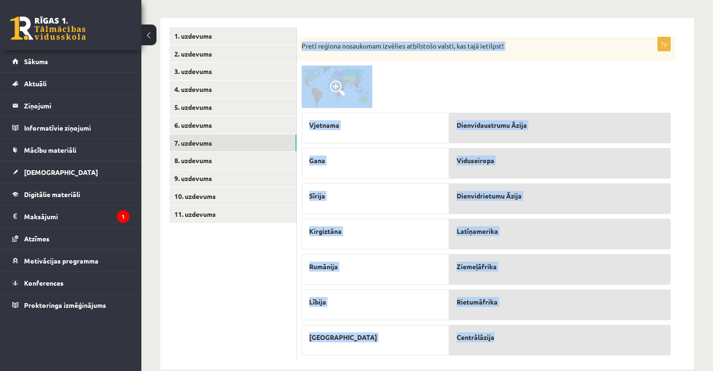
scroll to position [158, 0]
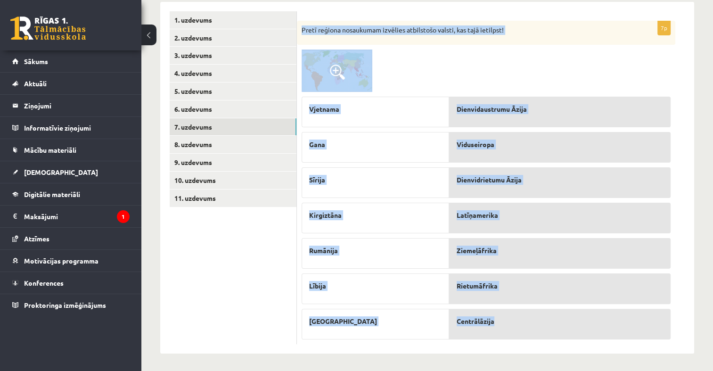
drag, startPoint x: 299, startPoint y: 74, endPoint x: 559, endPoint y: 335, distance: 368.7
click at [559, 335] on div "7p Pretī reģiona nosaukumam izvēlies atbilstošo valsti, kas tajā ietilpst! Vjet…" at bounding box center [486, 182] width 379 height 323
copy div "Pretī reģiona nosaukumam izvēlies atbilstošo valsti, kas tajā ietilpst! Vjetnam…"
click at [463, 62] on div at bounding box center [486, 71] width 369 height 42
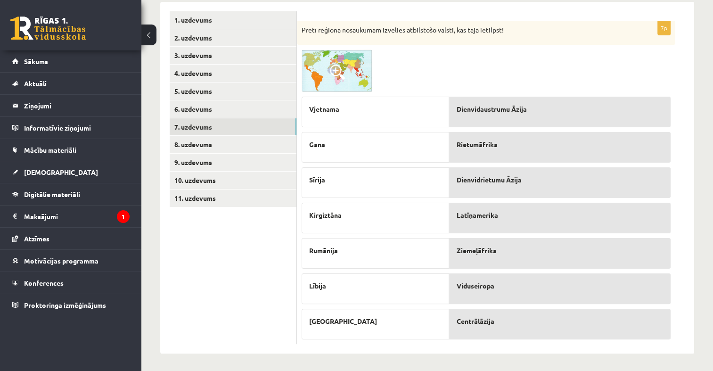
drag, startPoint x: 415, startPoint y: 151, endPoint x: 434, endPoint y: 181, distance: 35.2
click at [434, 181] on div "Vjetnama Gana Sīrija Kirgiztāna Rumānija Lībija Panama" at bounding box center [376, 216] width 148 height 248
click at [256, 143] on link "8. uzdevums" at bounding box center [233, 144] width 127 height 17
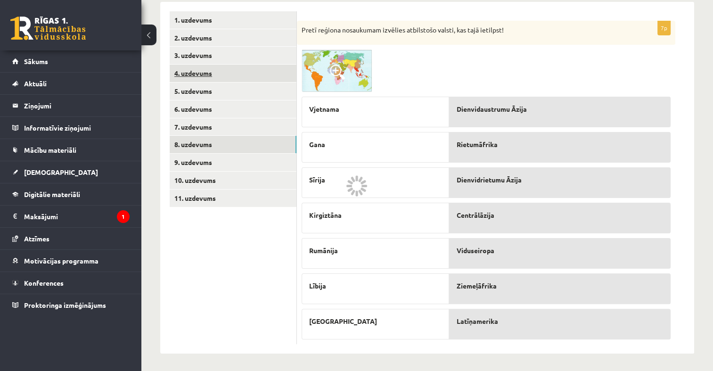
scroll to position [89, 0]
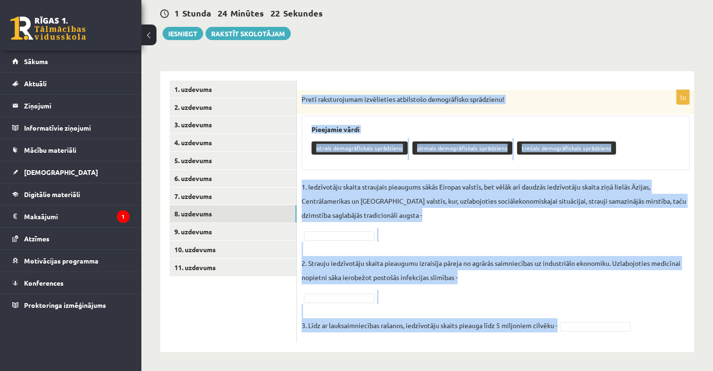
drag, startPoint x: 302, startPoint y: 98, endPoint x: 592, endPoint y: 337, distance: 375.8
click at [592, 337] on div "3p Pretī raksturojumam izvēlieties atbilstošo demogrāfisko sprādzienu! Pieejami…" at bounding box center [495, 216] width 397 height 253
copy div "Pretī raksturojumam izvēlieties atbilstošo demogrāfisko sprādzienu! Pieejamie v…"
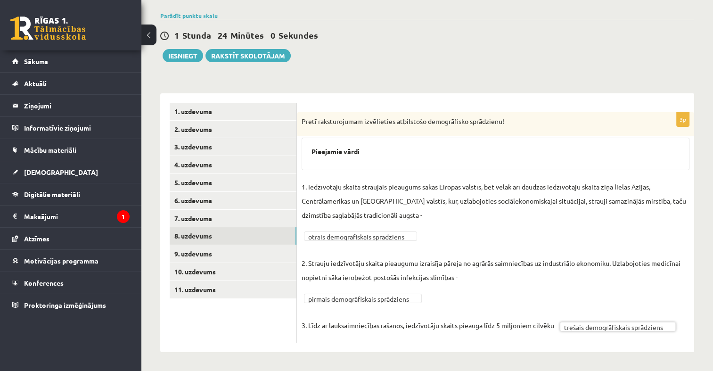
scroll to position [66, 0]
click at [289, 257] on link "9. uzdevums" at bounding box center [233, 254] width 127 height 17
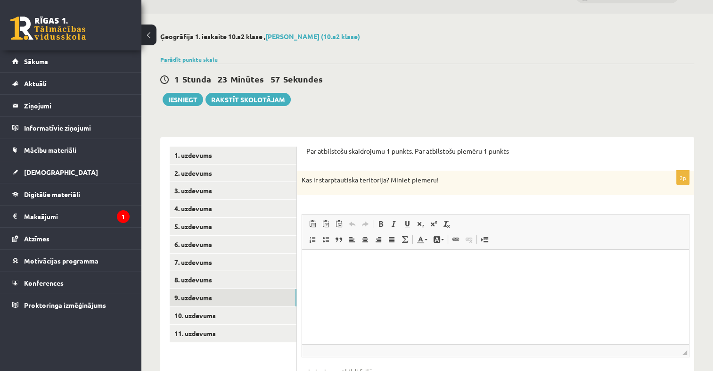
scroll to position [0, 0]
drag, startPoint x: 306, startPoint y: 149, endPoint x: 511, endPoint y: 188, distance: 209.2
click at [511, 188] on div "Par atbilstošu skaidrojumu 1 punkts. Par atbilstošu piemēru 1 punkts 2p Kas ir …" at bounding box center [495, 278] width 397 height 282
drag, startPoint x: 511, startPoint y: 188, endPoint x: 432, endPoint y: 176, distance: 80.1
copy form "Par atbilstošu skaidrojumu 1 punkts. Par atbilstošu piemēru 1 punkts 2p Kas ir …"
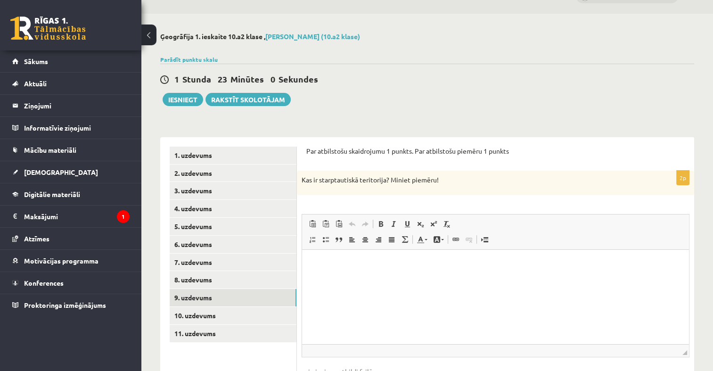
click at [346, 256] on html at bounding box center [495, 264] width 387 height 29
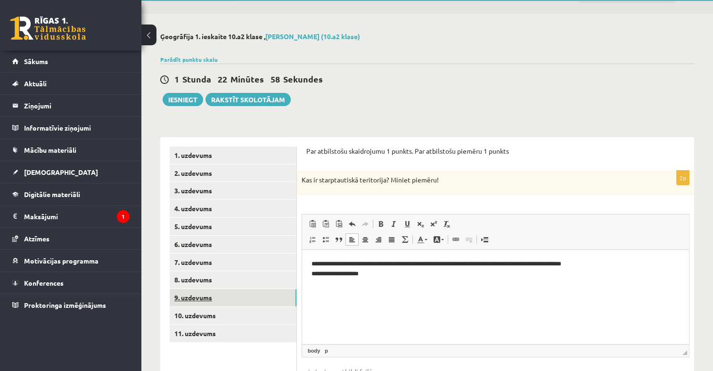
click at [256, 299] on link "9. uzdevums" at bounding box center [233, 297] width 127 height 17
drag, startPoint x: 303, startPoint y: 149, endPoint x: 485, endPoint y: 182, distance: 185.1
click at [485, 182] on div "**********" at bounding box center [495, 278] width 397 height 282
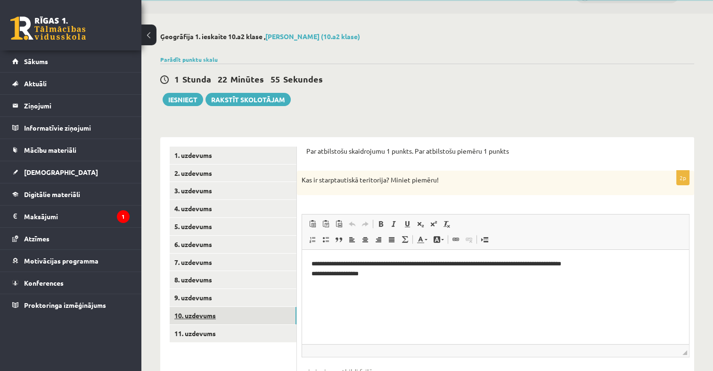
click at [211, 319] on link "10. uzdevums" at bounding box center [233, 315] width 127 height 17
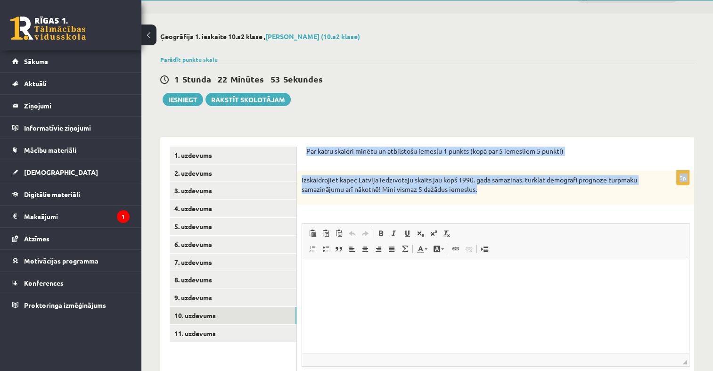
drag, startPoint x: 302, startPoint y: 145, endPoint x: 510, endPoint y: 192, distance: 213.6
click at [510, 192] on div "Par katru skaidri minētu un atbilstošu iemeslu 1 punkts (kopā par 5 iemesliem 5…" at bounding box center [495, 283] width 397 height 292
drag, startPoint x: 510, startPoint y: 192, endPoint x: 443, endPoint y: 186, distance: 67.2
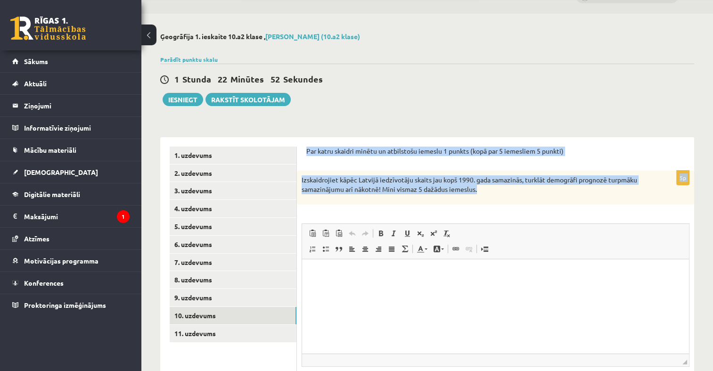
copy form "Par katru skaidri minētu un atbilstošu iemeslu 1 punkts (kopā par 5 iemesliem 5…"
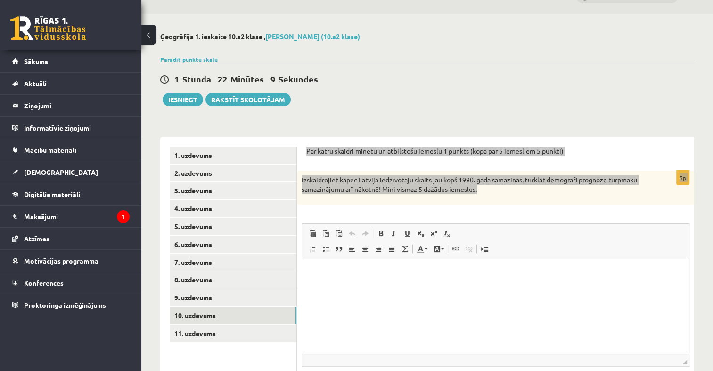
click at [339, 288] on html at bounding box center [495, 273] width 387 height 29
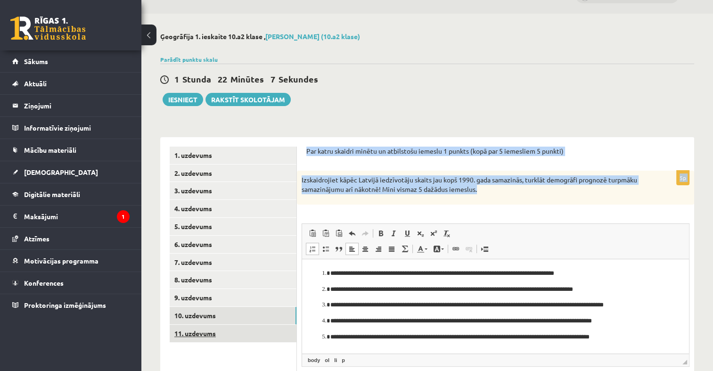
click at [213, 329] on link "11. uzdevums" at bounding box center [233, 333] width 127 height 17
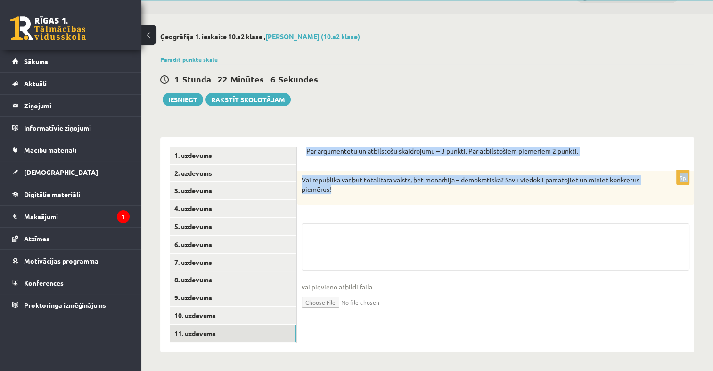
drag, startPoint x: 307, startPoint y: 150, endPoint x: 356, endPoint y: 193, distance: 64.5
click at [356, 193] on form "Par argumentētu un atbilstošu skaidrojumu – 3 punkti. Par atbilstošiem piemērie…" at bounding box center [495, 236] width 379 height 179
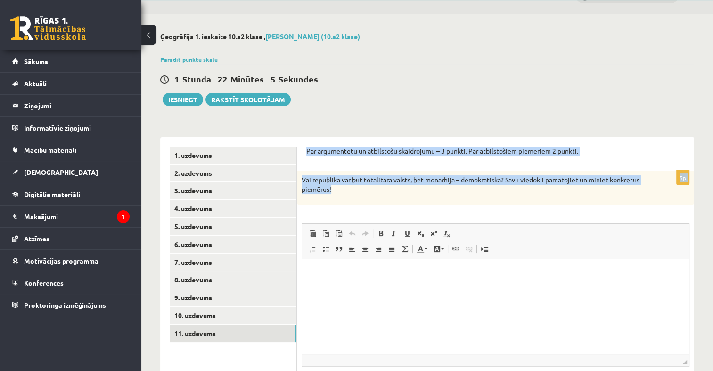
drag, startPoint x: 356, startPoint y: 193, endPoint x: 320, endPoint y: 181, distance: 37.4
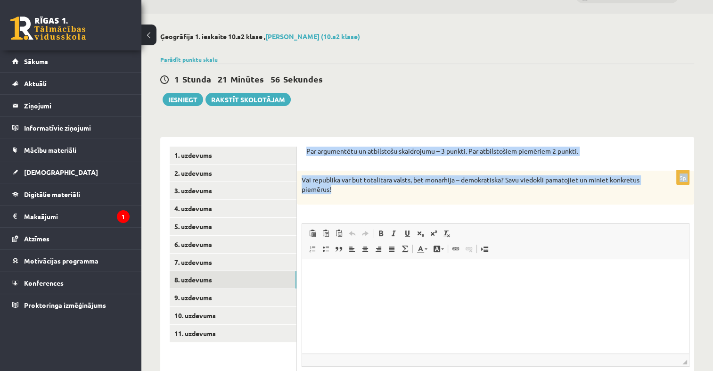
drag, startPoint x: 273, startPoint y: 278, endPoint x: 298, endPoint y: 277, distance: 24.1
click at [273, 277] on link "8. uzdevums" at bounding box center [233, 279] width 127 height 17
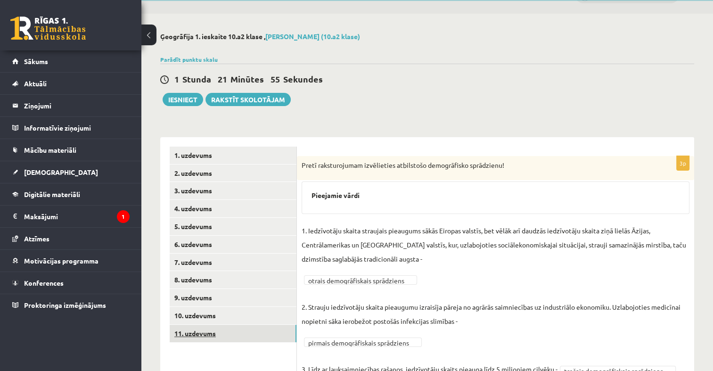
click at [258, 334] on link "11. uzdevums" at bounding box center [233, 333] width 127 height 17
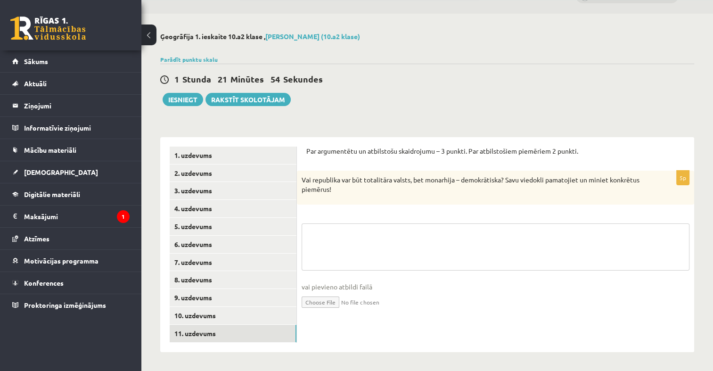
click at [348, 242] on textarea at bounding box center [496, 246] width 388 height 47
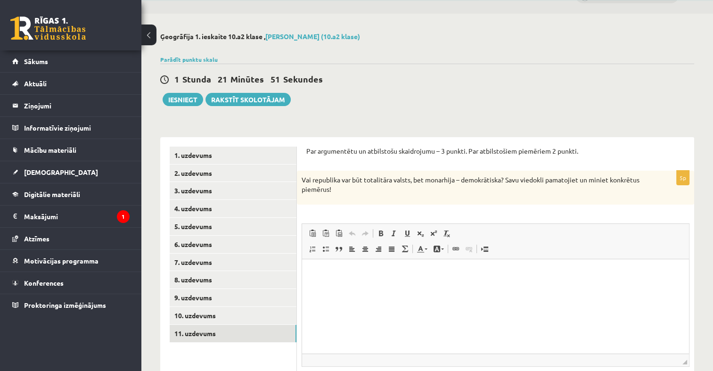
click at [386, 288] on html at bounding box center [495, 273] width 387 height 29
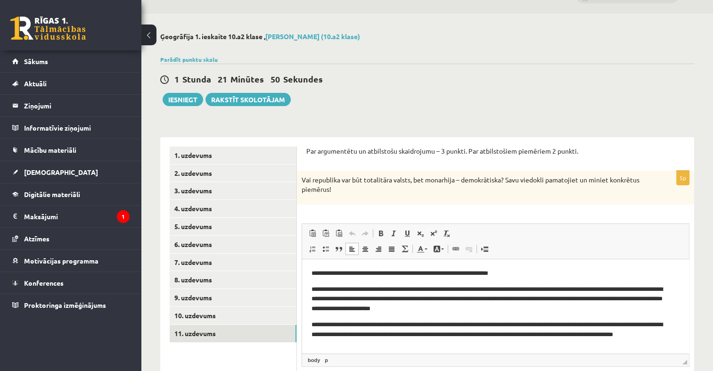
scroll to position [20, 0]
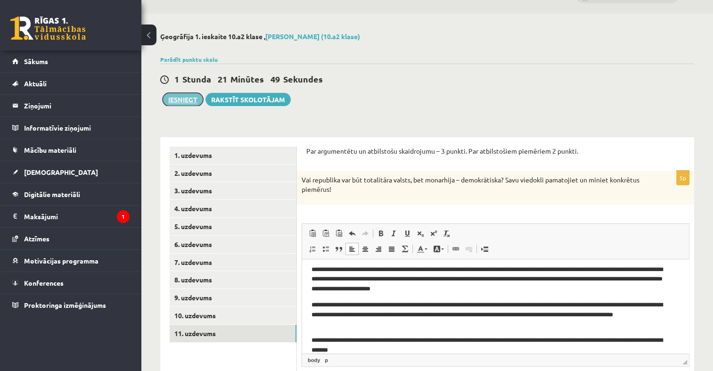
click at [182, 97] on button "Iesniegt" at bounding box center [183, 99] width 41 height 13
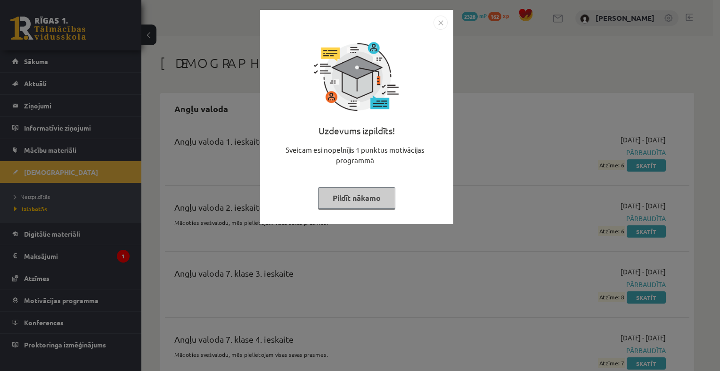
drag, startPoint x: 445, startPoint y: 24, endPoint x: 439, endPoint y: 25, distance: 6.3
click at [445, 24] on img "Close" at bounding box center [441, 23] width 14 height 14
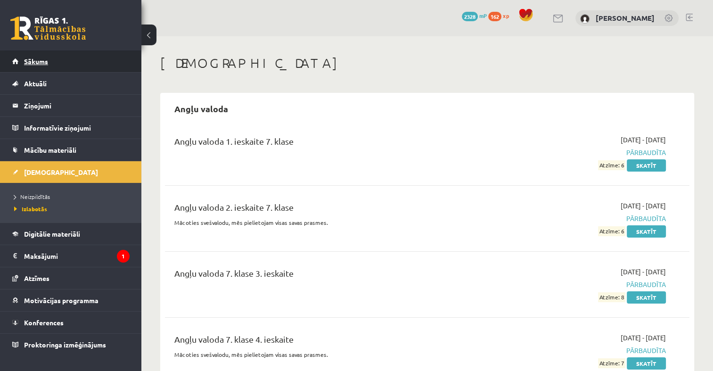
click at [54, 59] on link "Sākums" at bounding box center [70, 61] width 117 height 22
